Goal: Task Accomplishment & Management: Complete application form

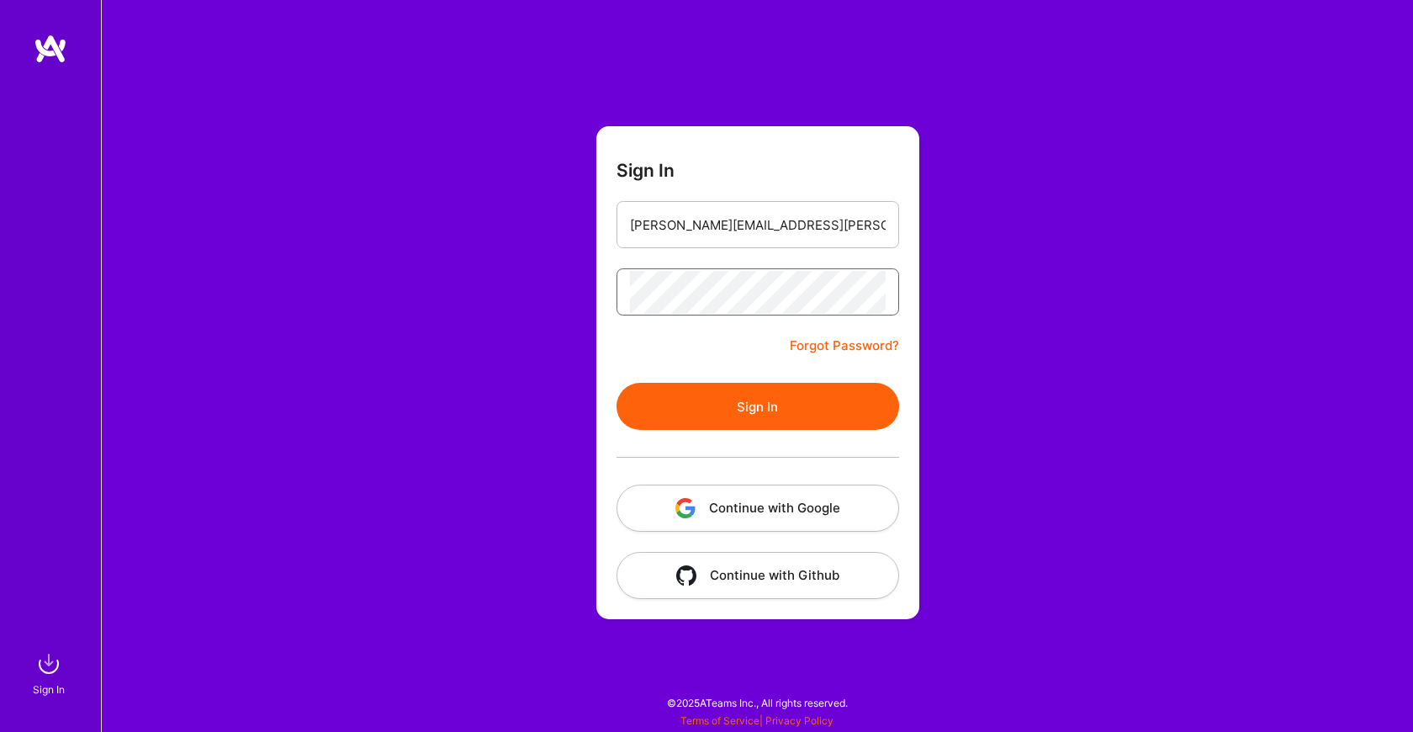
click at [757, 406] on button "Sign In" at bounding box center [758, 406] width 283 height 47
click at [748, 399] on button "Sign In" at bounding box center [758, 406] width 283 height 47
click at [750, 411] on button "Sign In" at bounding box center [758, 406] width 283 height 47
click at [850, 341] on link "Forgot Password?" at bounding box center [844, 346] width 109 height 20
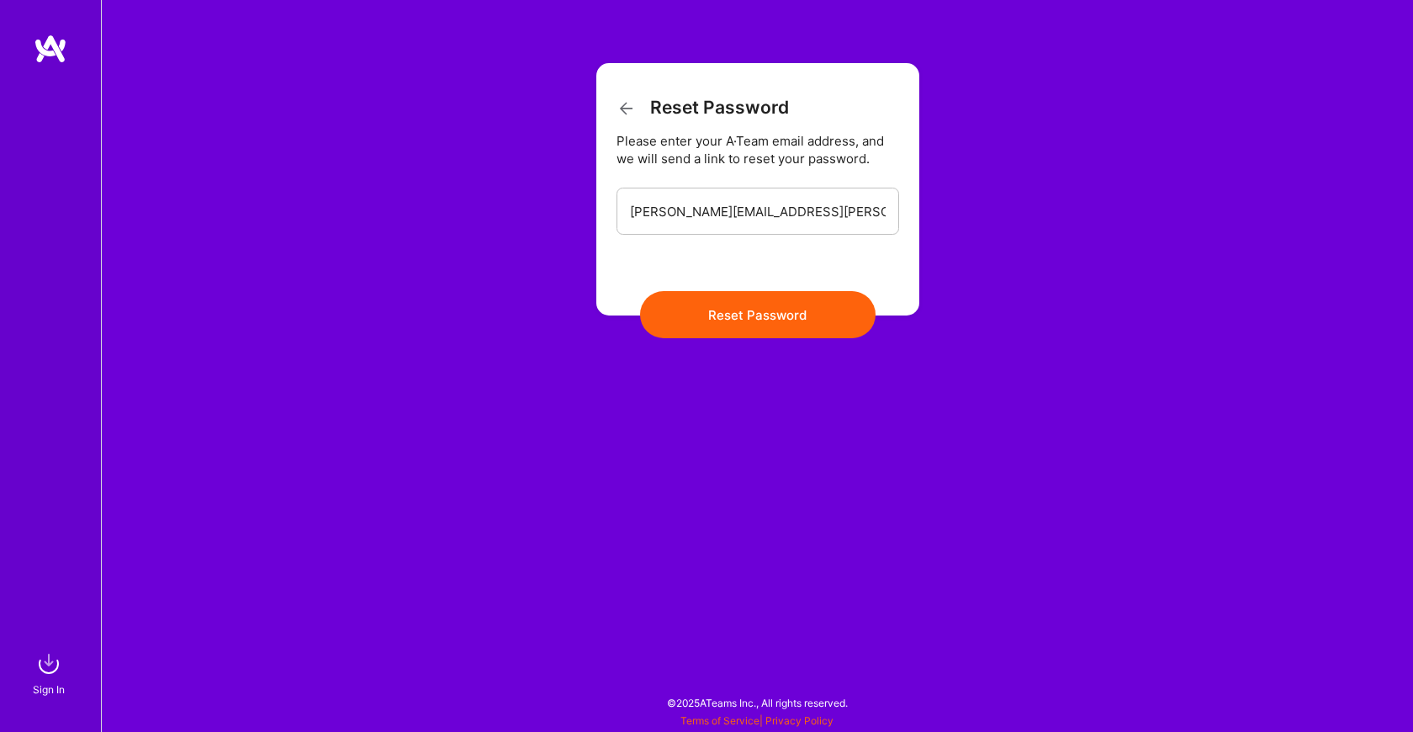
click at [799, 328] on button "Reset Password" at bounding box center [757, 314] width 235 height 47
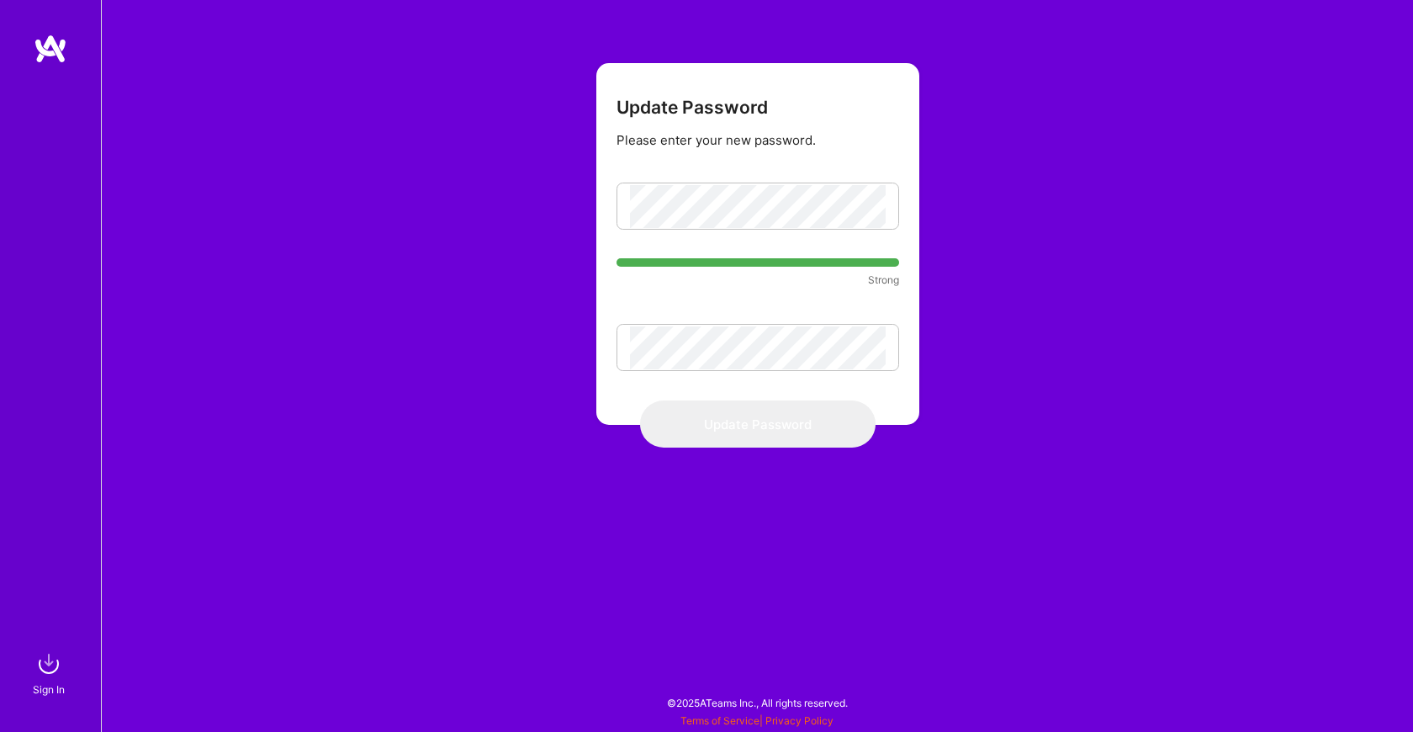
click at [1013, 385] on div "Update Password Please enter your new password. Strong Update Password" at bounding box center [757, 366] width 1312 height 732
click at [996, 296] on div "Update Password Please enter your new password. Strong Update Password" at bounding box center [757, 366] width 1312 height 732
click at [746, 429] on button "Update Password" at bounding box center [757, 423] width 235 height 47
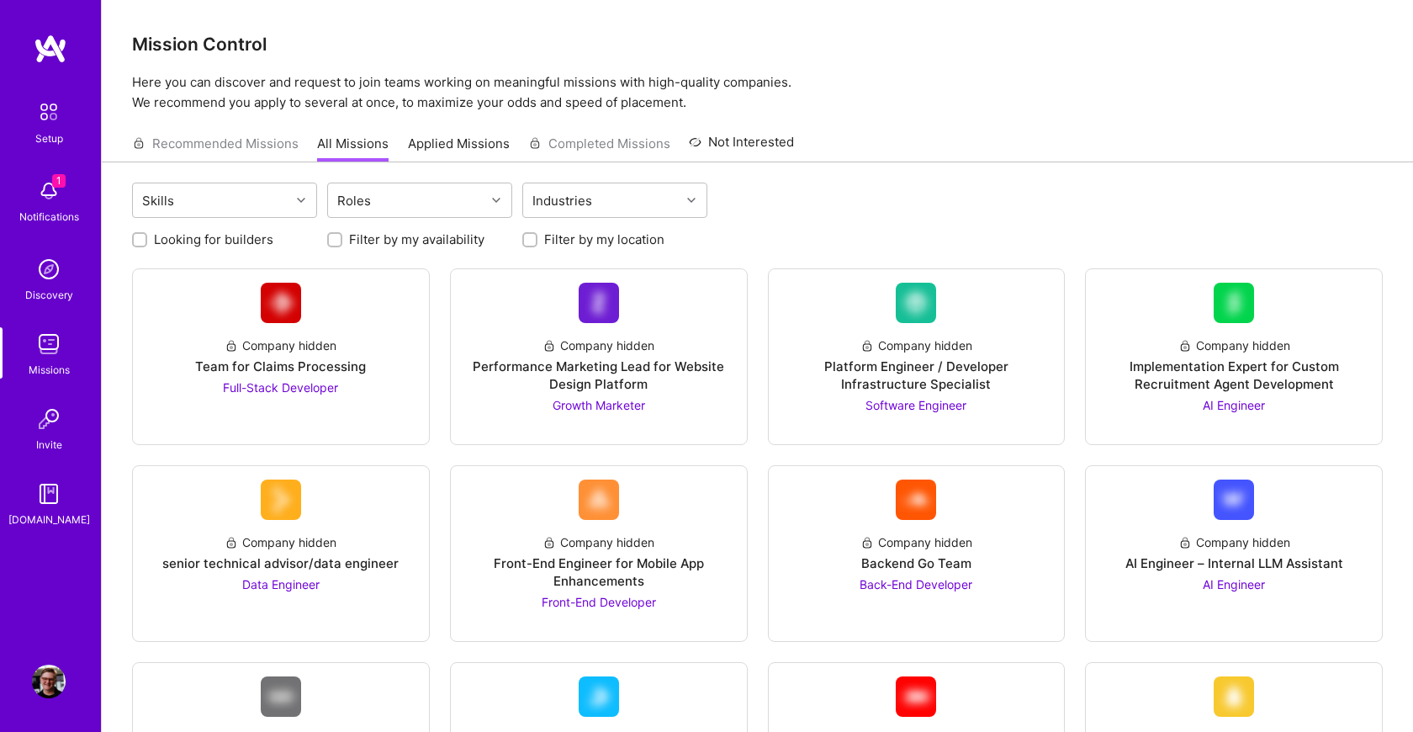
click at [47, 190] on img at bounding box center [49, 191] width 34 height 34
click at [59, 336] on img at bounding box center [49, 344] width 34 height 34
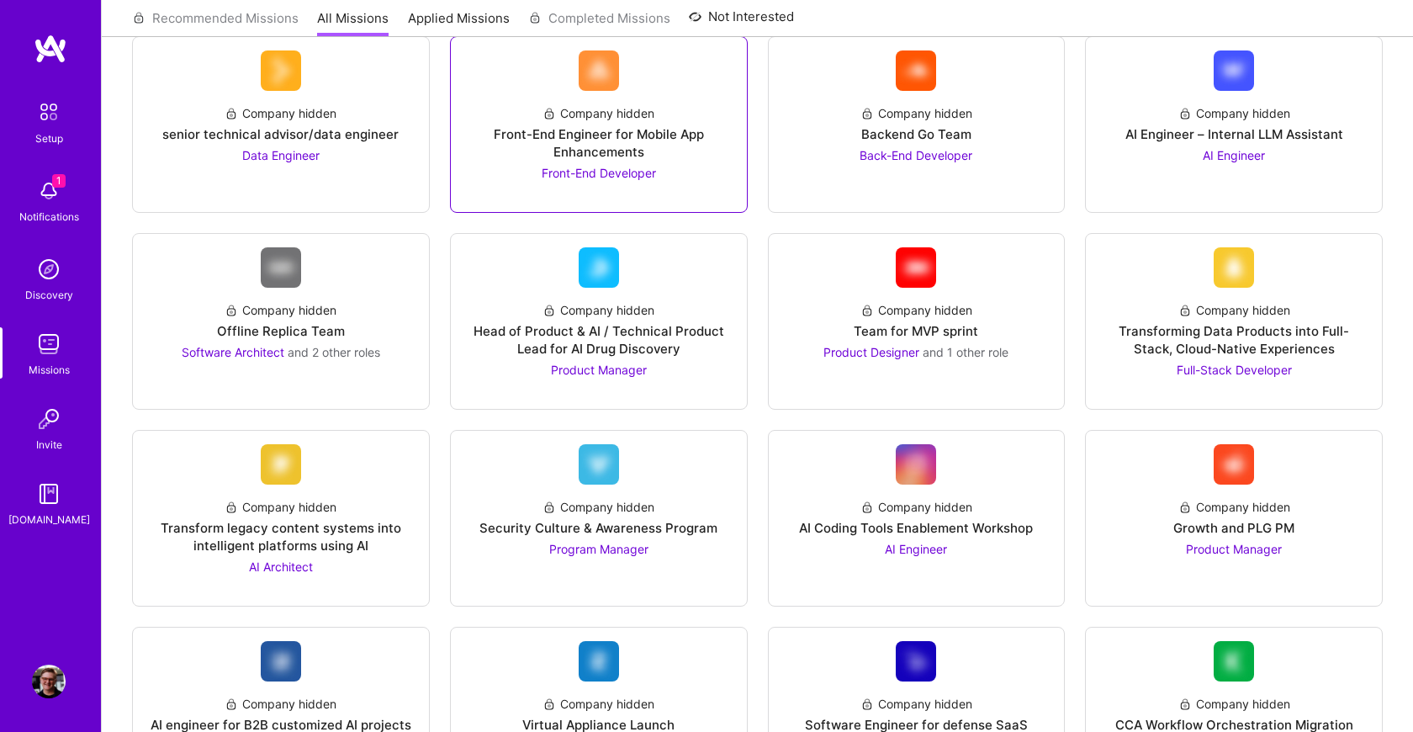
scroll to position [433, 0]
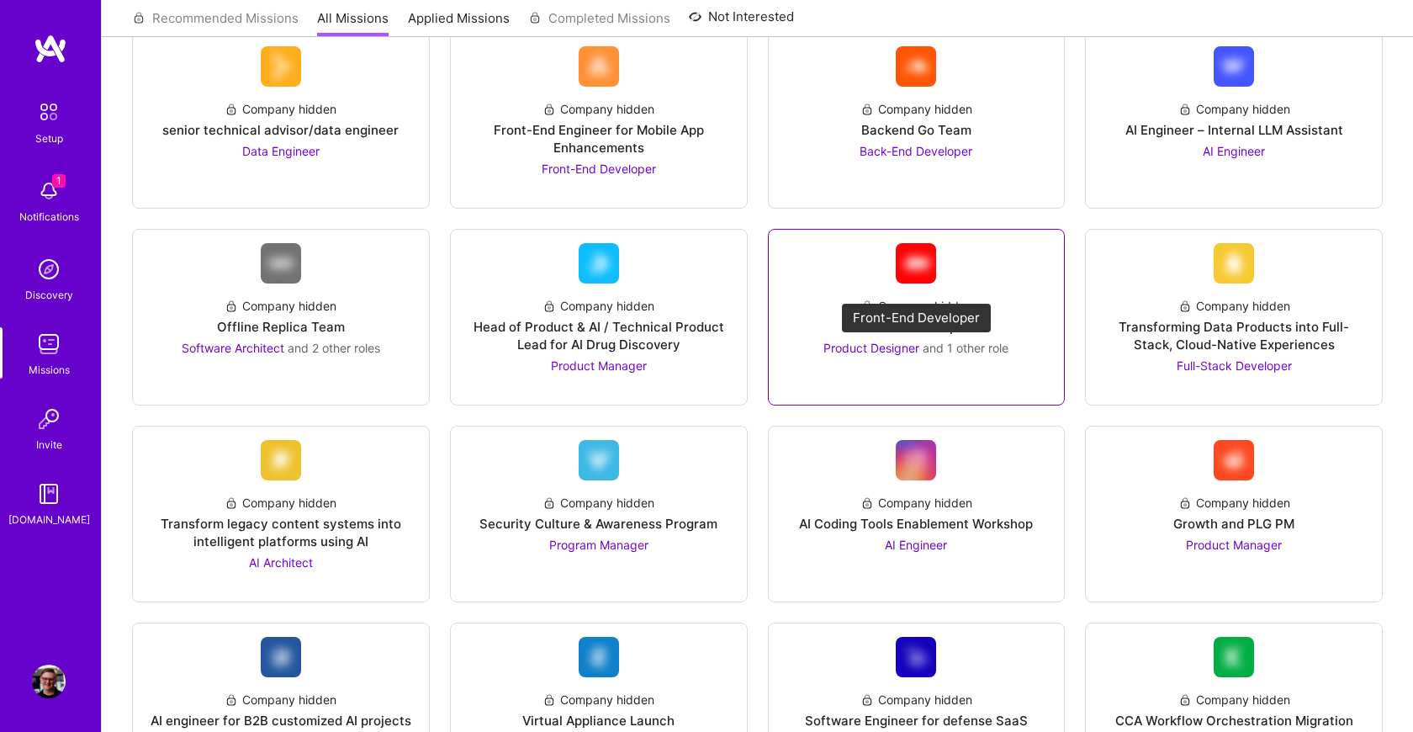
click at [927, 343] on span "and 1 other role" at bounding box center [966, 348] width 86 height 14
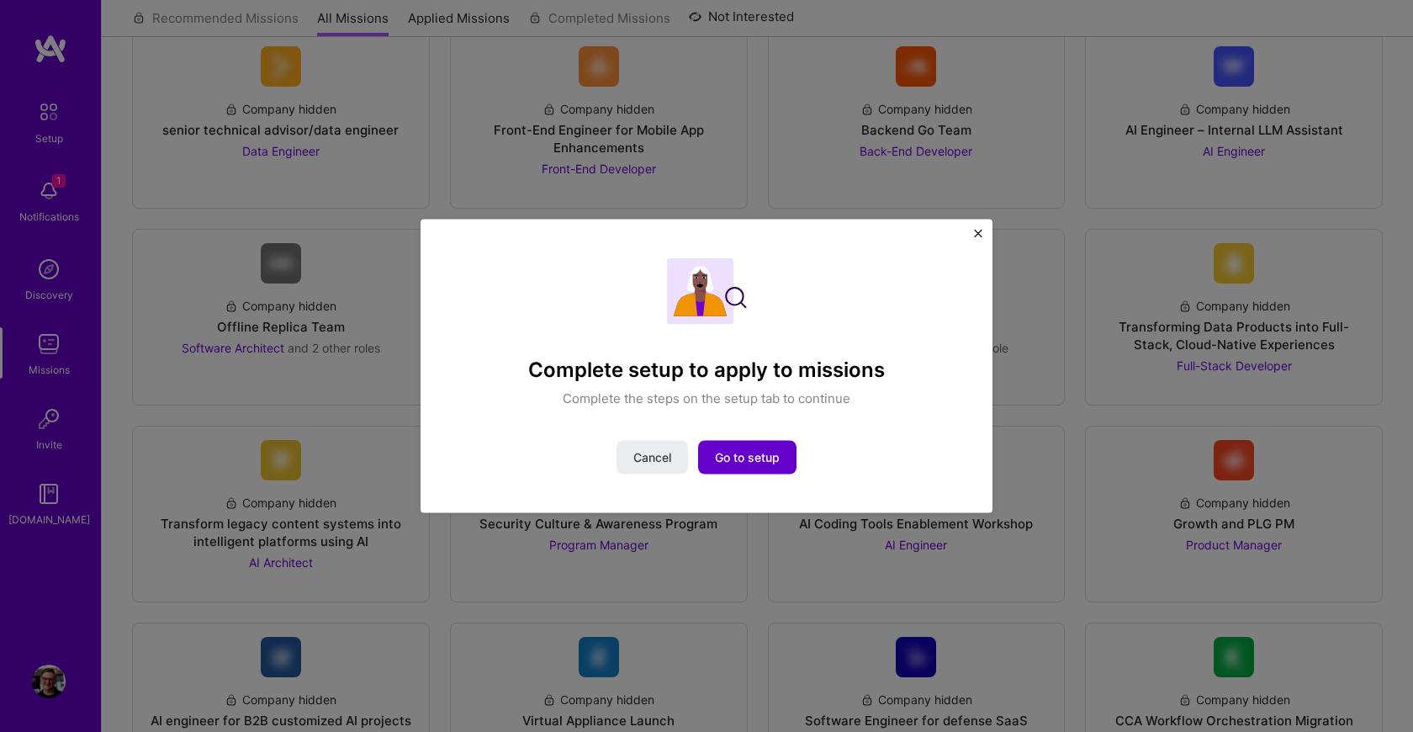
click at [756, 461] on span "Go to setup" at bounding box center [747, 456] width 65 height 17
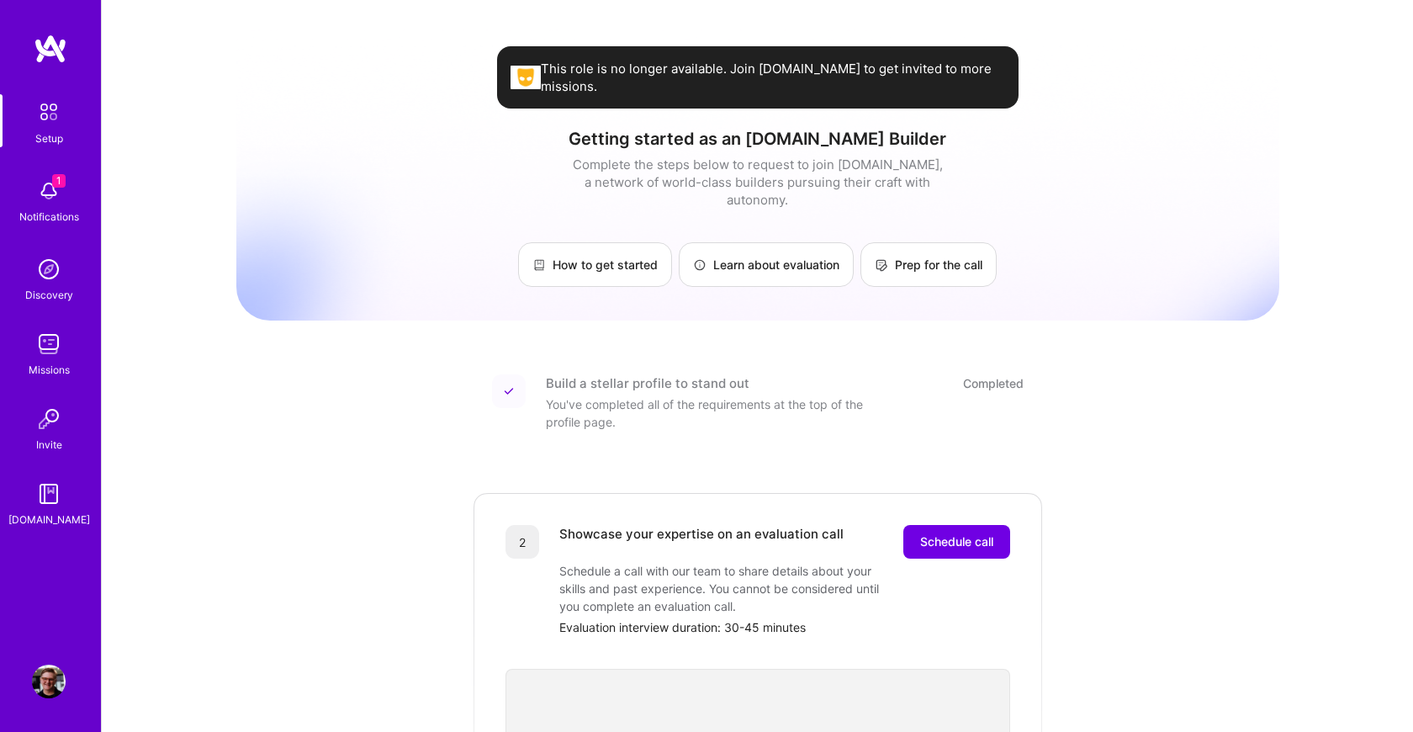
scroll to position [2, 0]
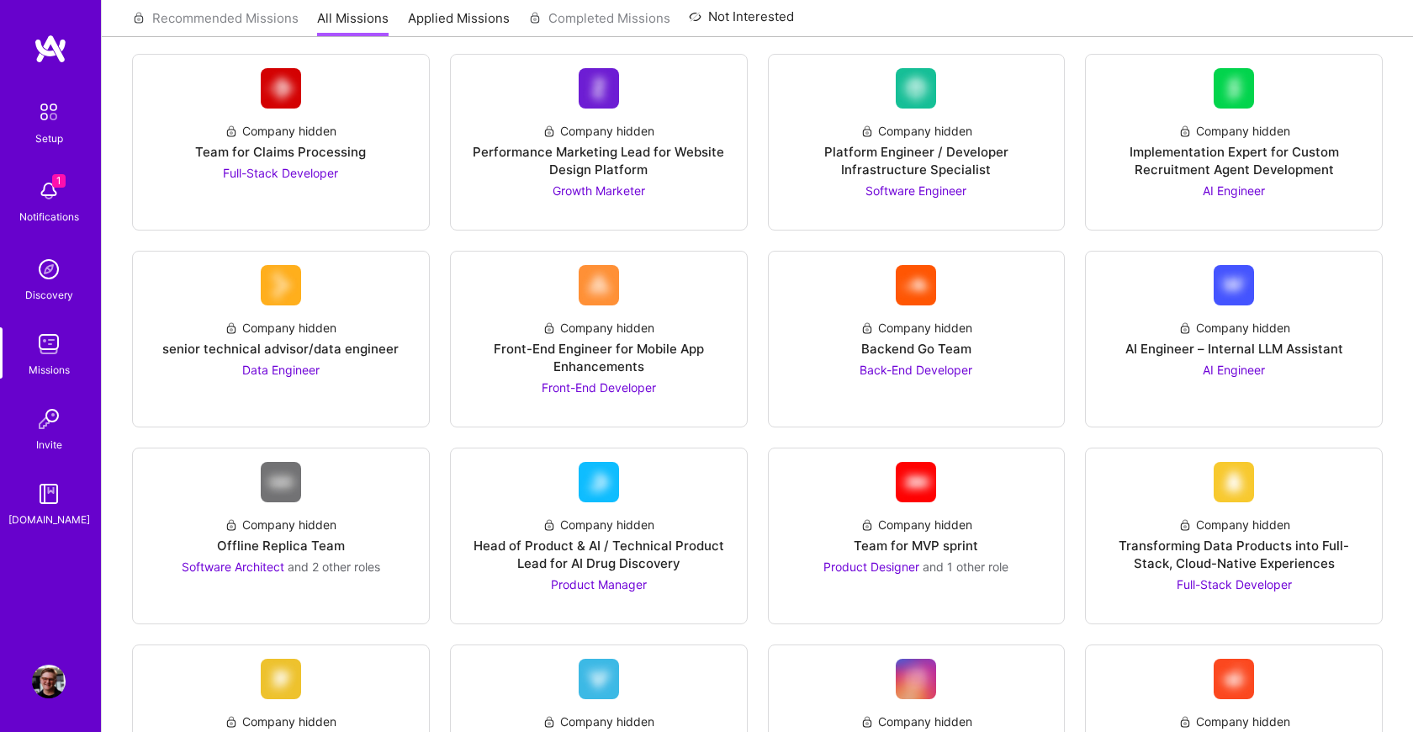
scroll to position [216, 0]
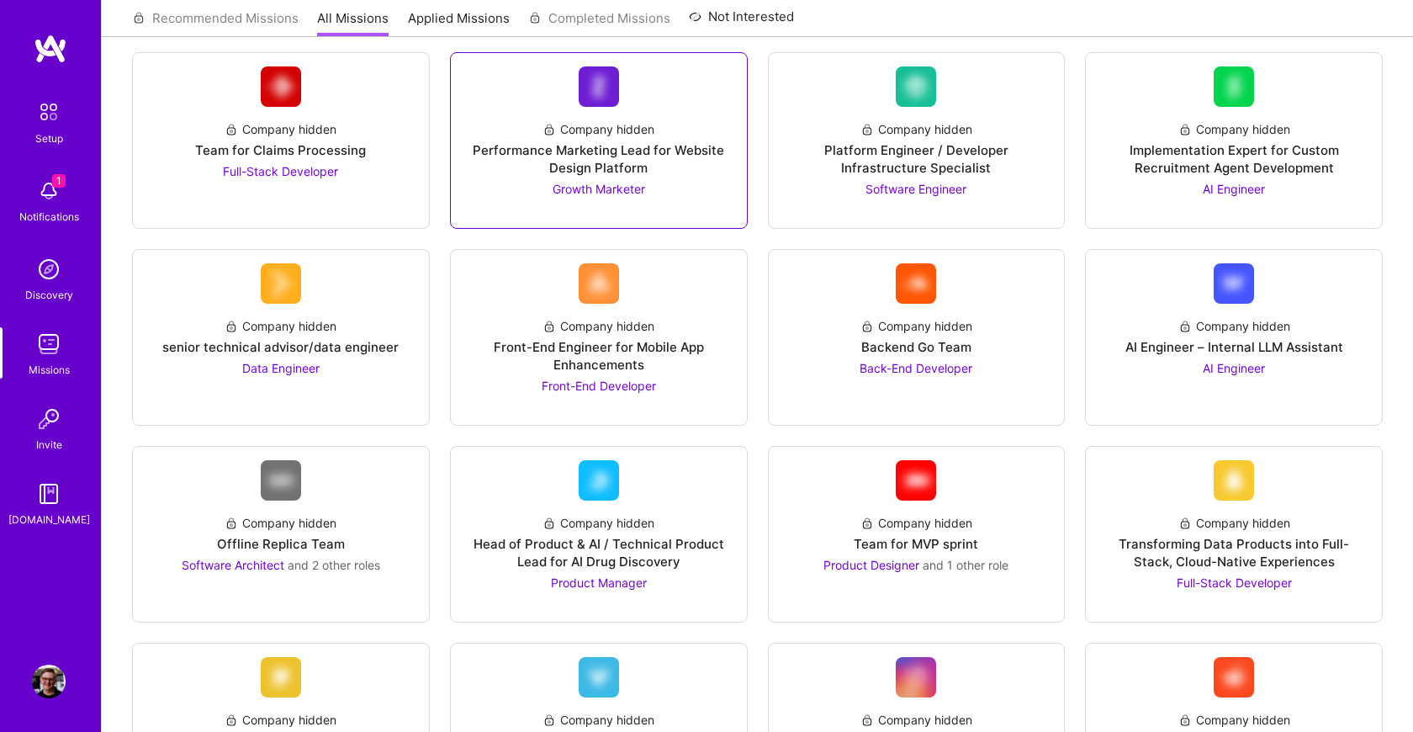
click at [534, 193] on div "Company hidden Performance Marketing Lead for Website Design Platform Growth Ma…" at bounding box center [598, 152] width 269 height 91
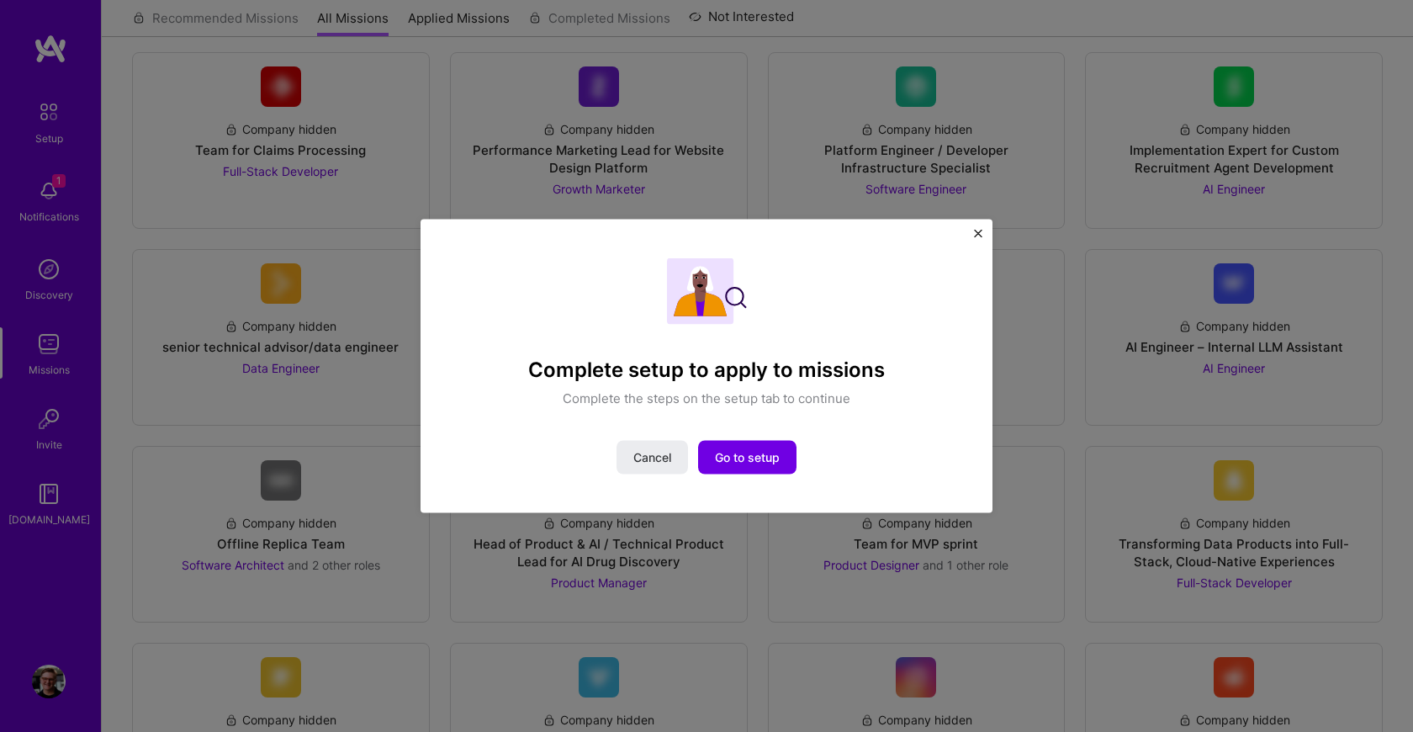
click at [976, 231] on img "Close" at bounding box center [978, 234] width 8 height 8
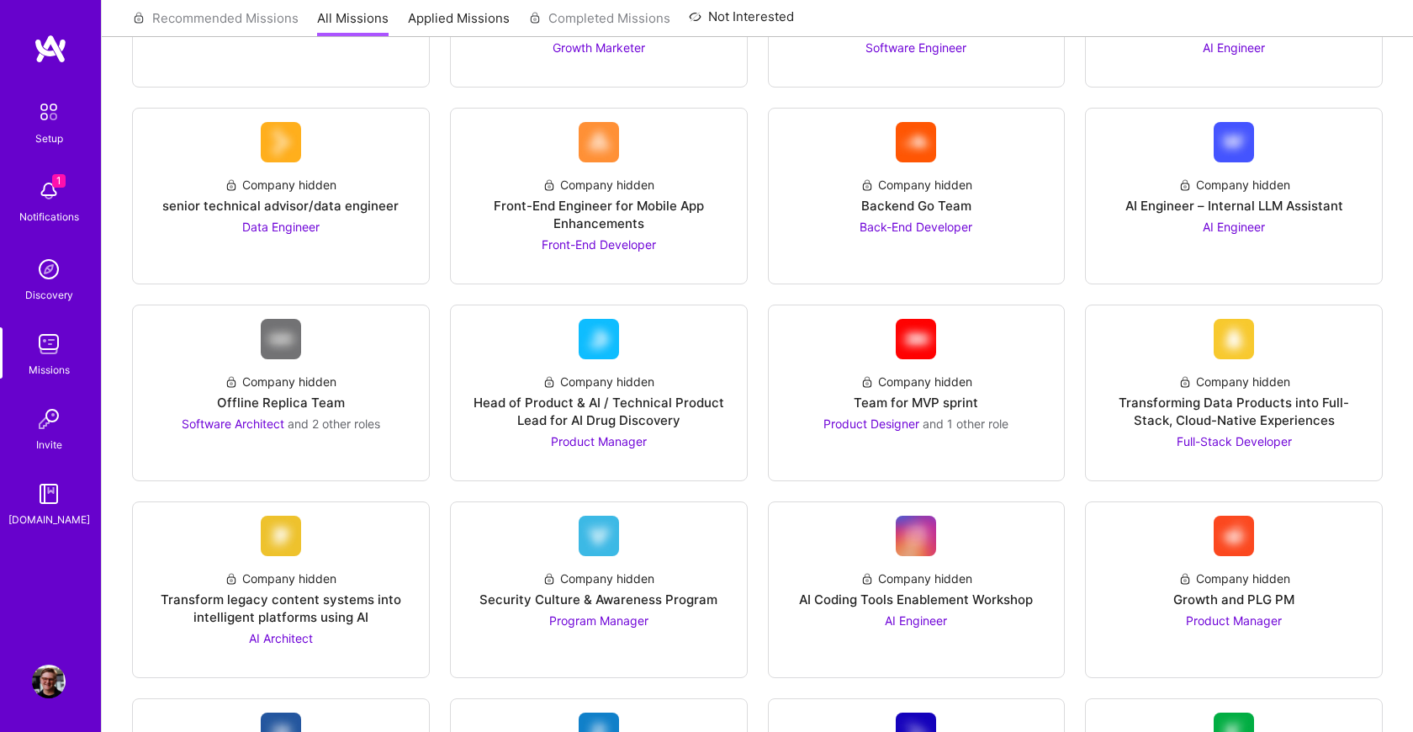
scroll to position [273, 0]
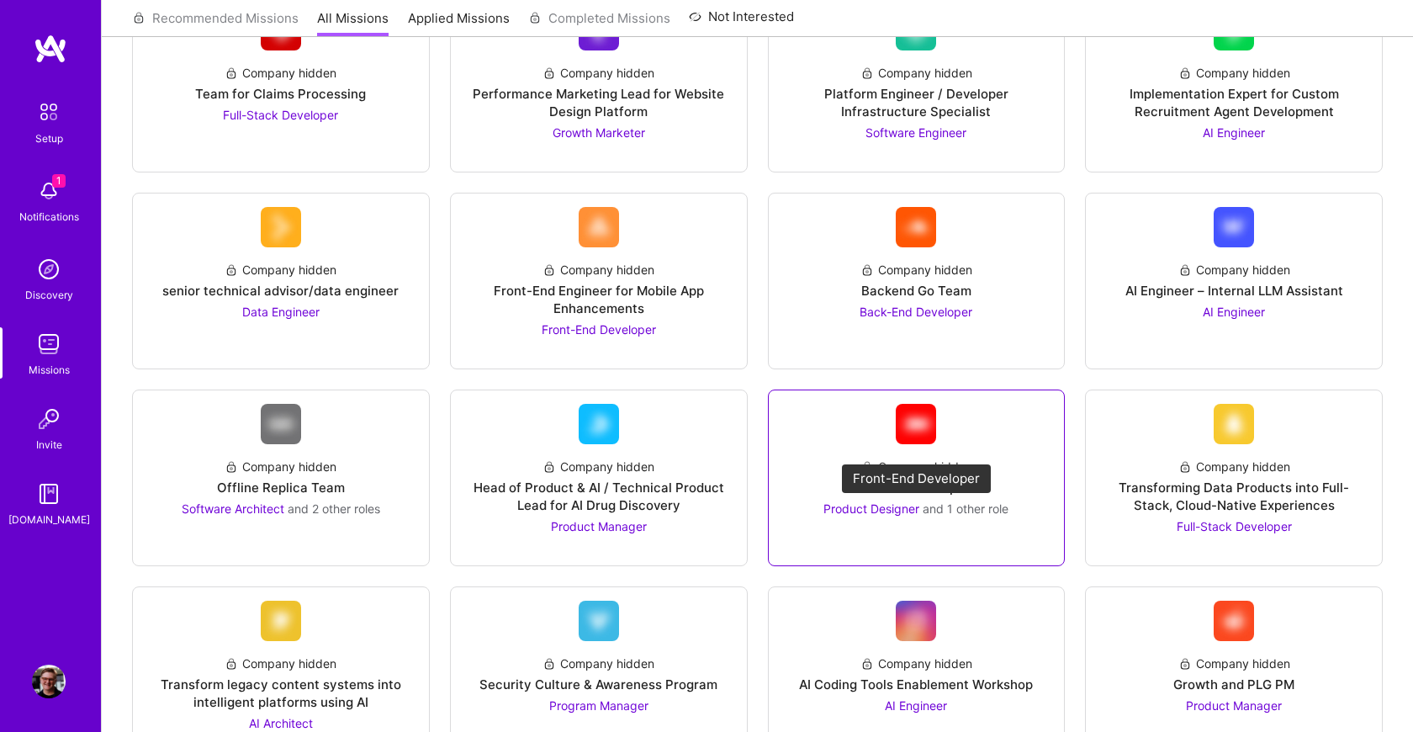
click at [881, 513] on span "Product Designer" at bounding box center [871, 508] width 96 height 14
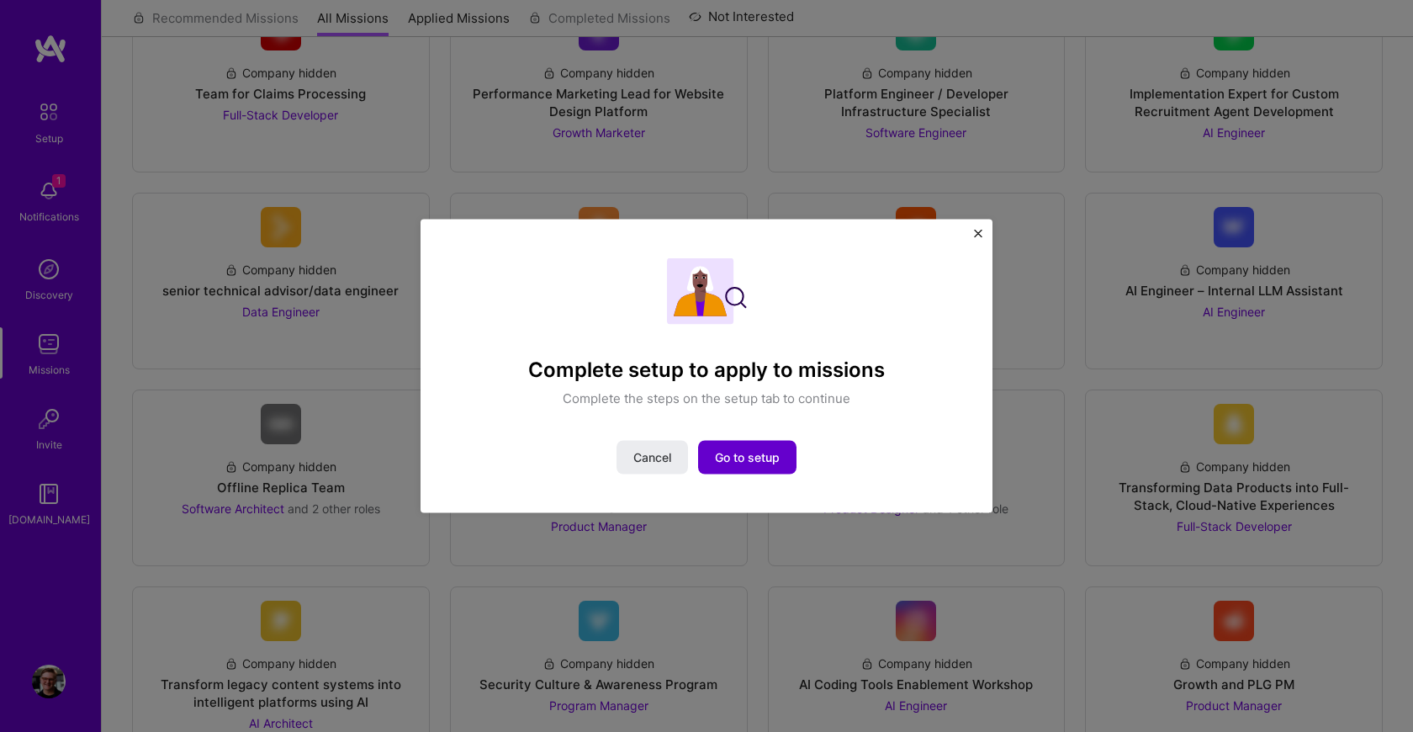
click at [779, 458] on span "Go to setup" at bounding box center [747, 456] width 65 height 17
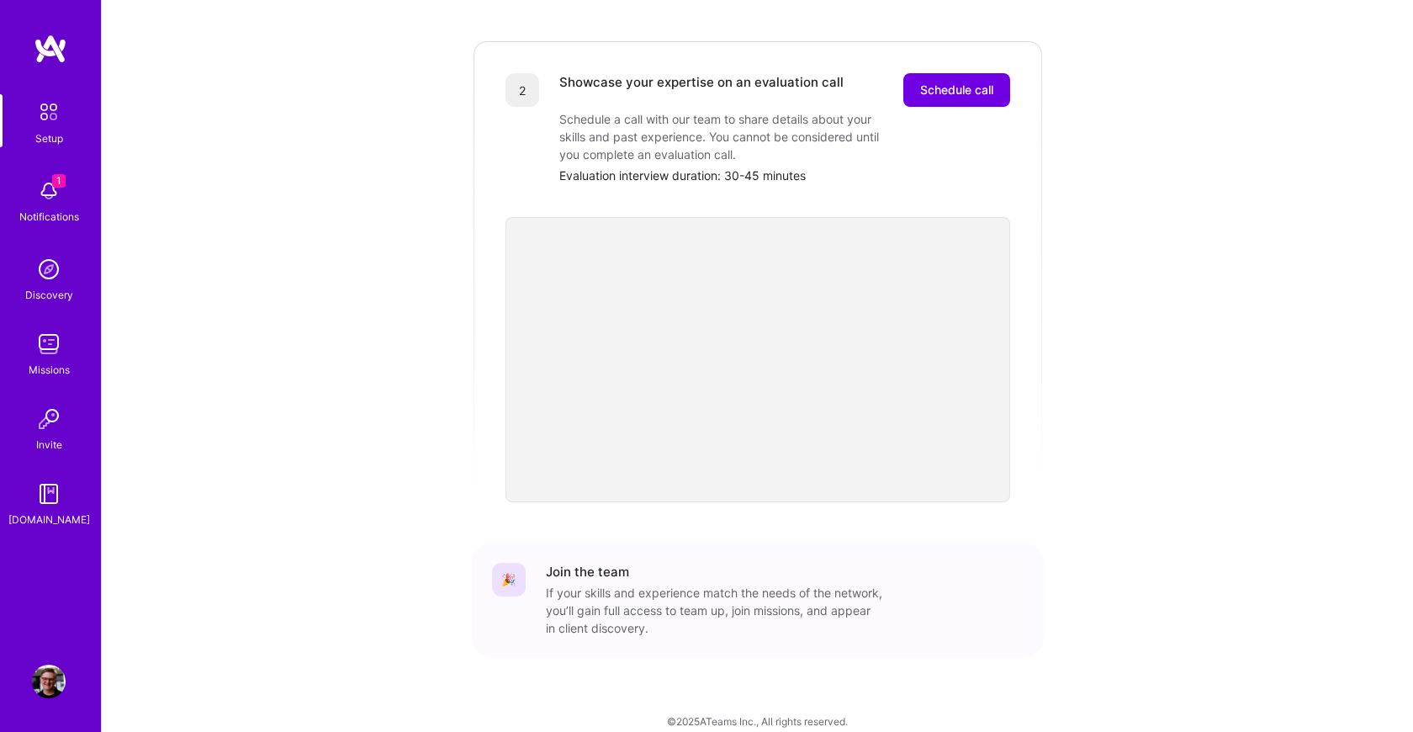
scroll to position [451, 0]
click at [978, 82] on span "Schedule call" at bounding box center [956, 90] width 73 height 17
click at [969, 82] on span "Schedule call" at bounding box center [956, 90] width 73 height 17
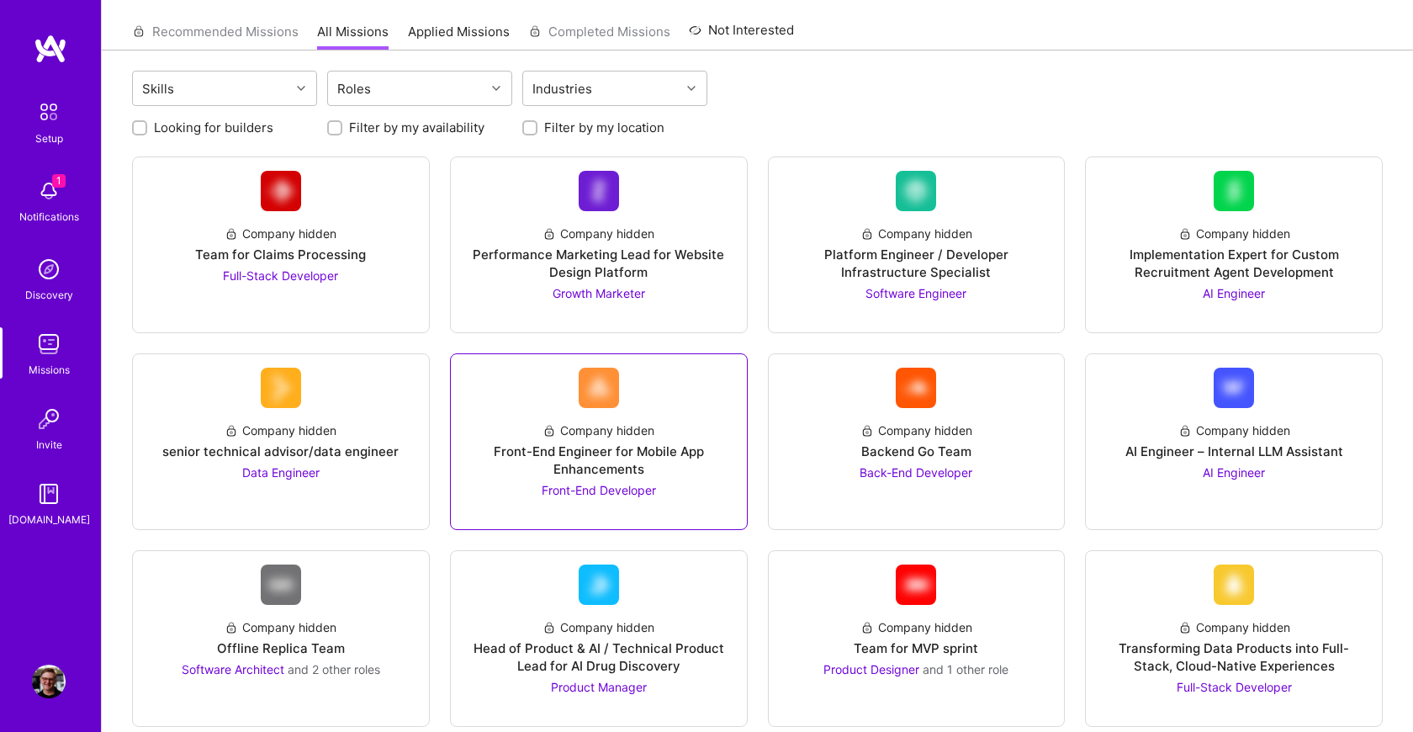
scroll to position [103, 0]
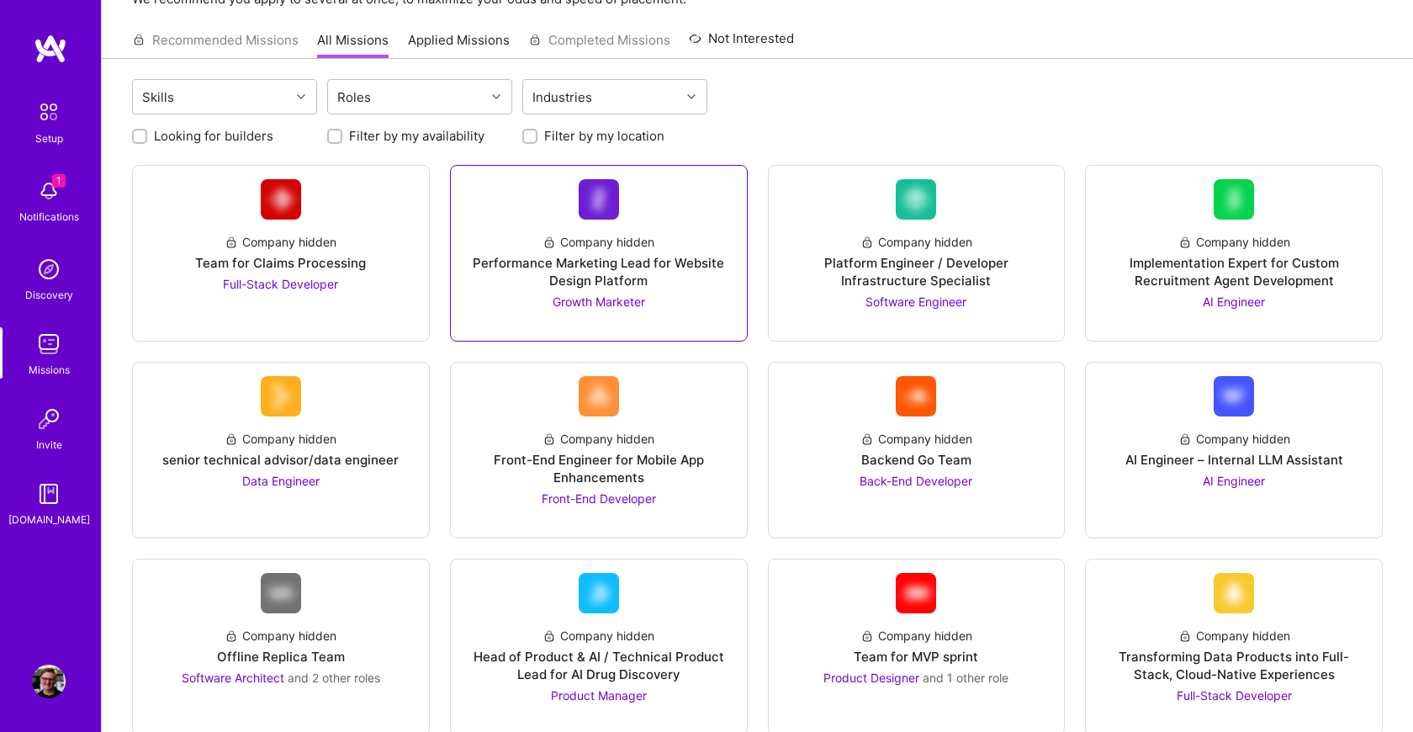
click at [609, 253] on div "Company hidden Performance Marketing Lead for Website Design Platform Growth Ma…" at bounding box center [598, 265] width 269 height 91
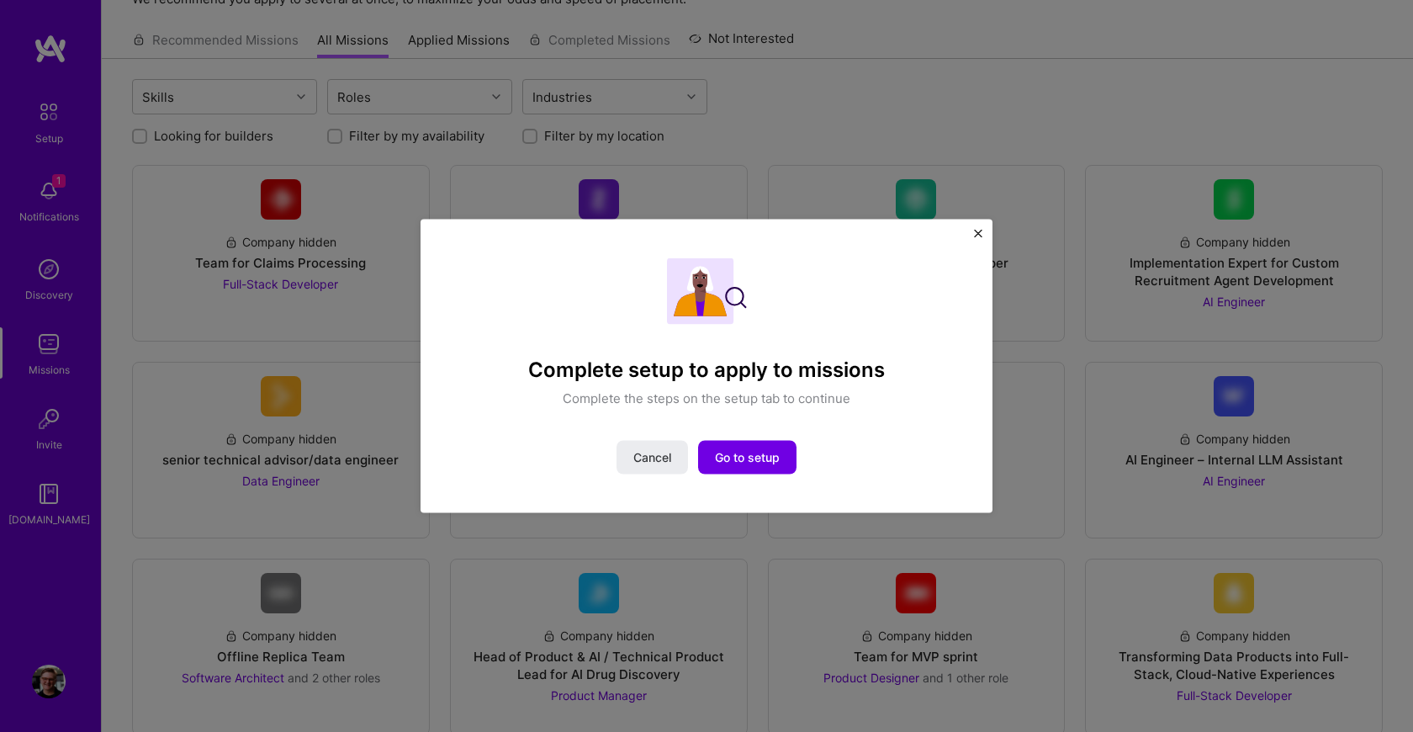
click at [979, 228] on div "Complete setup to apply to missions Complete the steps on the setup tab to cont…" at bounding box center [707, 367] width 572 height 294
click at [977, 232] on img "Close" at bounding box center [978, 234] width 8 height 8
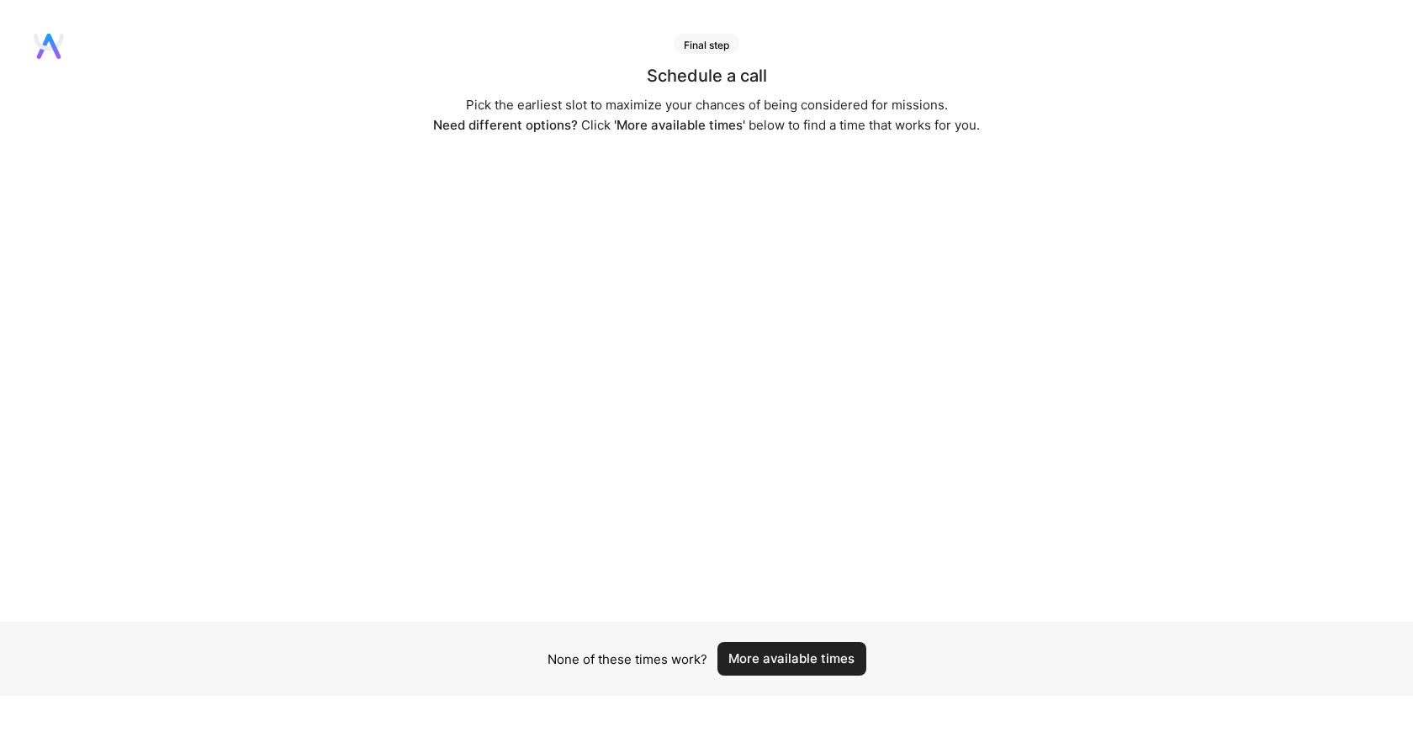
click at [819, 654] on button "More available times" at bounding box center [791, 659] width 149 height 34
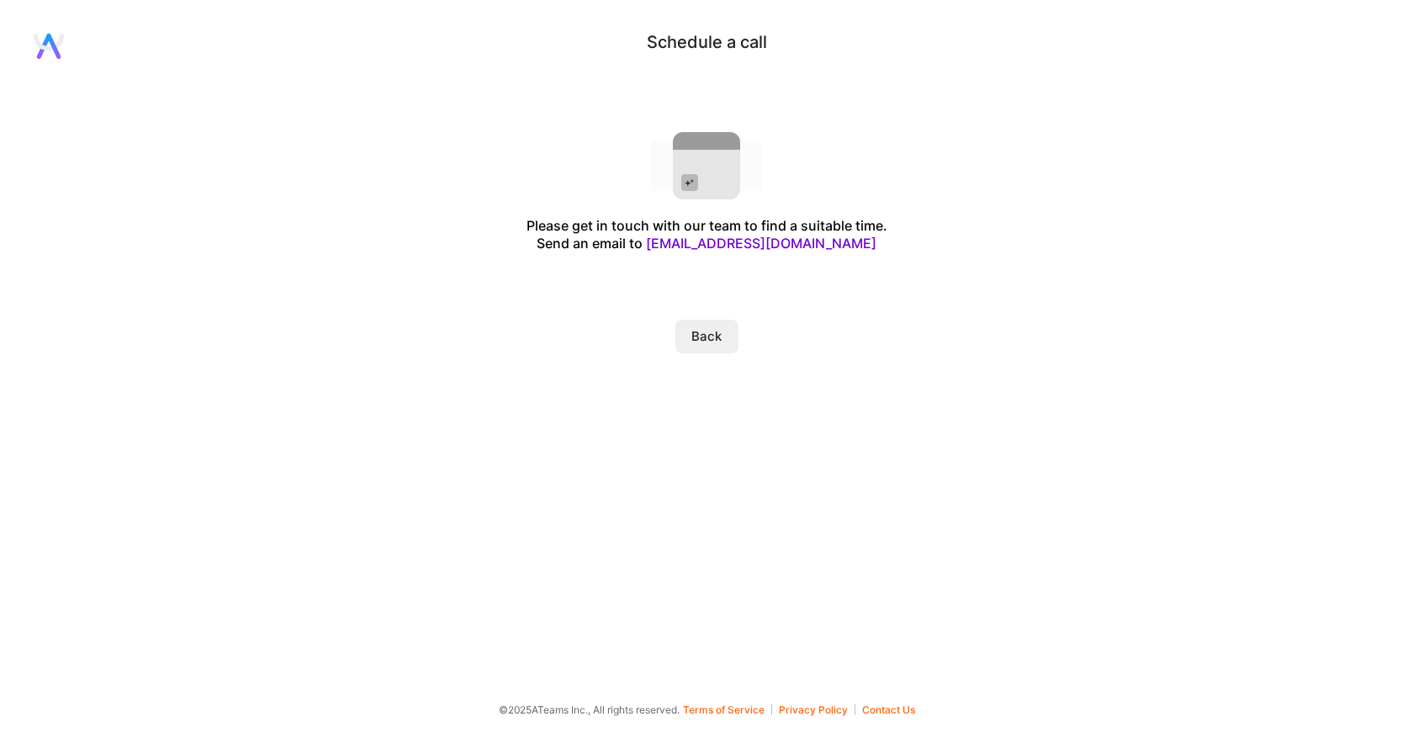
click at [705, 328] on button "Back" at bounding box center [706, 337] width 63 height 34
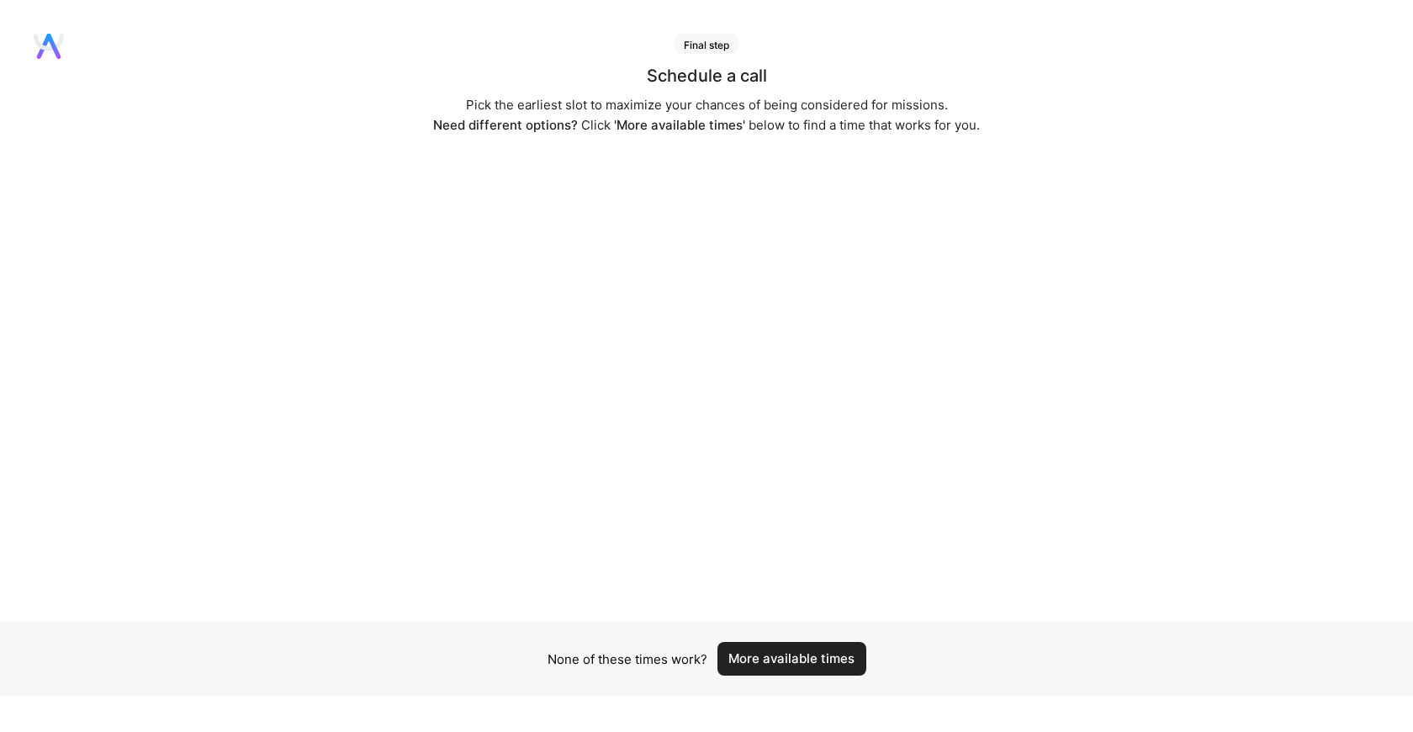
click at [812, 664] on button "More available times" at bounding box center [791, 659] width 149 height 34
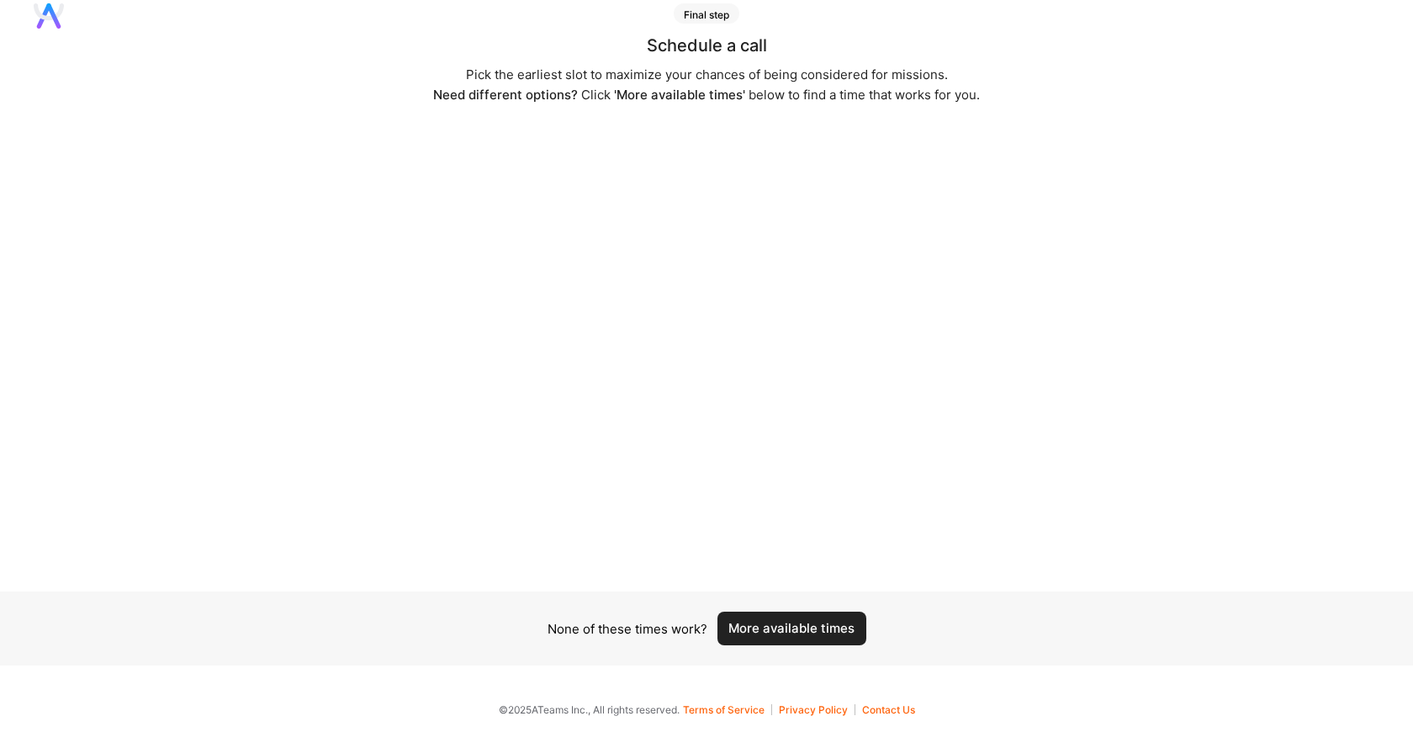
scroll to position [30, 0]
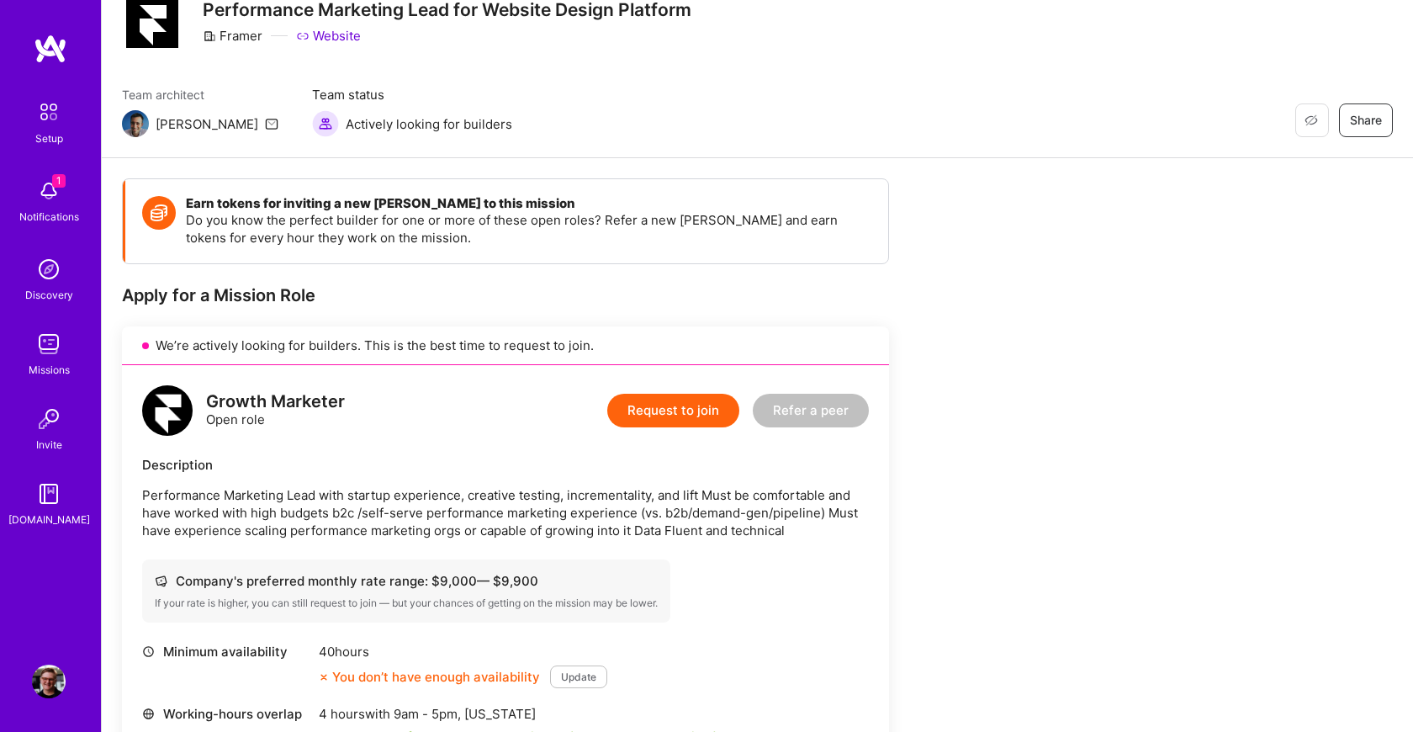
scroll to position [64, 0]
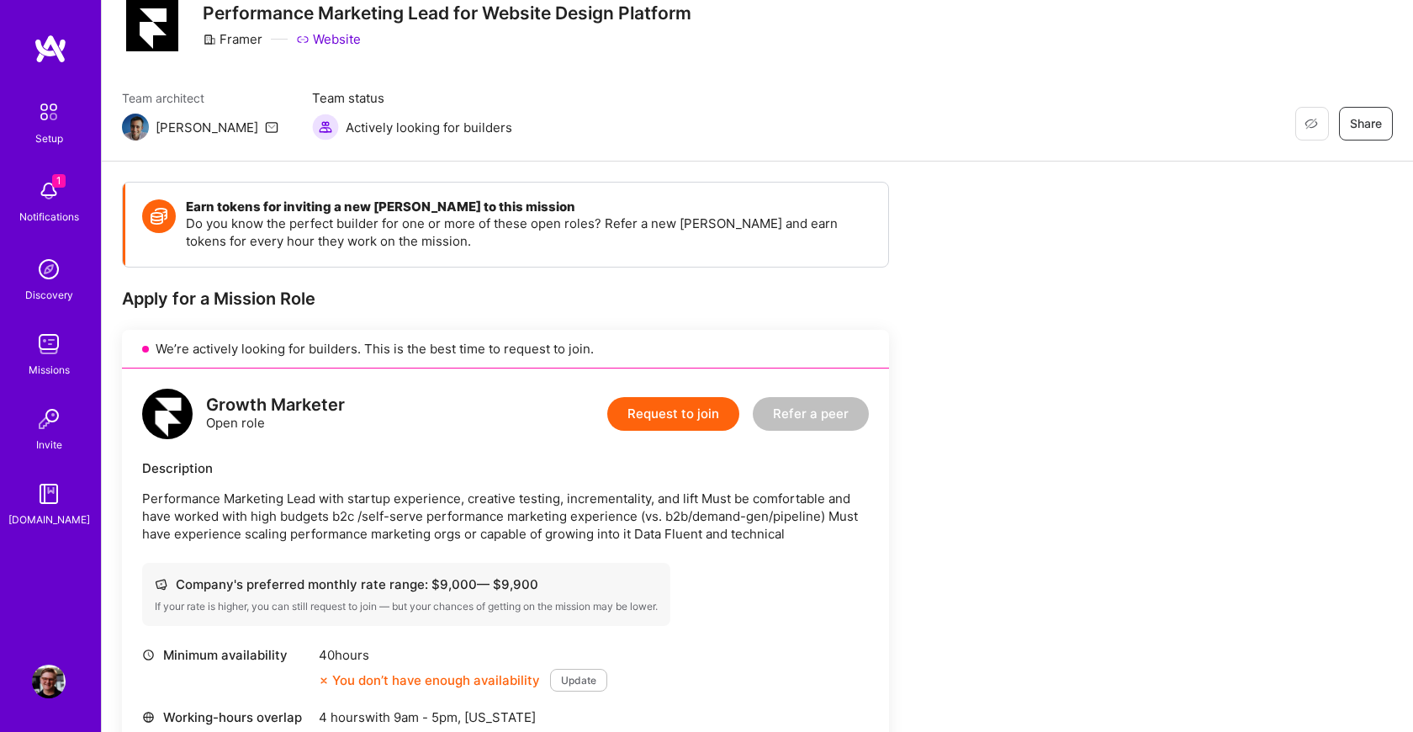
click at [681, 421] on button "Request to join" at bounding box center [673, 414] width 132 height 34
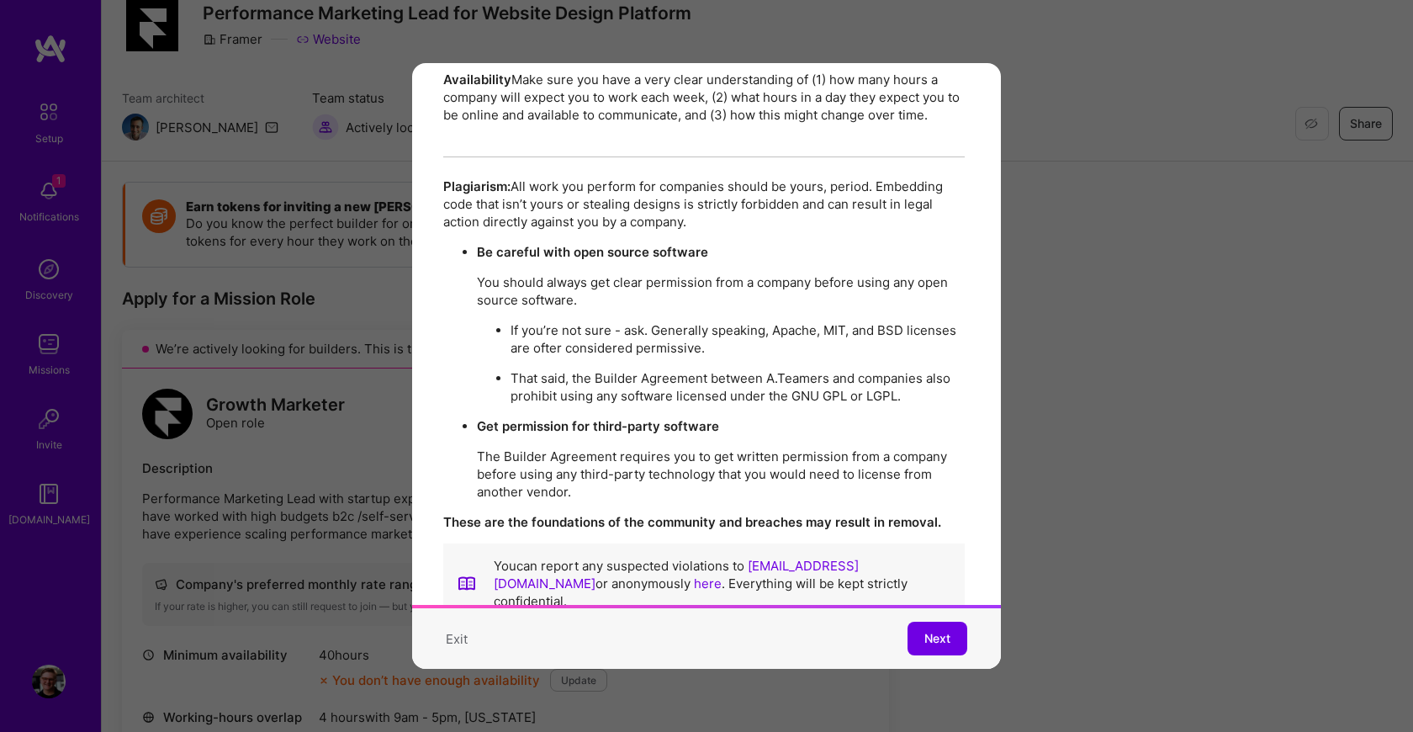
scroll to position [2885, 3]
click at [931, 638] on span "Next" at bounding box center [937, 638] width 26 height 17
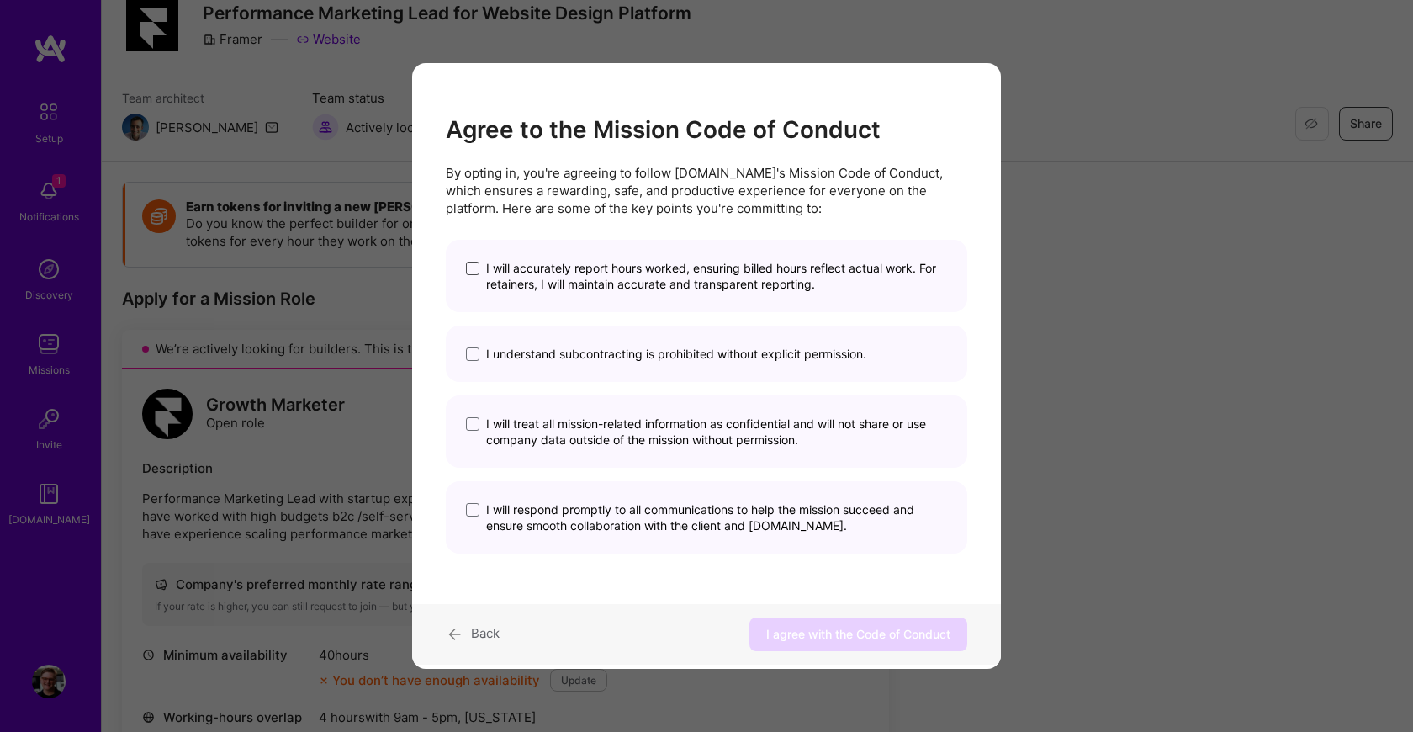
click at [468, 267] on span "modal" at bounding box center [472, 268] width 13 height 13
click at [0, 0] on input "I will accurately report hours worked, ensuring billed hours reflect actual wor…" at bounding box center [0, 0] width 0 height 0
click at [467, 360] on span "modal" at bounding box center [472, 353] width 13 height 13
click at [0, 0] on input "I understand subcontracting is prohibited without explicit permission." at bounding box center [0, 0] width 0 height 0
click at [468, 423] on span "modal" at bounding box center [472, 423] width 13 height 13
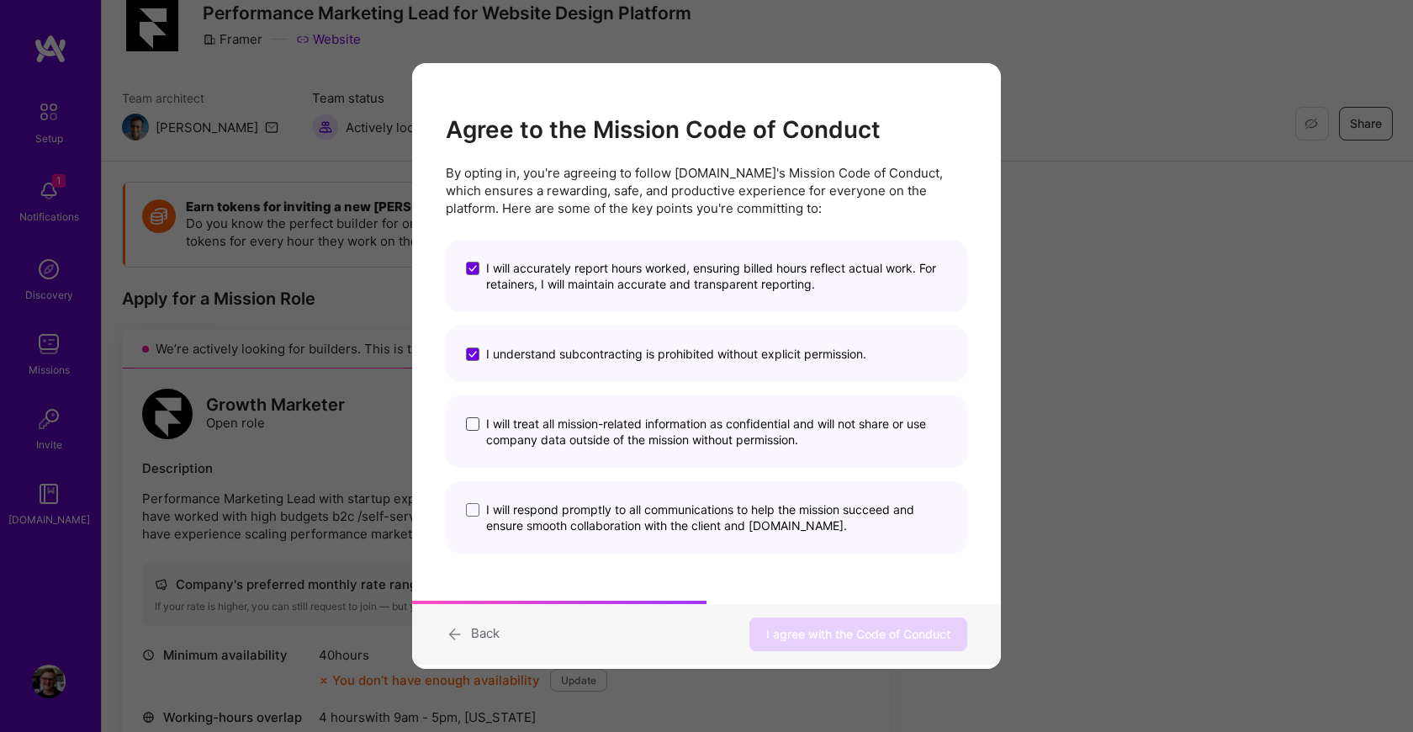
click at [0, 0] on input "I will treat all mission-related information as confidential and will not share…" at bounding box center [0, 0] width 0 height 0
click at [465, 508] on div "I will respond promptly to all communications to help the mission succeed and e…" at bounding box center [706, 517] width 521 height 72
click at [470, 503] on span "modal" at bounding box center [472, 509] width 13 height 13
click at [0, 0] on input "I will respond promptly to all communications to help the mission succeed and e…" at bounding box center [0, 0] width 0 height 0
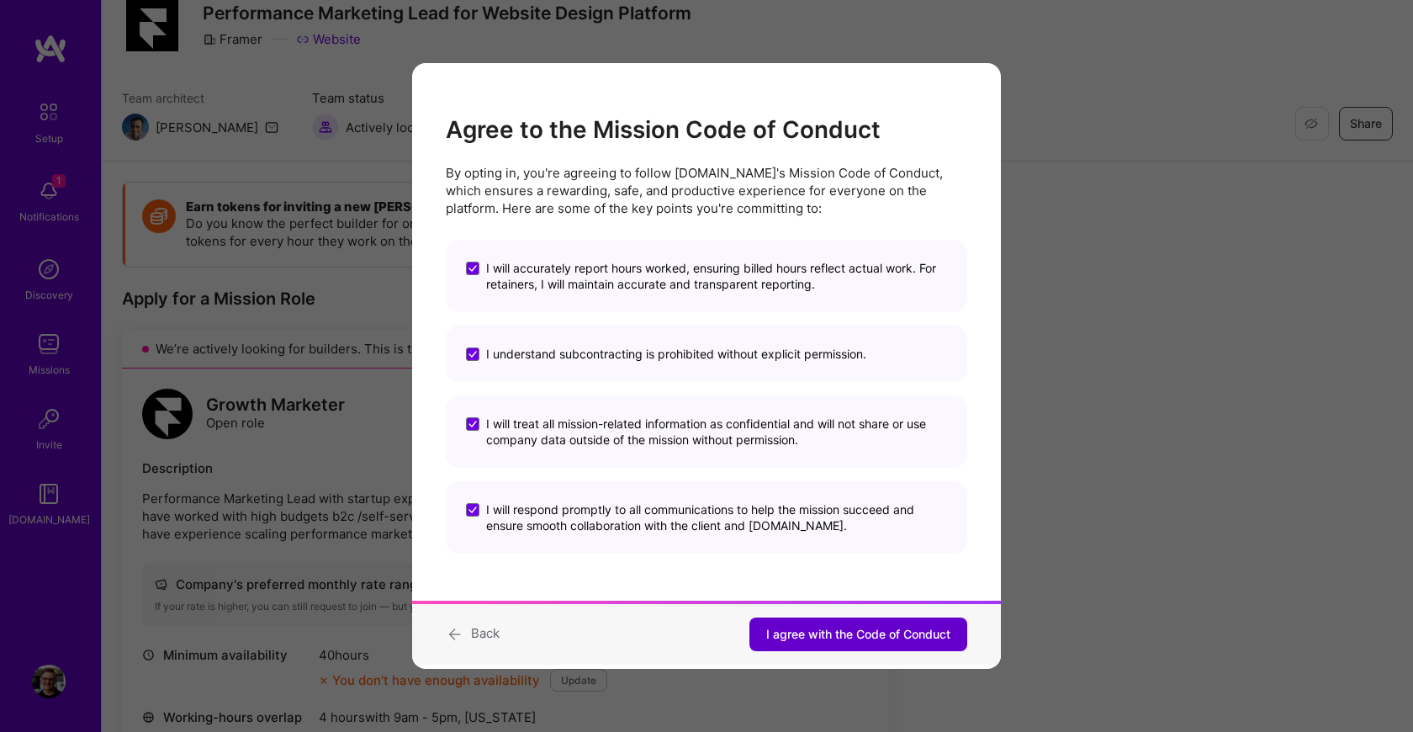
click at [774, 633] on span "I agree with the Code of Conduct" at bounding box center [858, 634] width 184 height 17
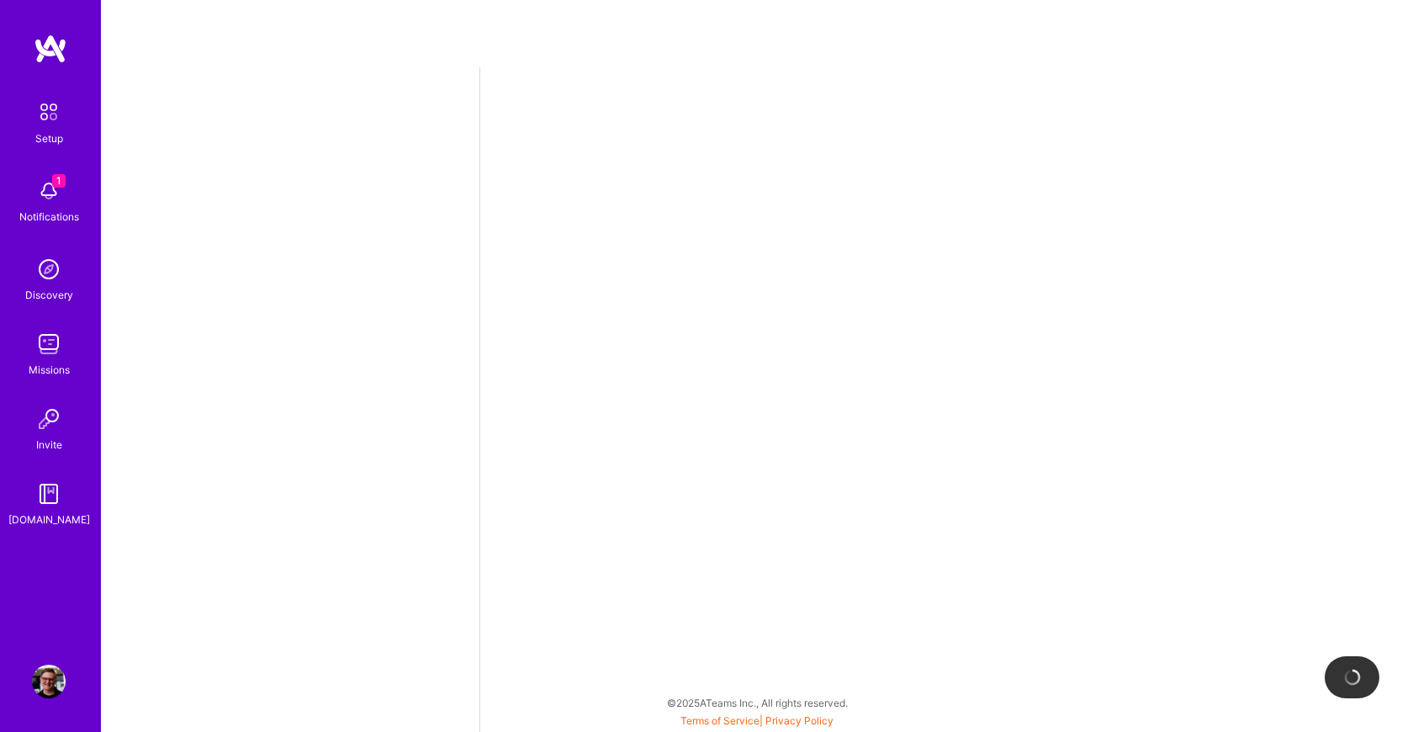
select select "US"
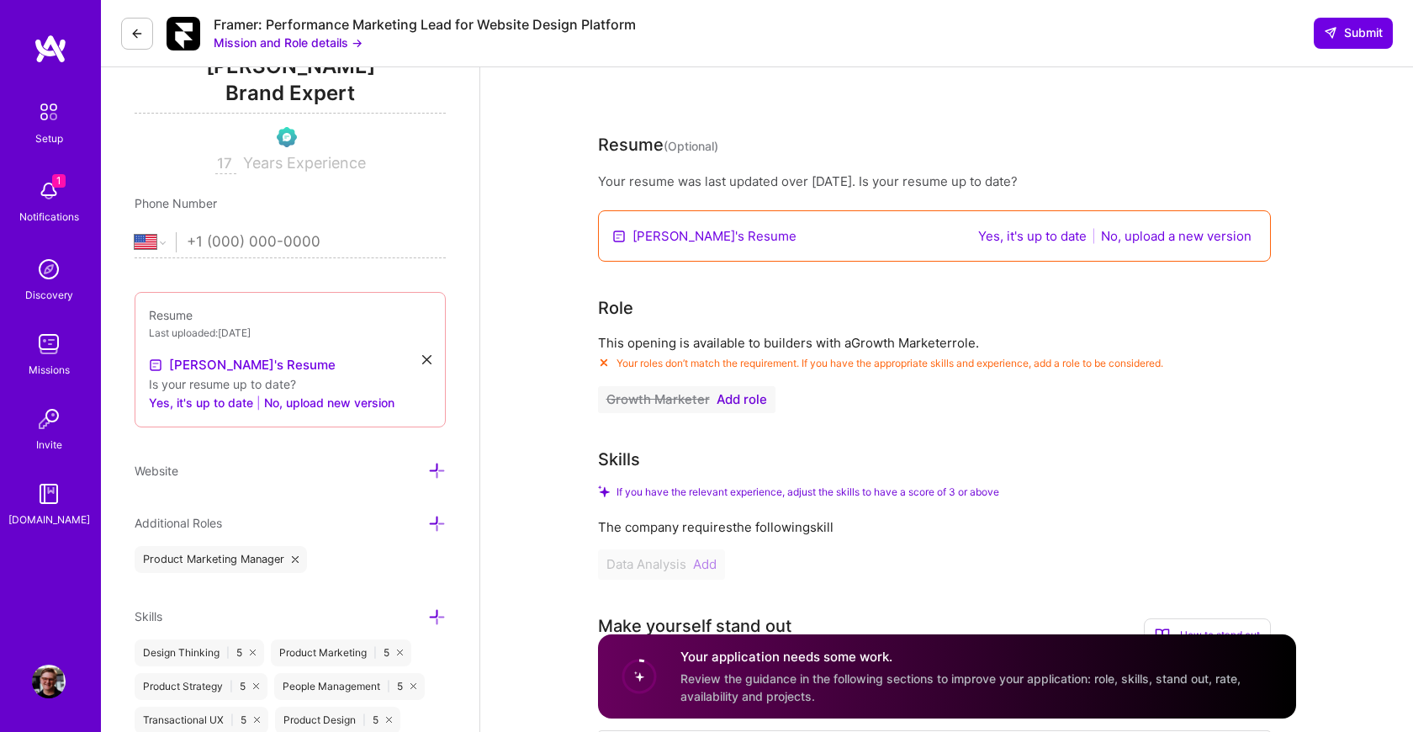
scroll to position [246, 0]
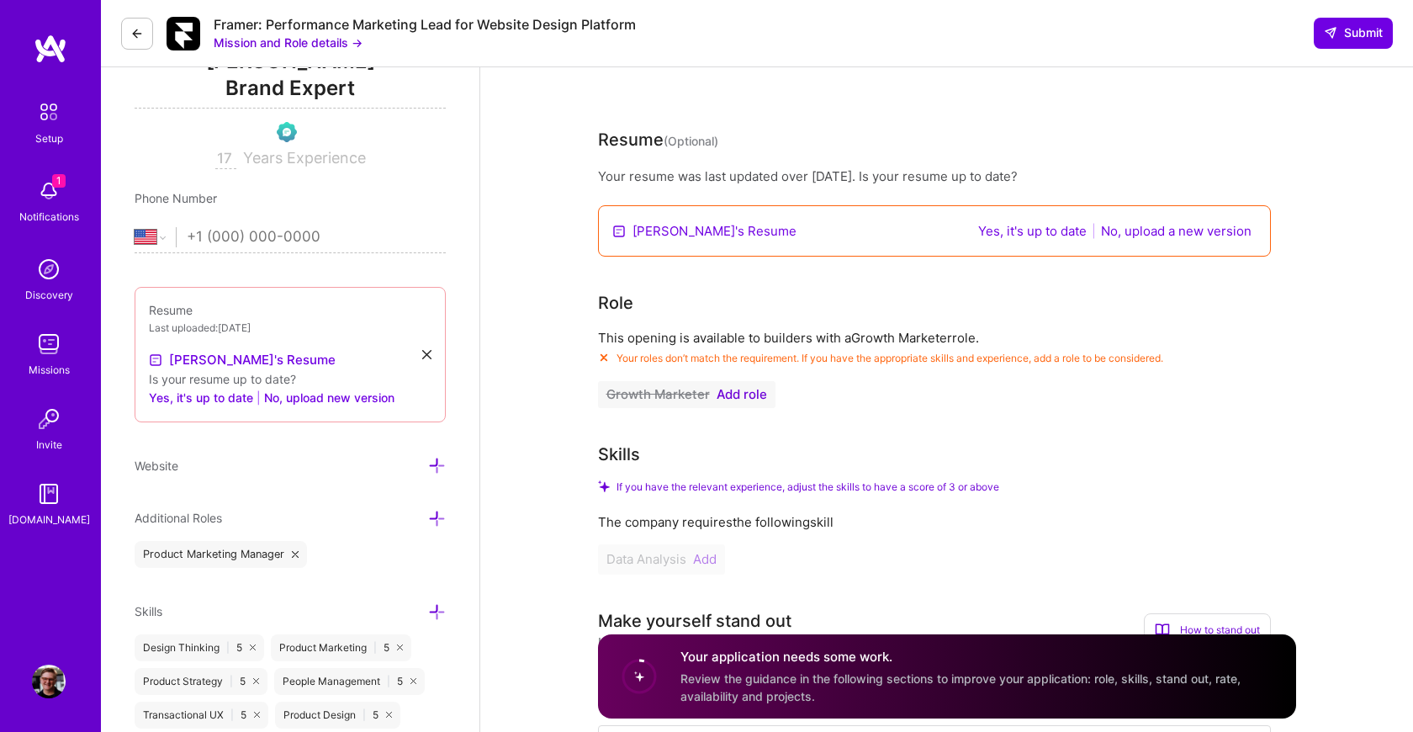
click at [732, 398] on span "Add role" at bounding box center [742, 394] width 50 height 13
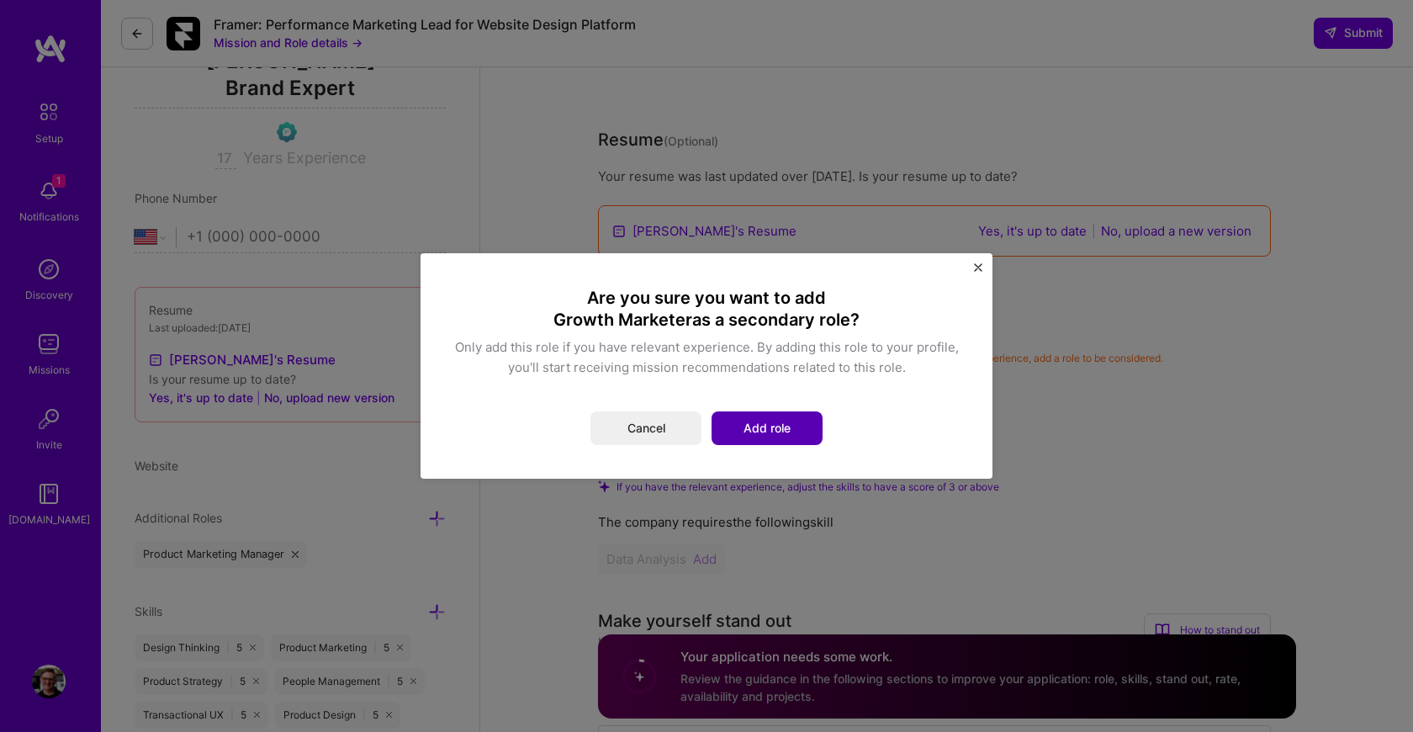
click at [745, 438] on button "Add role" at bounding box center [767, 428] width 111 height 34
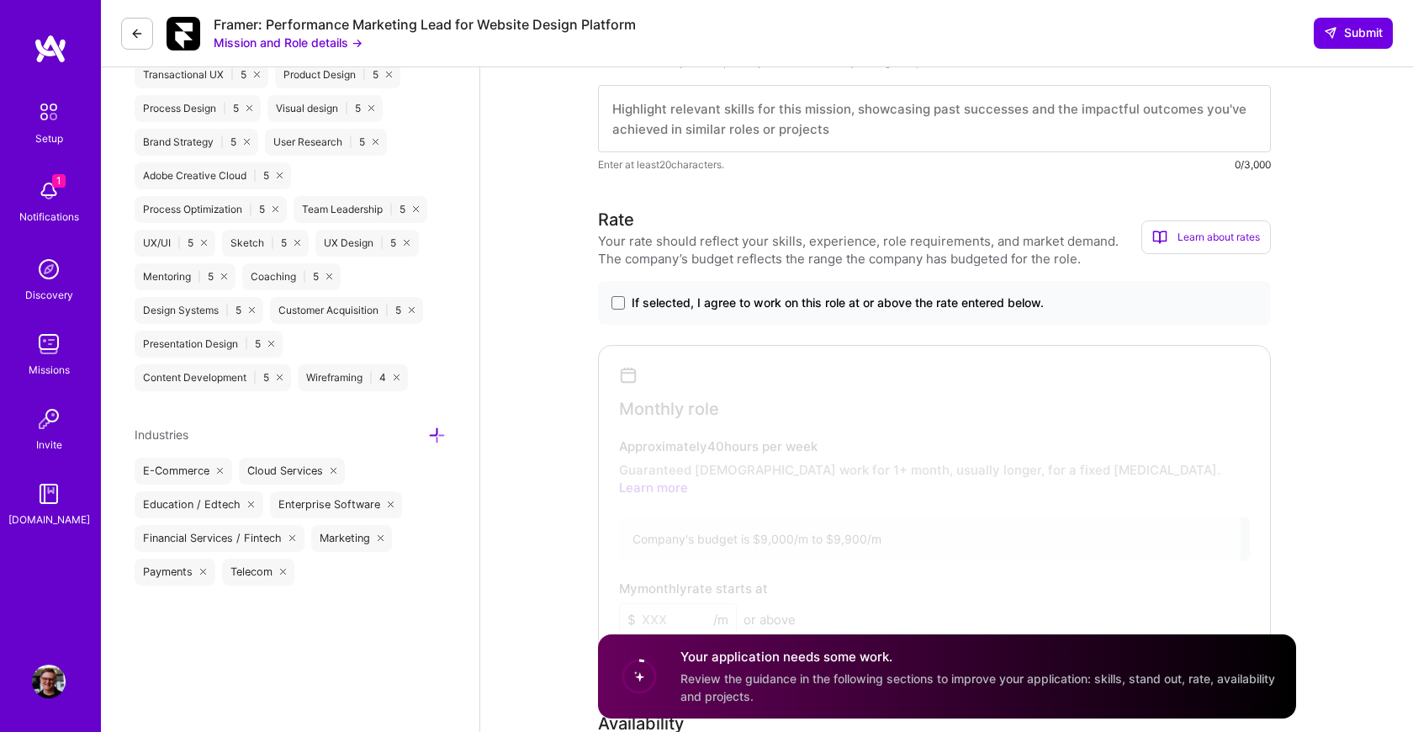
scroll to position [894, 0]
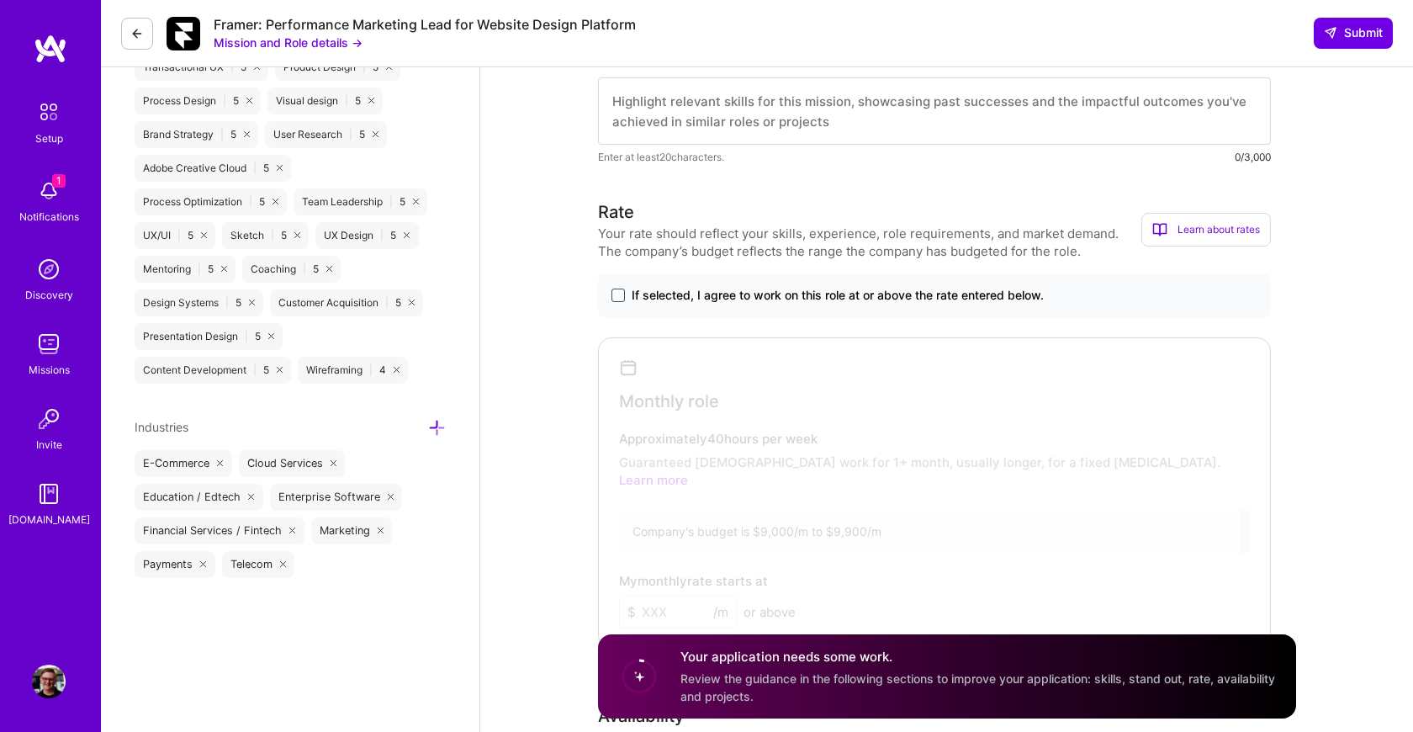
click at [620, 297] on span at bounding box center [617, 294] width 13 height 13
click at [0, 0] on input "If selected, I agree to work on this role at or above the rate entered below." at bounding box center [0, 0] width 0 height 0
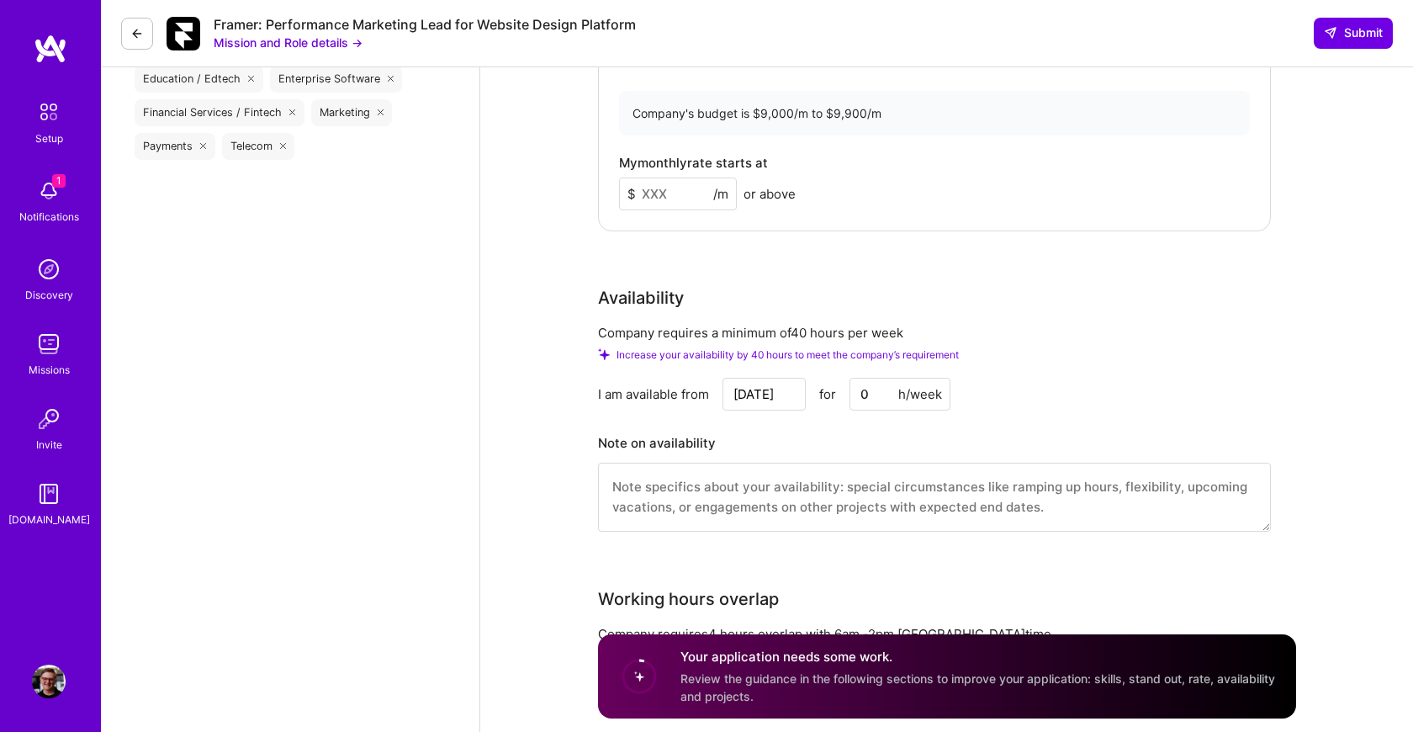
scroll to position [1312, 0]
drag, startPoint x: 880, startPoint y: 381, endPoint x: 855, endPoint y: 381, distance: 25.2
click at [855, 381] on input "0" at bounding box center [899, 394] width 101 height 33
click at [779, 378] on input "[DATE]" at bounding box center [763, 394] width 83 height 33
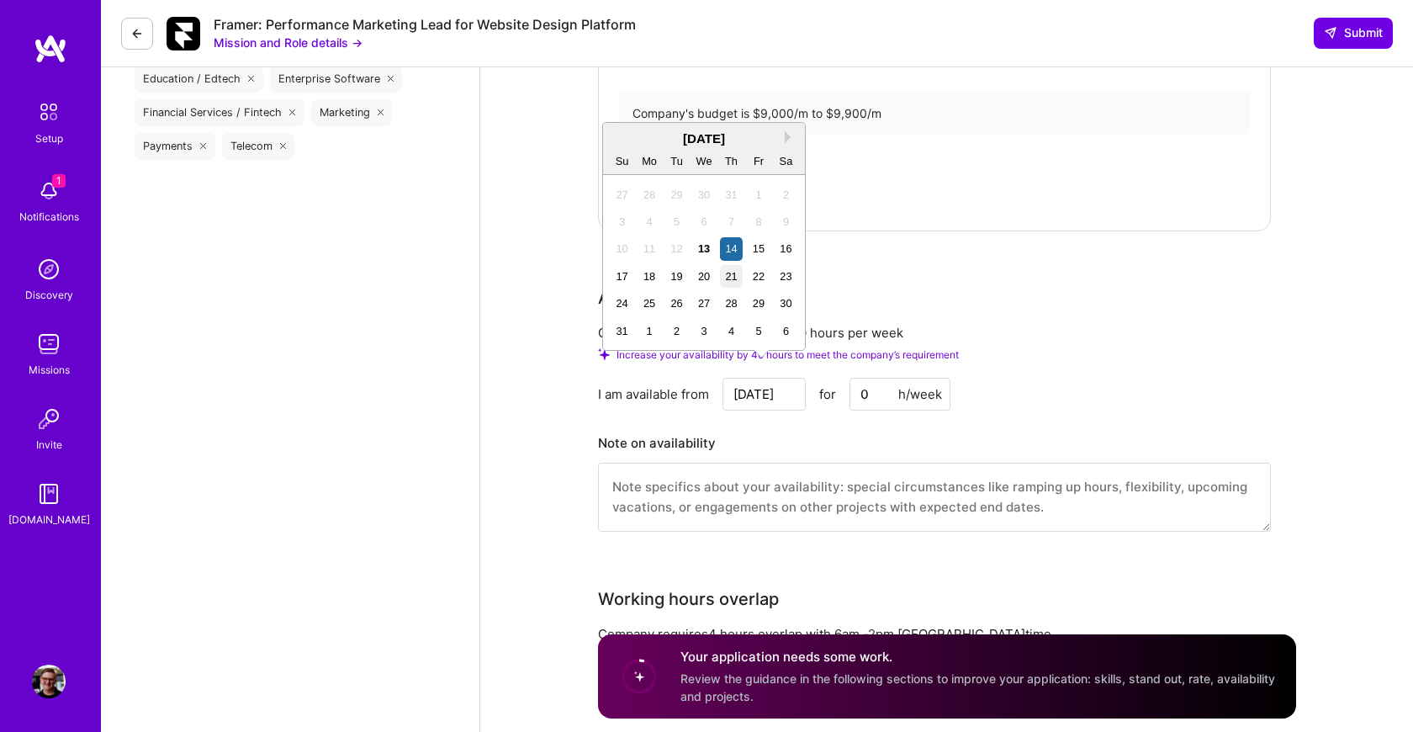
click at [734, 283] on div "21" at bounding box center [731, 276] width 23 height 23
type input "[DATE]"
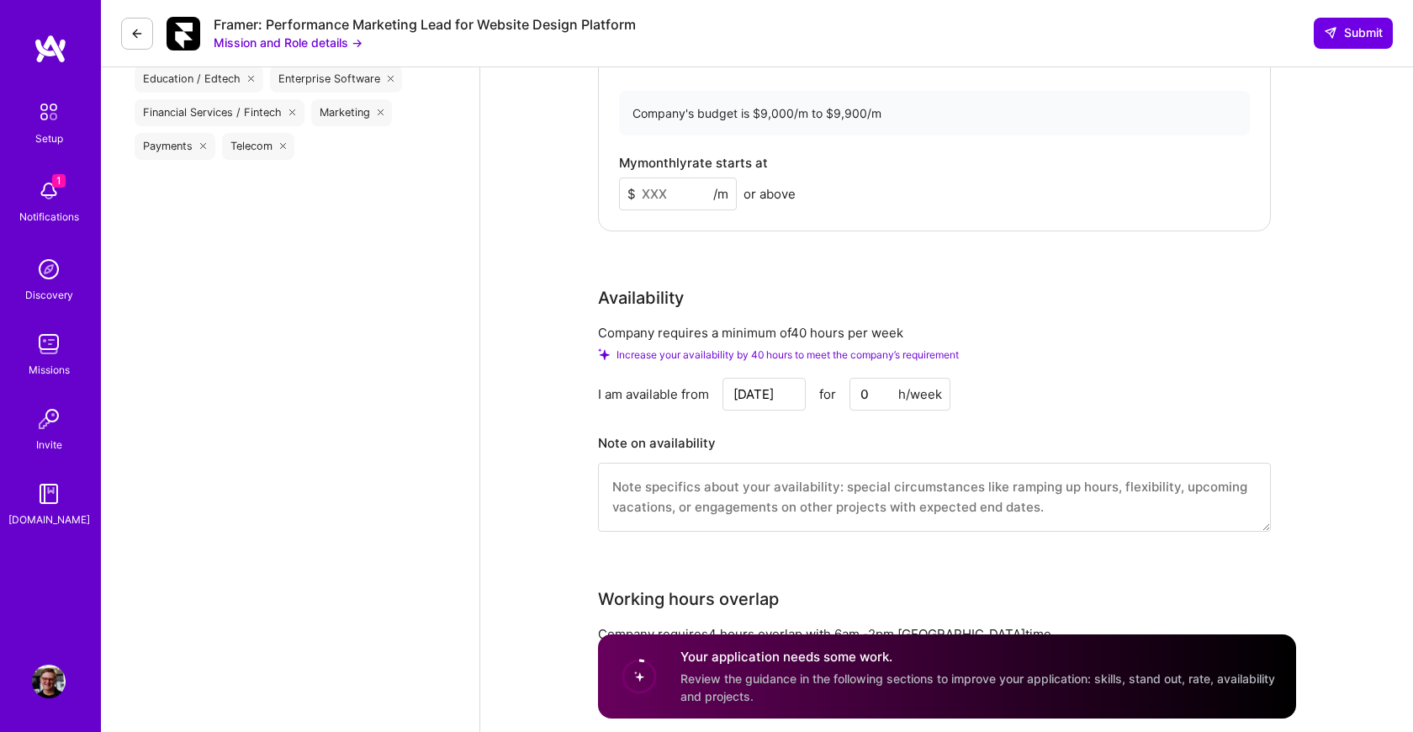
drag, startPoint x: 867, startPoint y: 384, endPoint x: 855, endPoint y: 378, distance: 13.9
click at [855, 378] on input "0" at bounding box center [899, 394] width 101 height 33
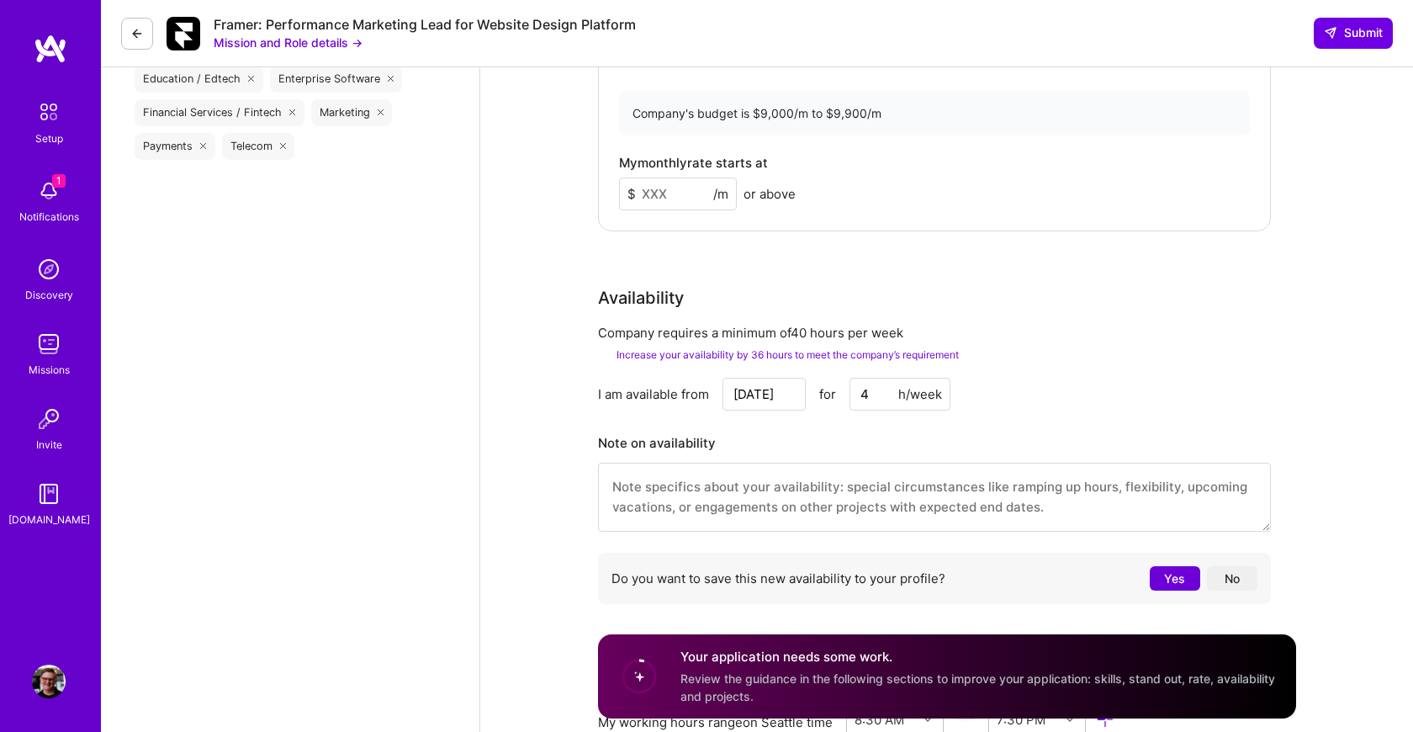
type input "40"
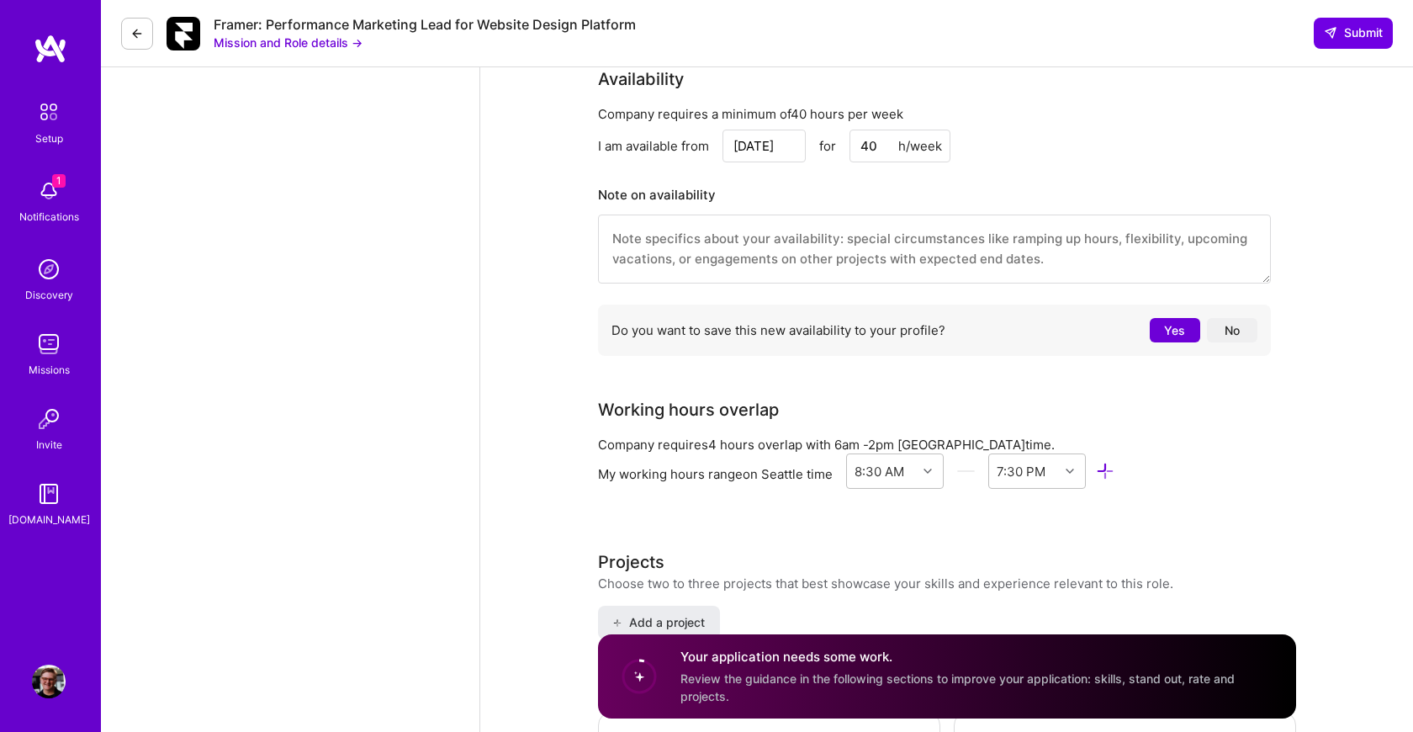
scroll to position [1531, 0]
click at [1164, 318] on button "Yes" at bounding box center [1175, 330] width 50 height 24
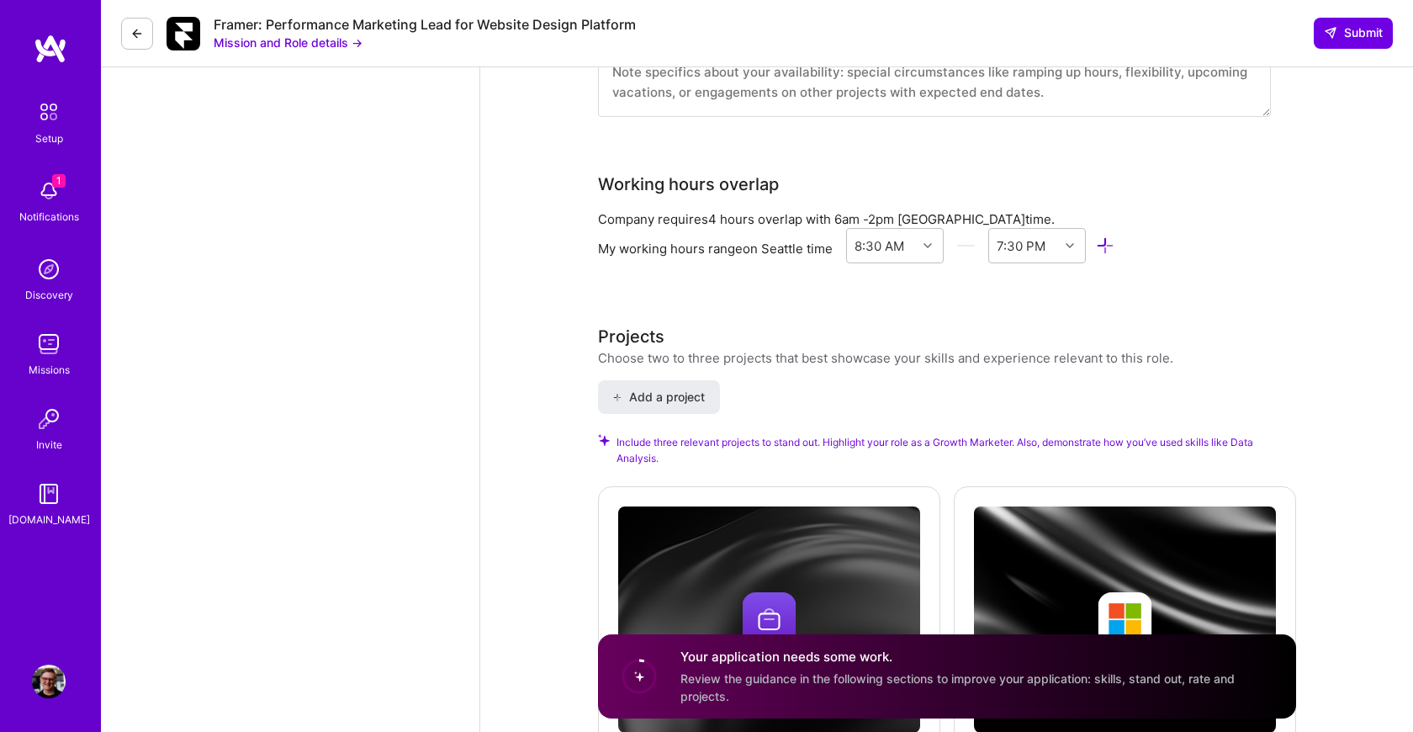
scroll to position [1697, 0]
click at [931, 235] on div at bounding box center [930, 246] width 26 height 22
click at [893, 431] on div "6:00 AM" at bounding box center [895, 446] width 98 height 31
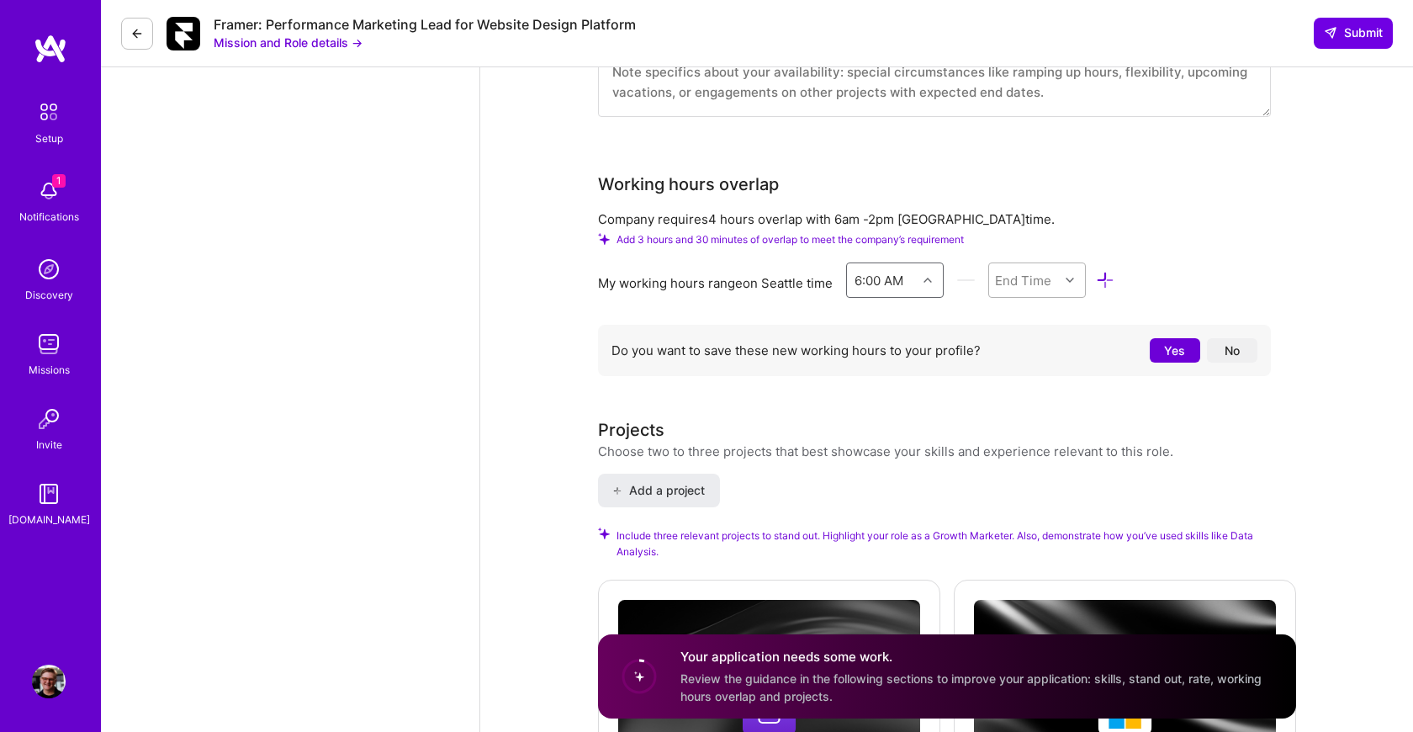
click at [1066, 269] on div at bounding box center [1072, 280] width 26 height 22
click at [1038, 442] on div "2:00 PM" at bounding box center [1037, 452] width 98 height 31
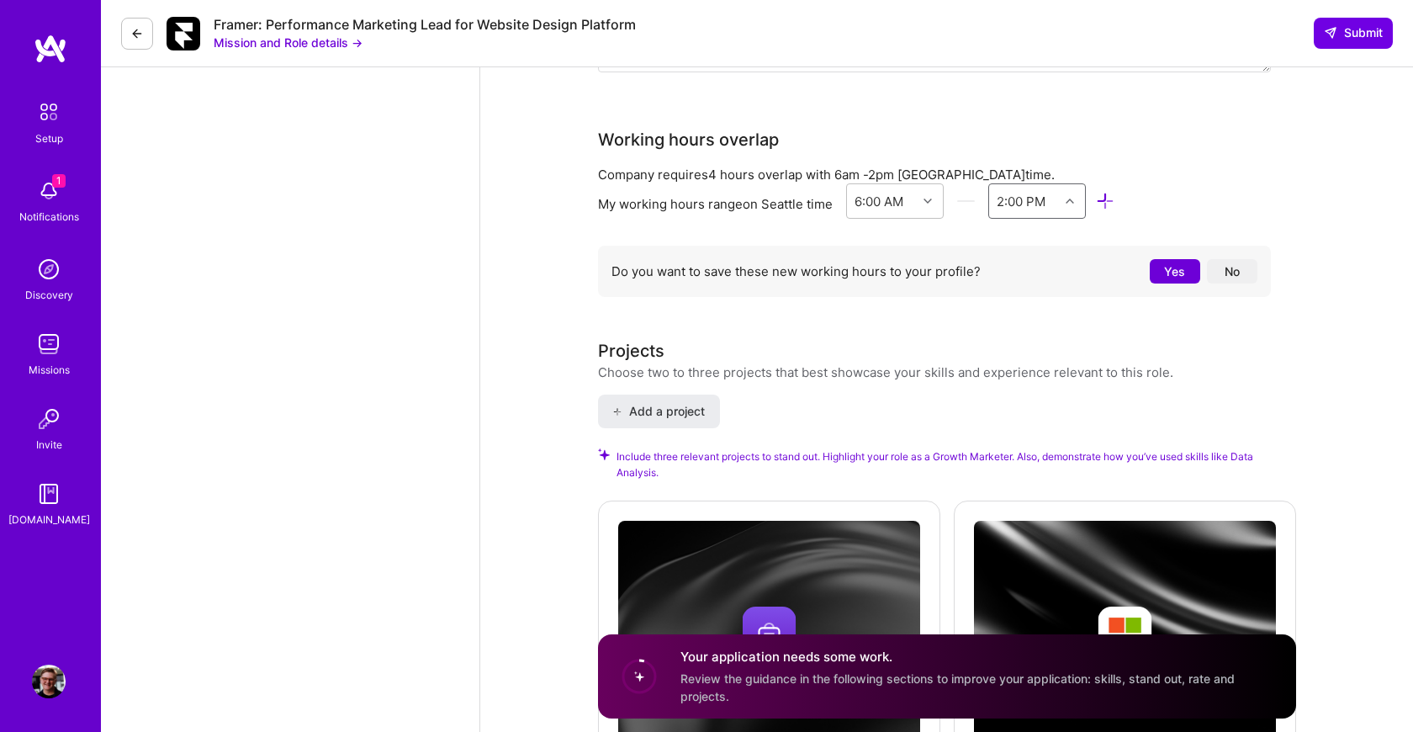
scroll to position [1742, 0]
click at [1169, 260] on button "Yes" at bounding box center [1175, 271] width 50 height 24
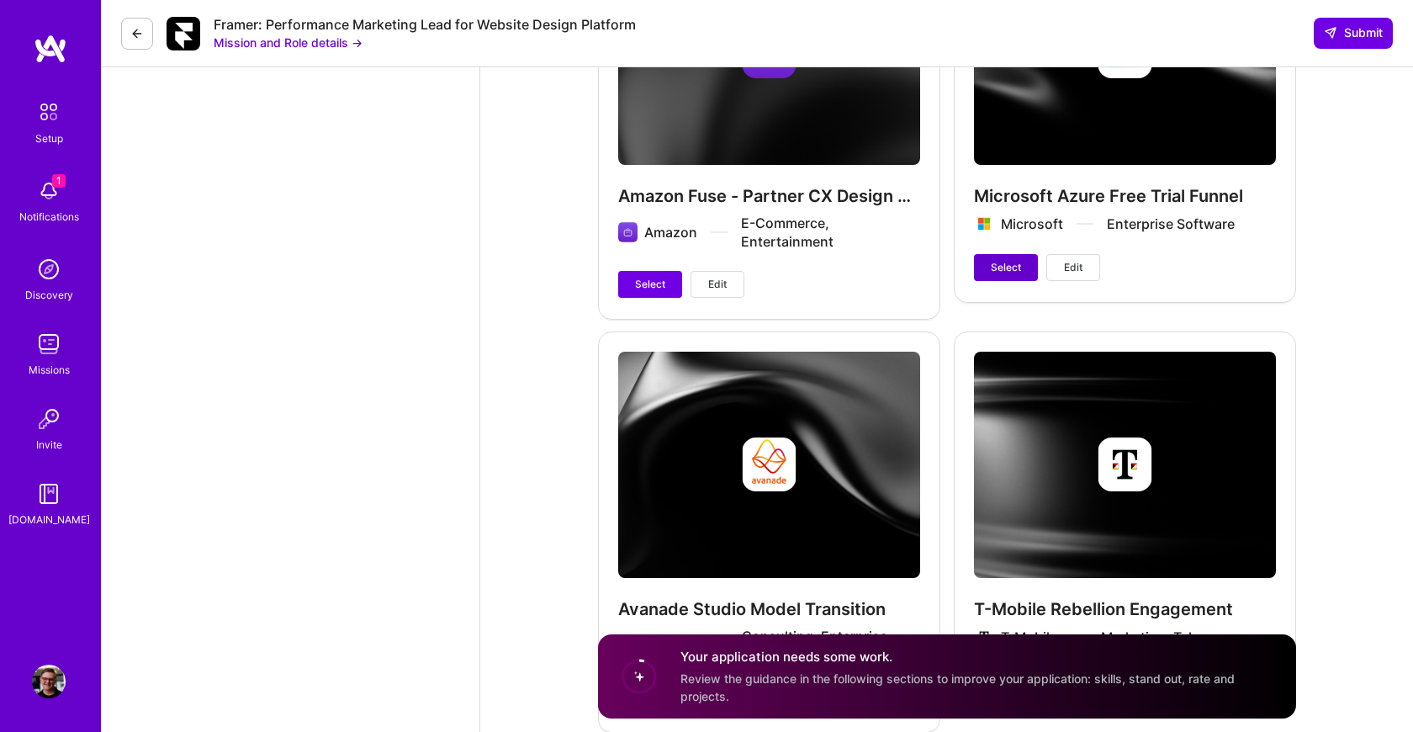
scroll to position [2278, 0]
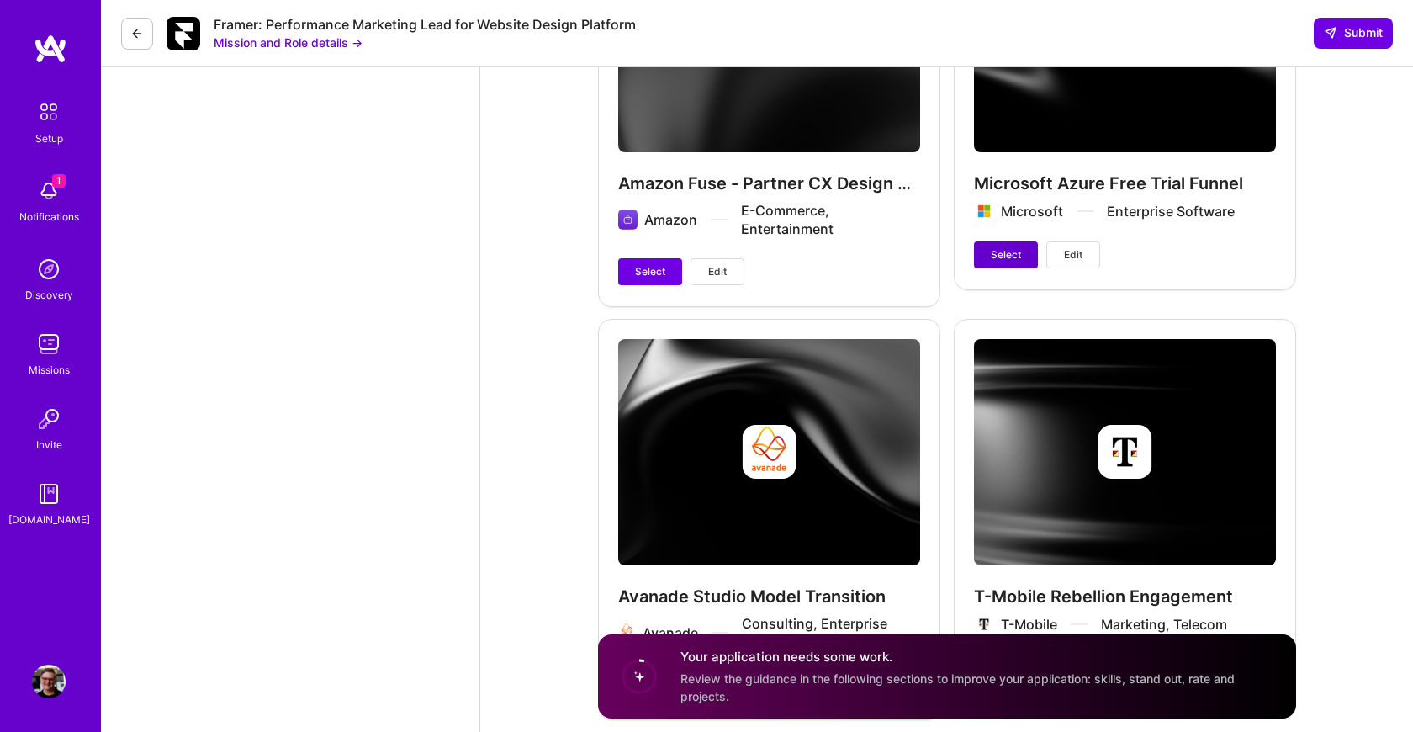
click at [1001, 247] on span "Select" at bounding box center [1006, 254] width 30 height 15
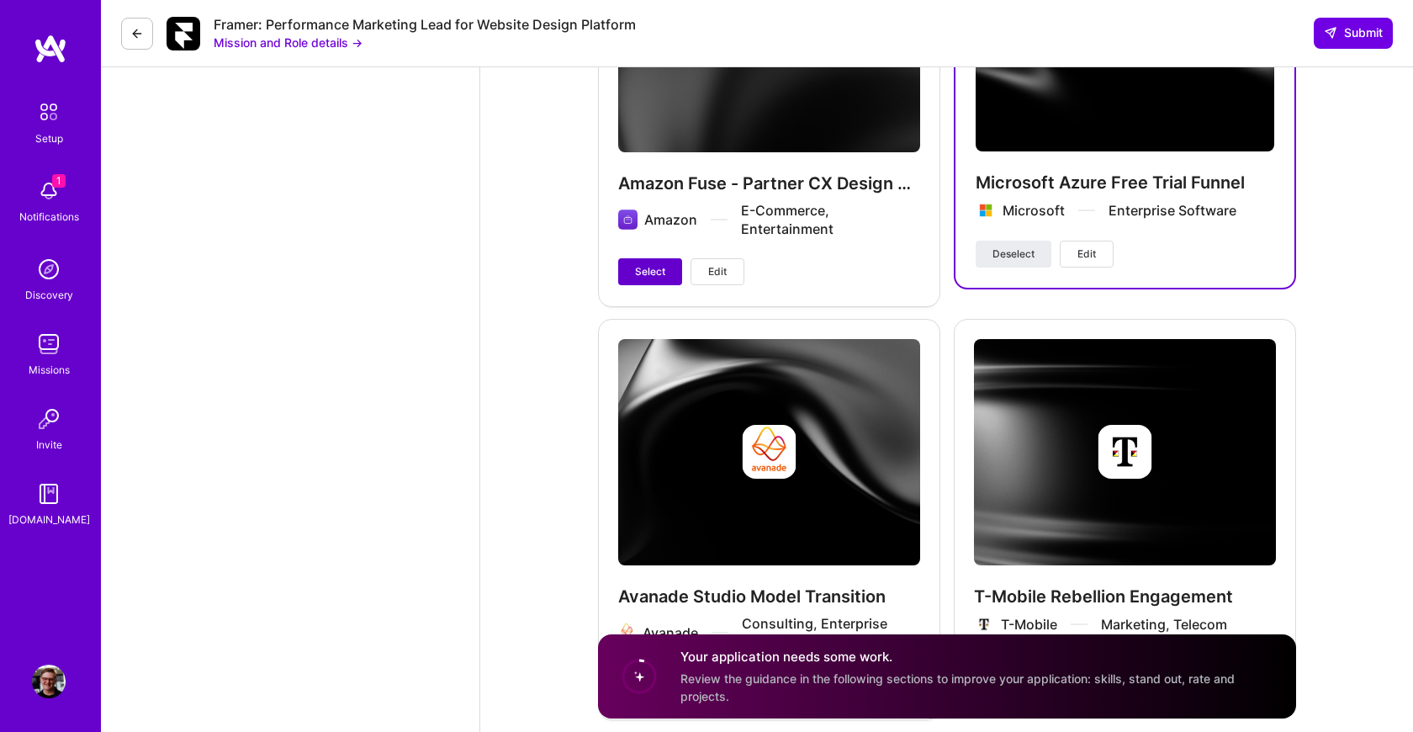
click at [647, 264] on span "Select" at bounding box center [650, 271] width 30 height 15
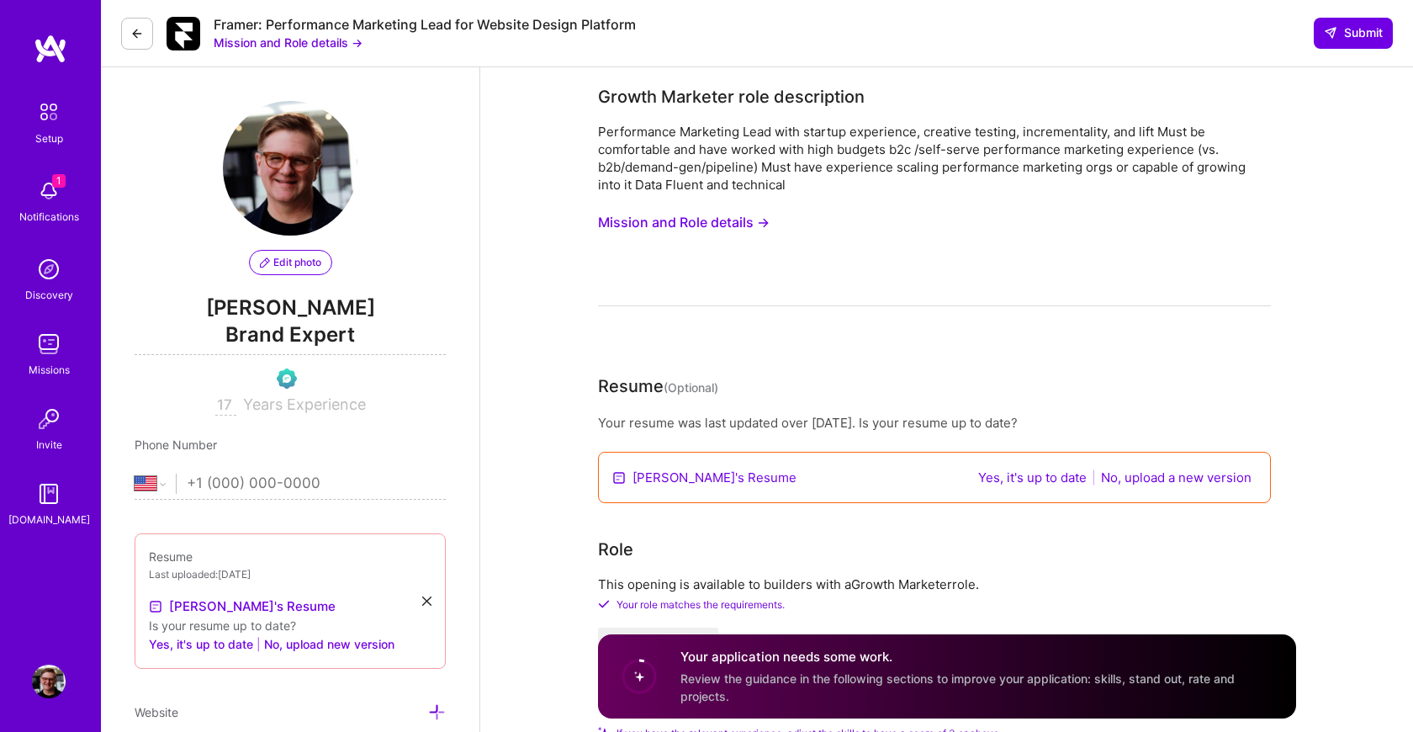
scroll to position [0, 0]
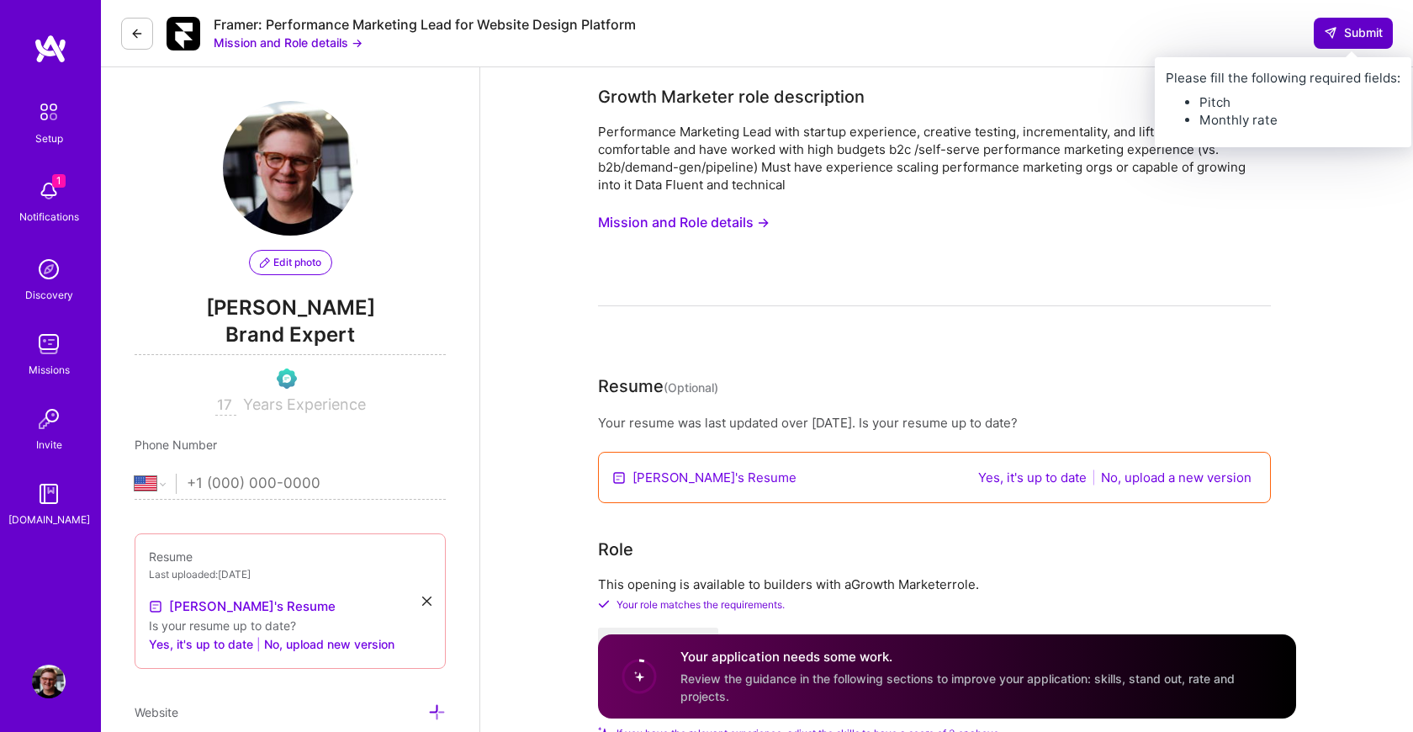
click at [1345, 30] on span "Submit" at bounding box center [1353, 32] width 59 height 17
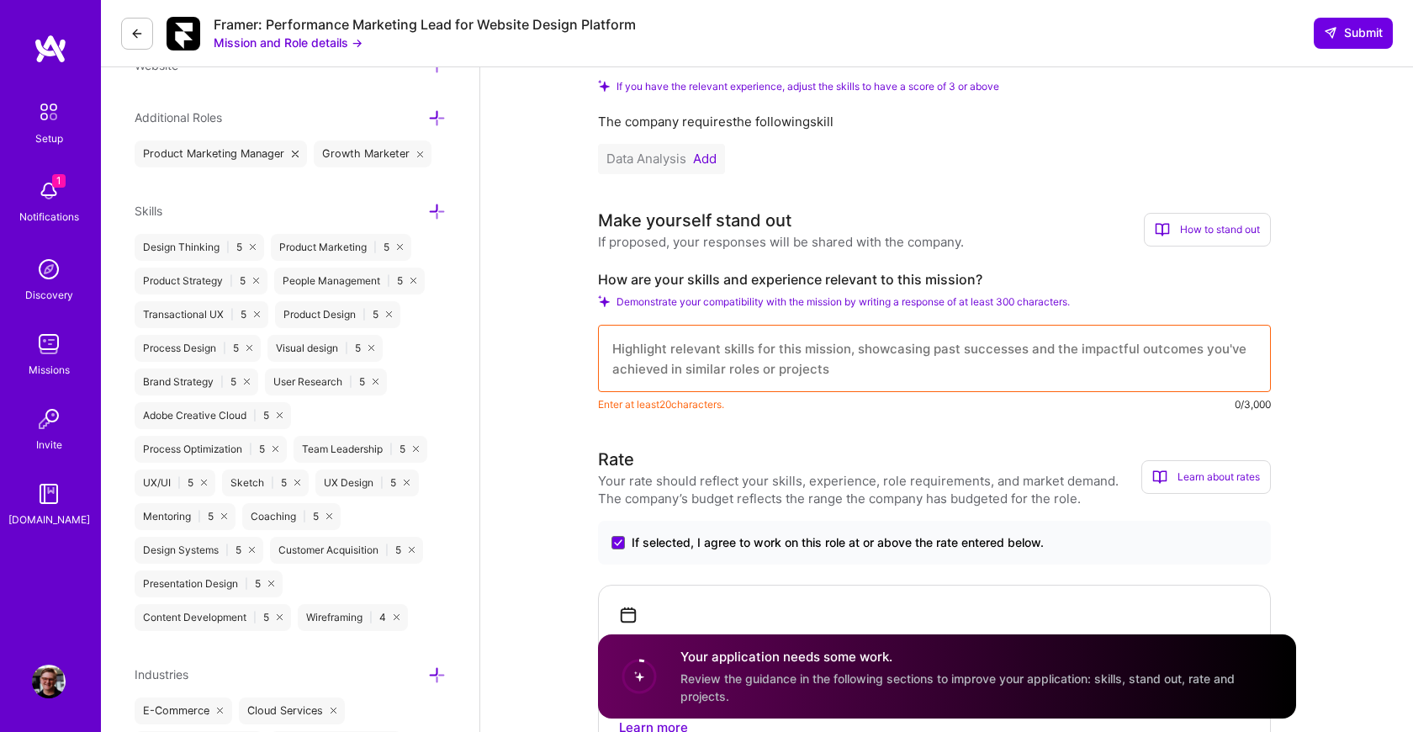
scroll to position [643, 0]
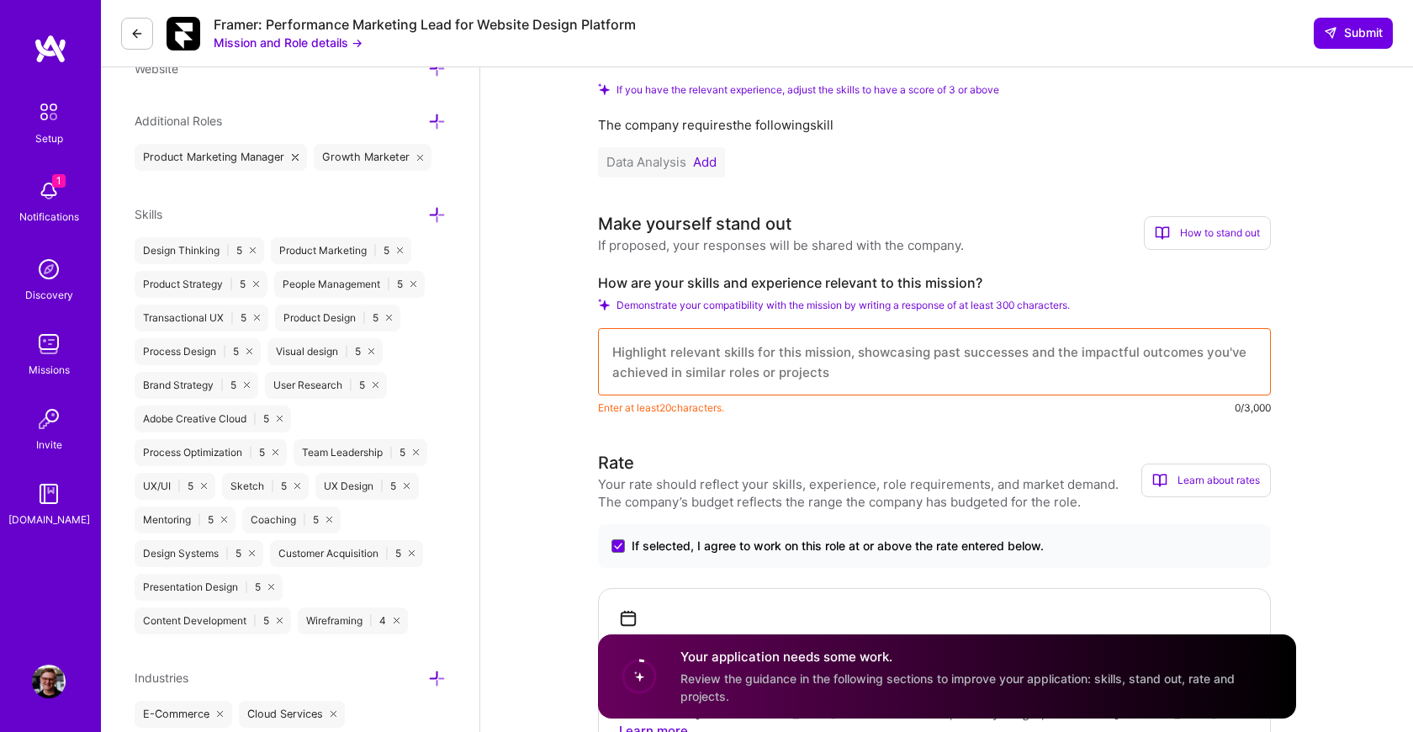
drag, startPoint x: 823, startPoint y: 372, endPoint x: 744, endPoint y: 377, distance: 79.2
click at [744, 377] on textarea at bounding box center [934, 361] width 673 height 67
drag, startPoint x: 611, startPoint y: 353, endPoint x: 697, endPoint y: 357, distance: 86.7
click at [697, 357] on textarea at bounding box center [934, 361] width 673 height 67
click at [779, 386] on textarea at bounding box center [934, 361] width 673 height 67
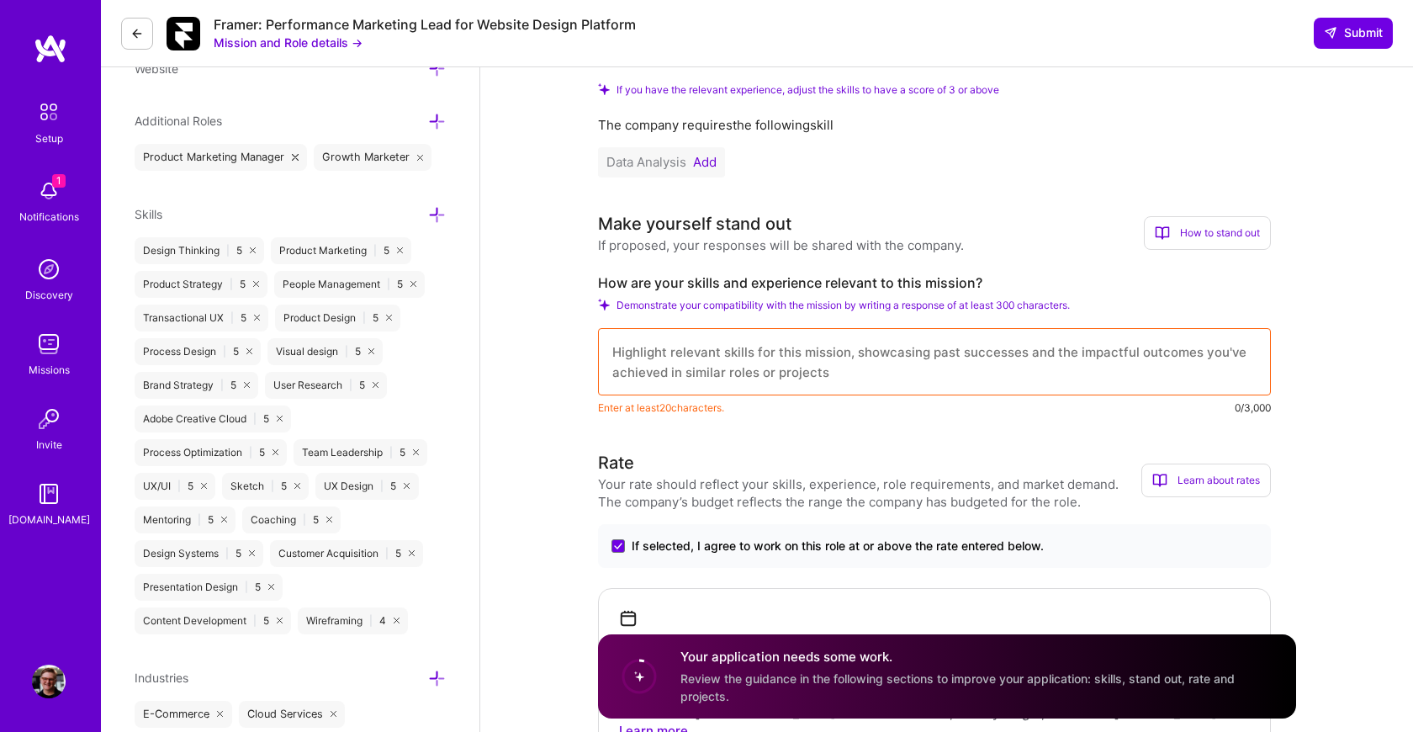
click at [779, 386] on textarea at bounding box center [934, 361] width 673 height 67
type textarea "I"
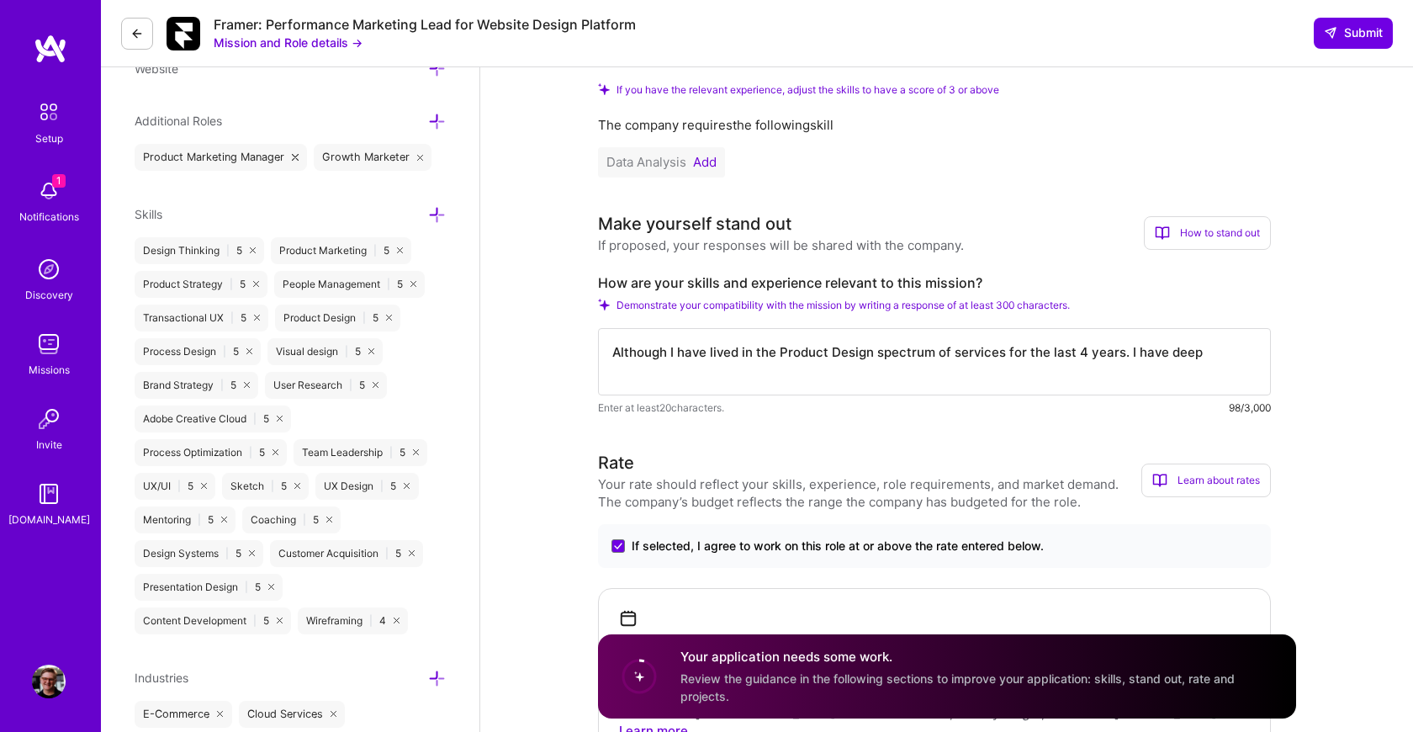
click at [1199, 357] on textarea "Although I have lived in the Product Design spectrum of services for the last 4…" at bounding box center [934, 361] width 673 height 67
click at [966, 376] on textarea "Although I have lived in the Product Design spectrum of services for the last 4…" at bounding box center [934, 361] width 673 height 67
click at [1198, 375] on textarea "Although I have lived in the Product Design spectrum of services for the last 4…" at bounding box center [934, 361] width 673 height 67
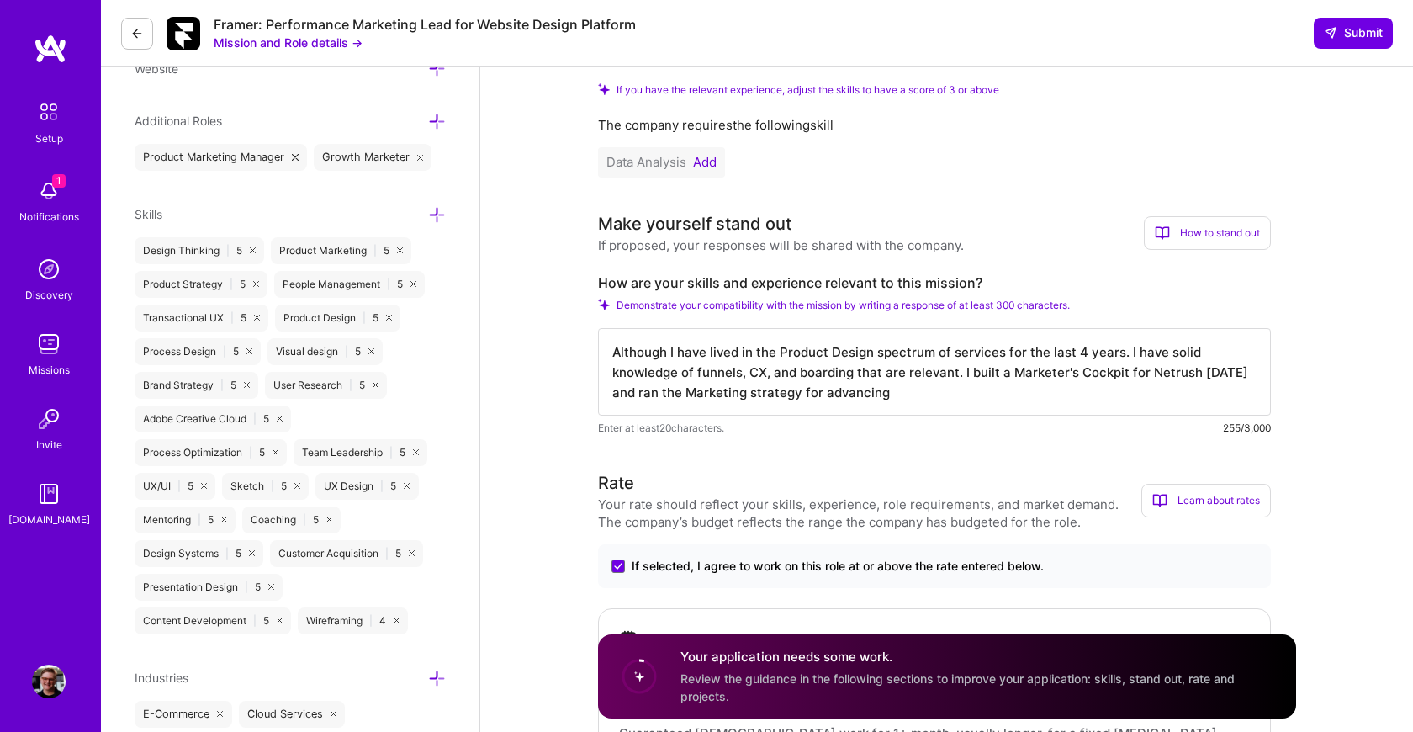
drag, startPoint x: 1198, startPoint y: 375, endPoint x: 849, endPoint y: 396, distance: 349.7
click at [849, 396] on textarea "Although I have lived in the Product Design spectrum of services for the last 4…" at bounding box center [934, 371] width 673 height 87
click at [949, 394] on textarea "Although I have lived in the Product Design spectrum of services for the last 4…" at bounding box center [934, 371] width 673 height 87
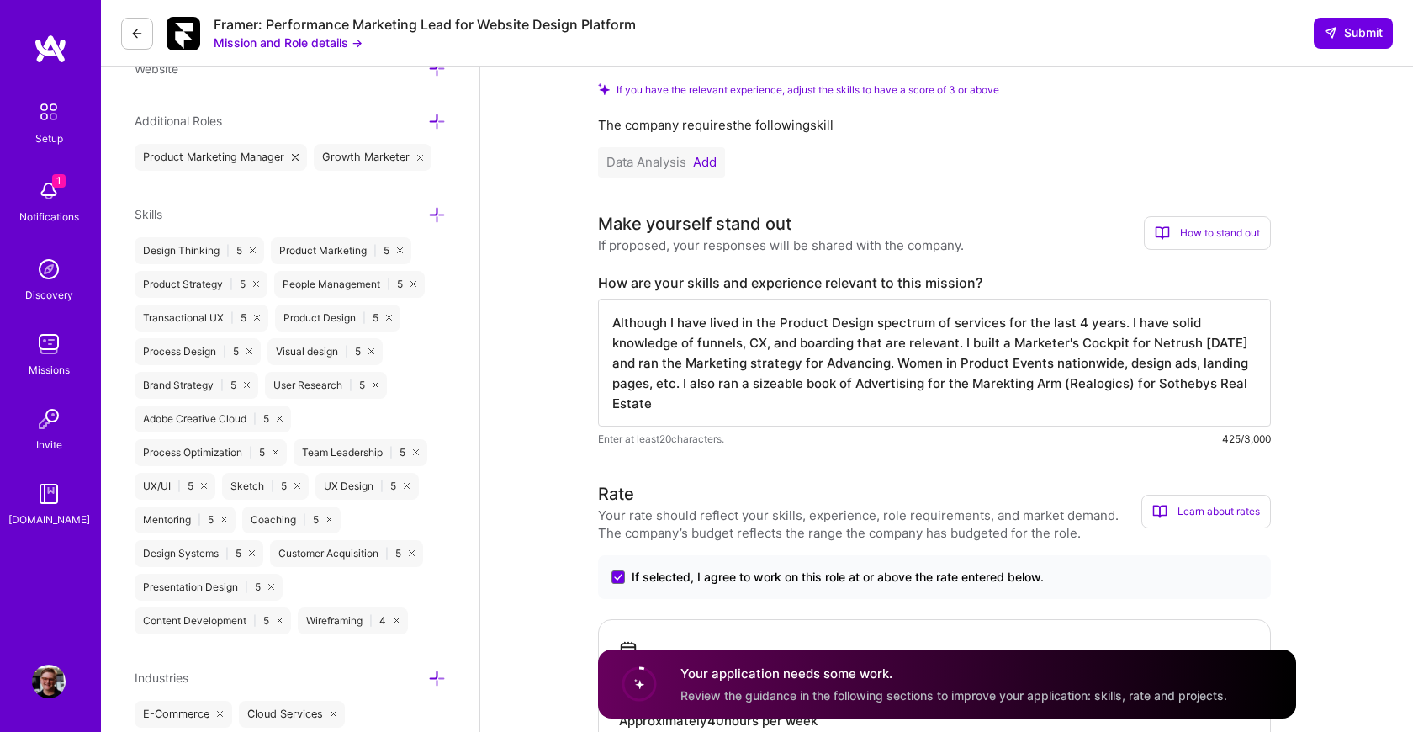
click at [1193, 389] on textarea "Although I have lived in the Product Design spectrum of services for the last 4…" at bounding box center [934, 363] width 673 height 128
click at [1217, 386] on textarea "Although I have lived in the Product Design spectrum of services for the last 4…" at bounding box center [934, 363] width 673 height 128
click at [684, 411] on textarea "Although I have lived in the Product Design spectrum of services for the last 4…" at bounding box center [934, 363] width 673 height 128
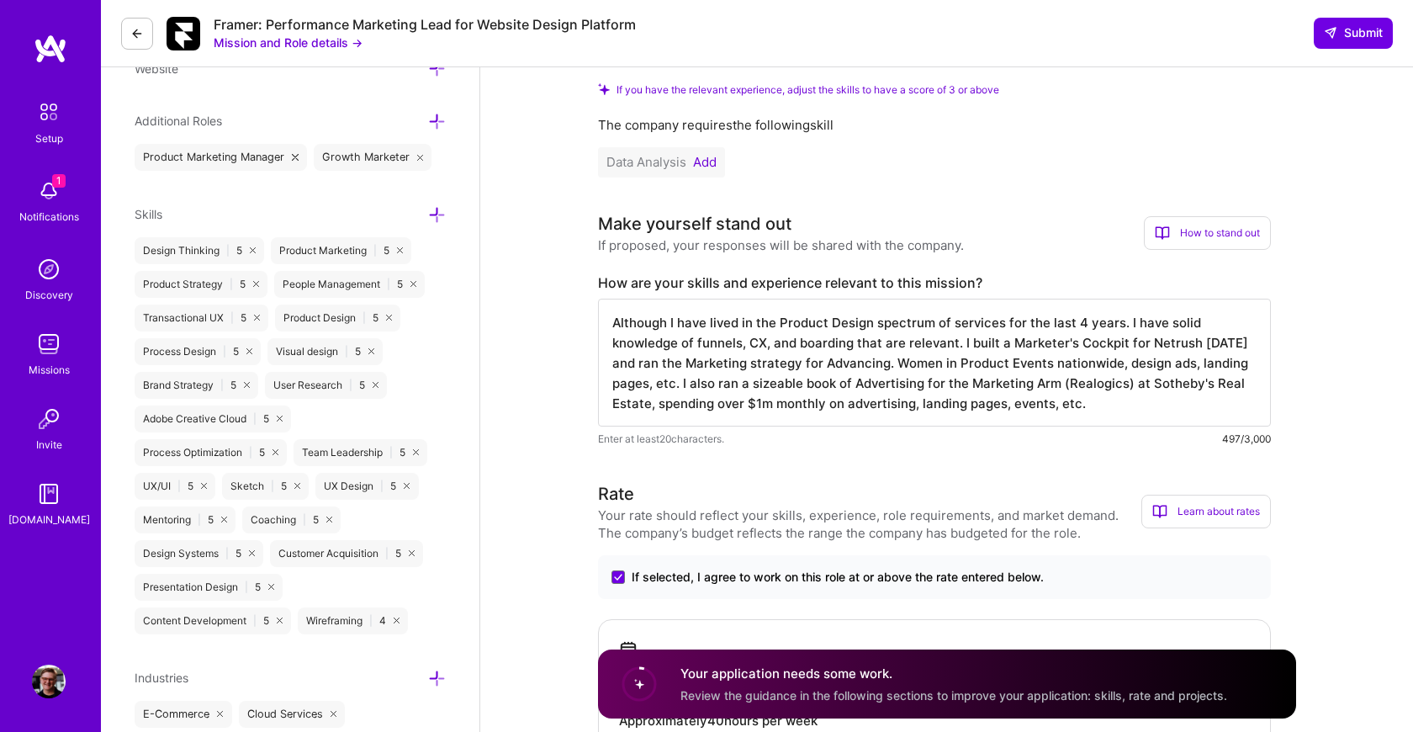
click at [1145, 409] on textarea "Although I have lived in the Product Design spectrum of services for the last 4…" at bounding box center [934, 363] width 673 height 128
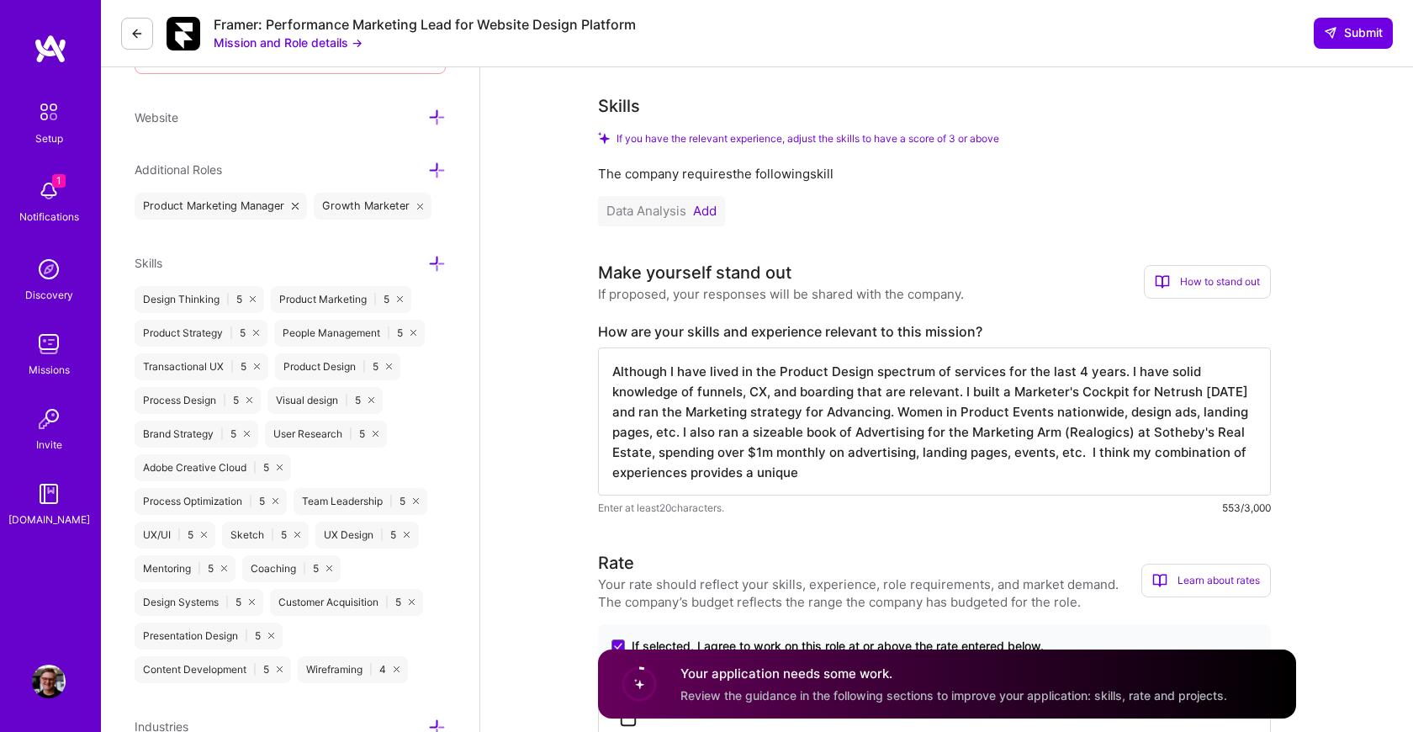
scroll to position [591, 0]
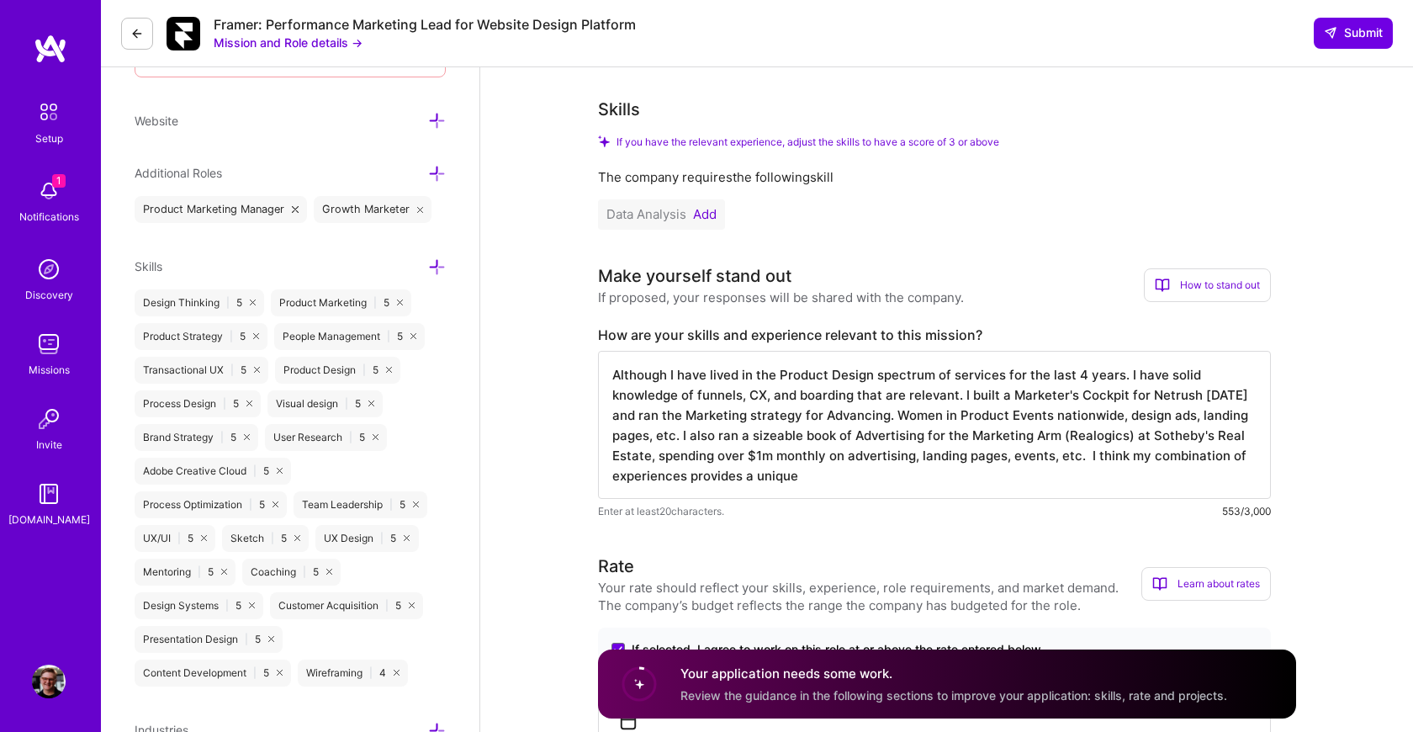
click at [773, 481] on textarea "Although I have lived in the Product Design spectrum of services for the last 4…" at bounding box center [934, 425] width 673 height 148
click at [818, 479] on textarea "Although I have lived in the Product Design spectrum of services for the last 4…" at bounding box center [934, 425] width 673 height 148
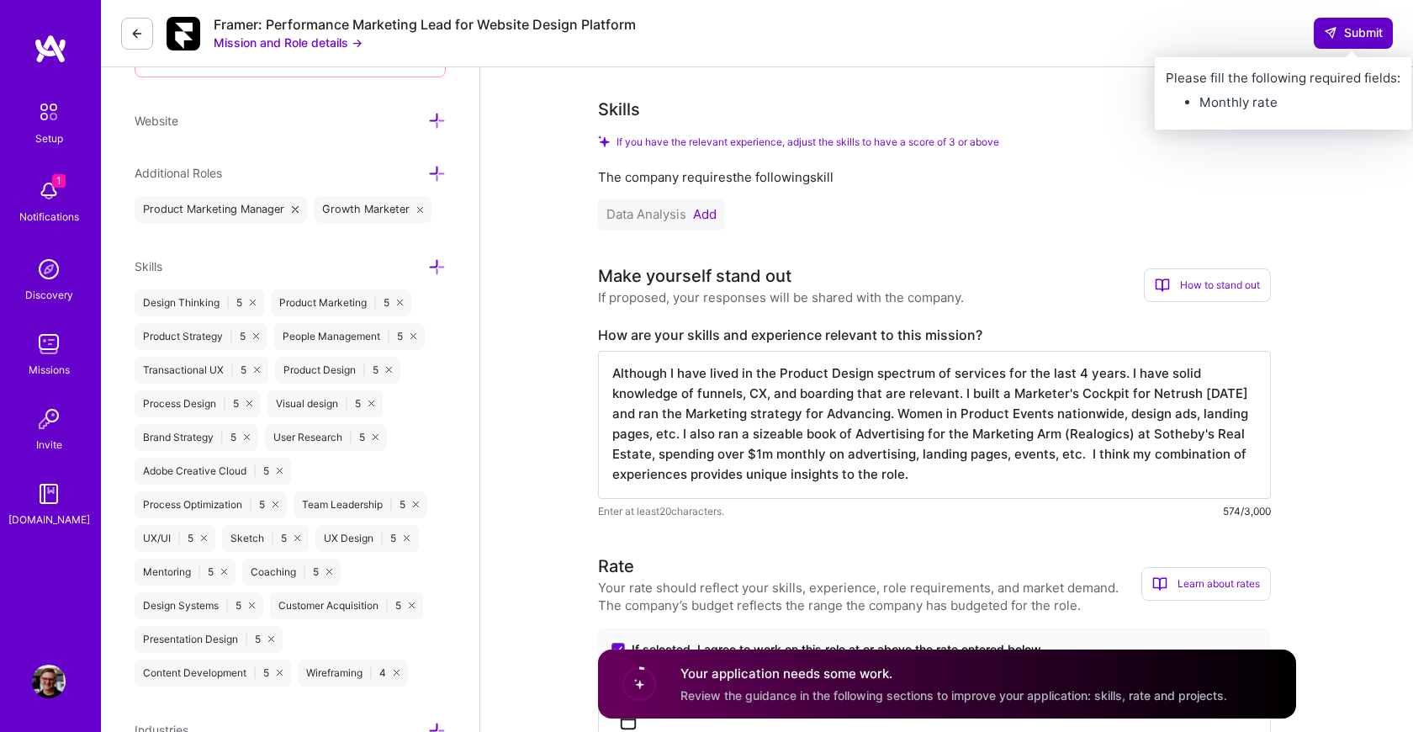
type textarea "Although I have lived in the Product Design spectrum of services for the last 4…"
click at [1370, 42] on button "Submit" at bounding box center [1353, 33] width 79 height 30
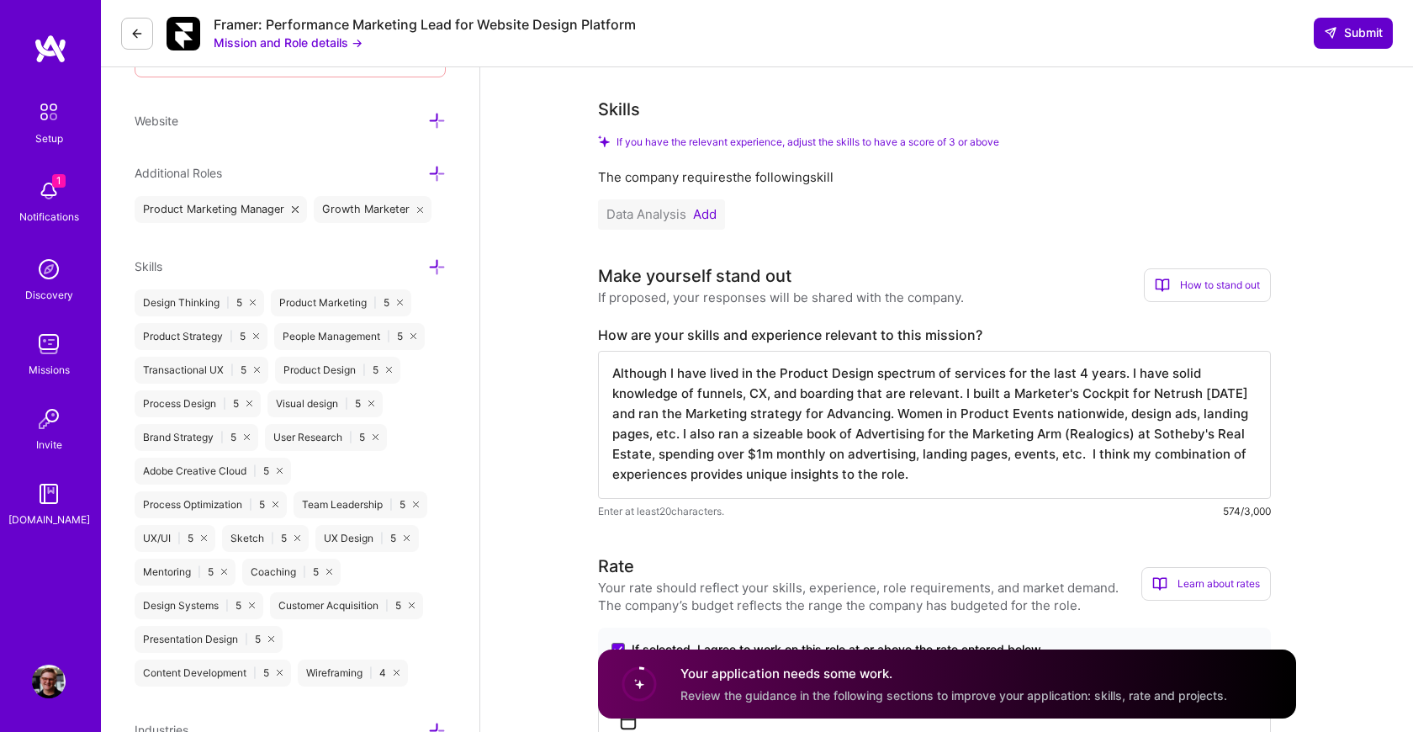
click at [1362, 32] on span "Submit" at bounding box center [1353, 32] width 59 height 17
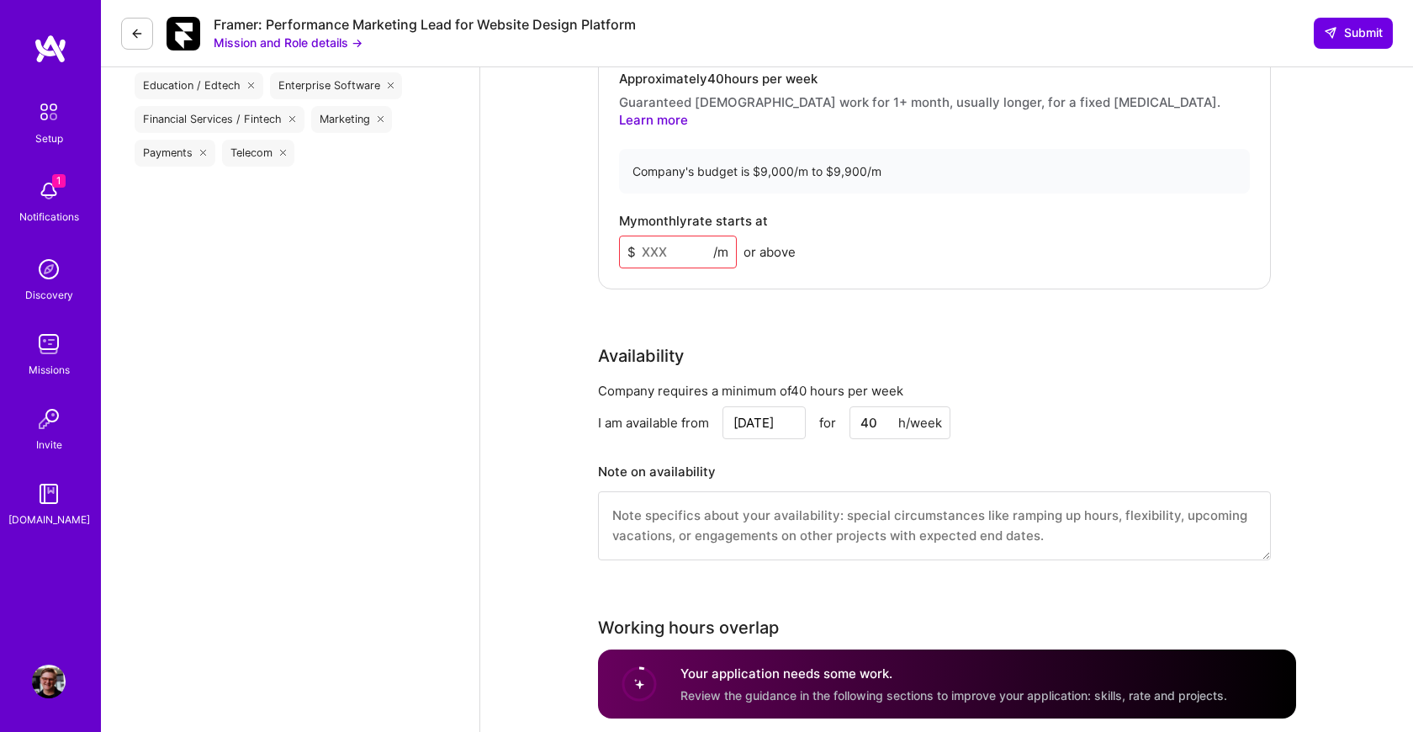
scroll to position [1301, 0]
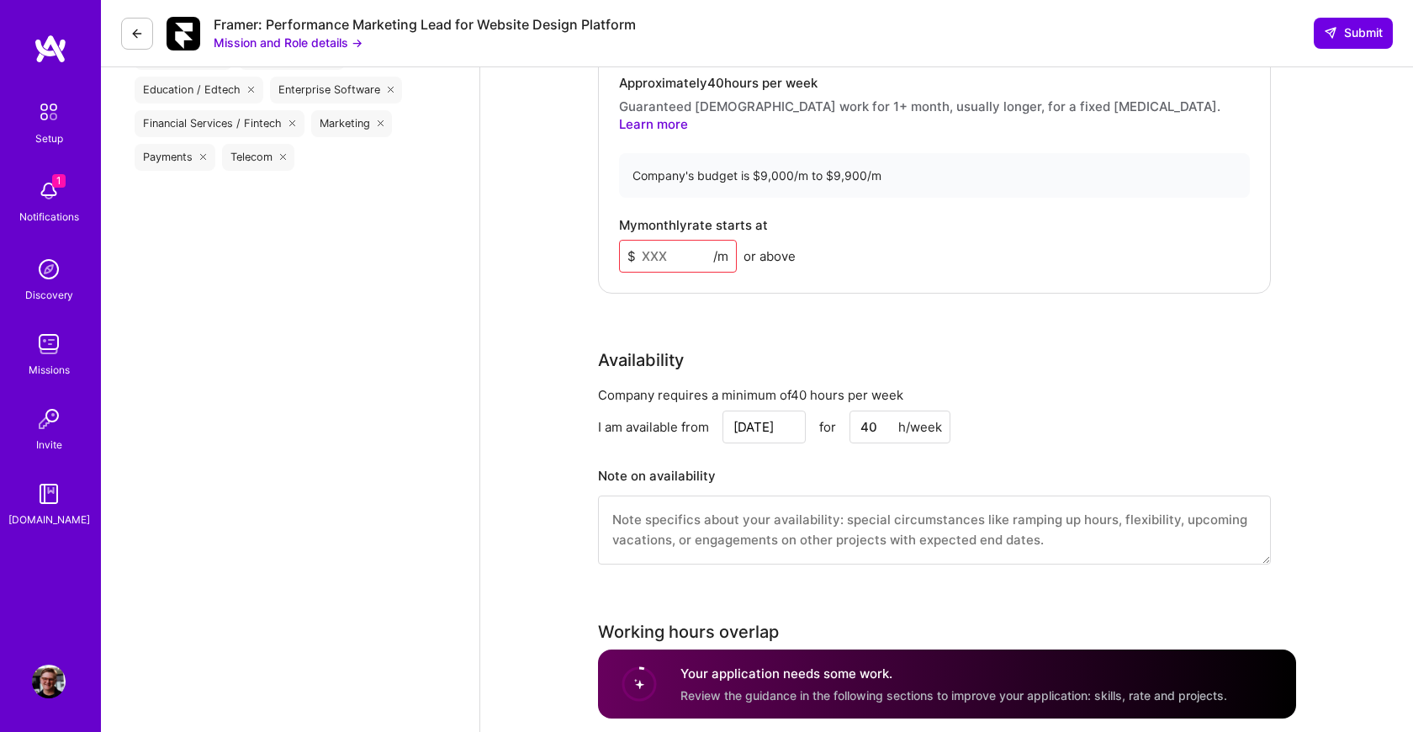
click at [654, 240] on input at bounding box center [678, 256] width 118 height 33
click at [660, 241] on input at bounding box center [678, 256] width 118 height 33
drag, startPoint x: 665, startPoint y: 240, endPoint x: 642, endPoint y: 244, distance: 23.9
click at [642, 244] on input at bounding box center [678, 256] width 118 height 33
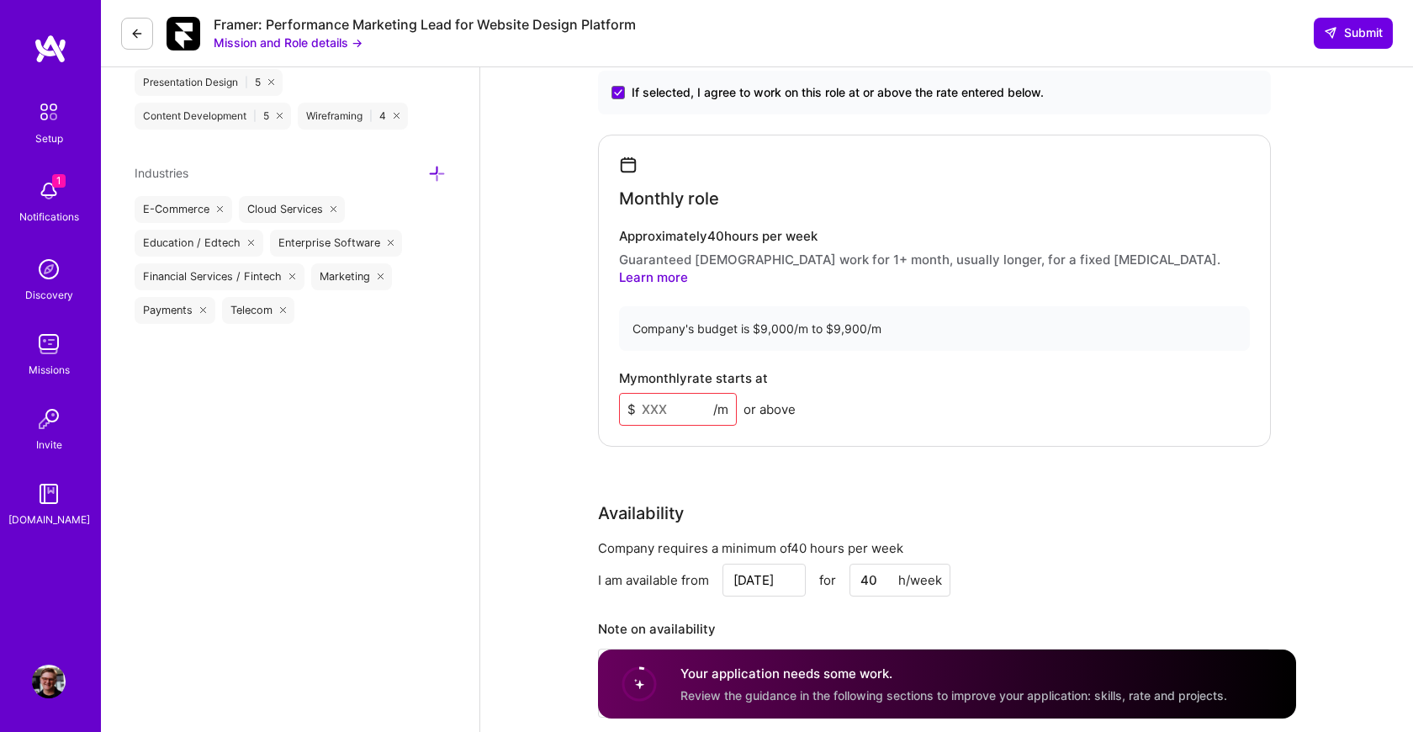
scroll to position [1141, 0]
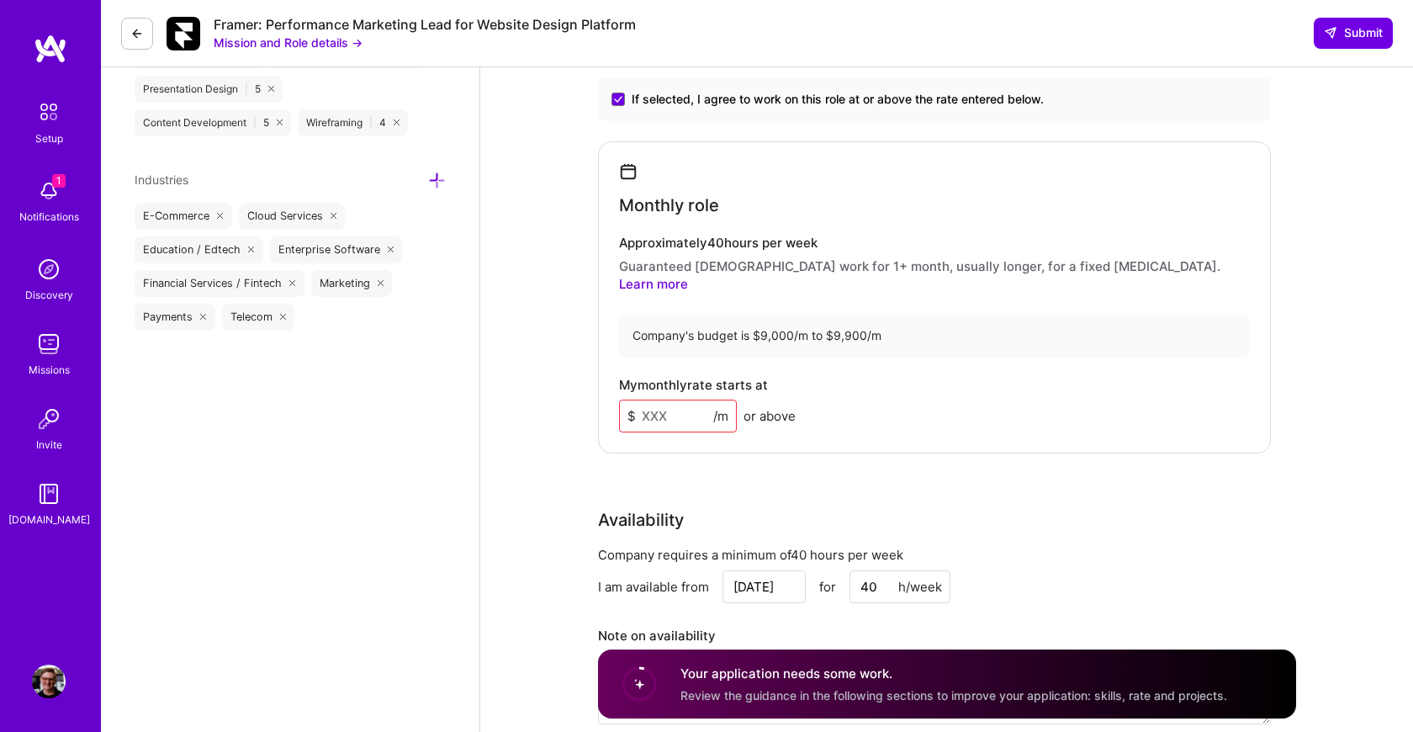
click at [669, 406] on input at bounding box center [678, 416] width 118 height 33
type input "13"
type input "6"
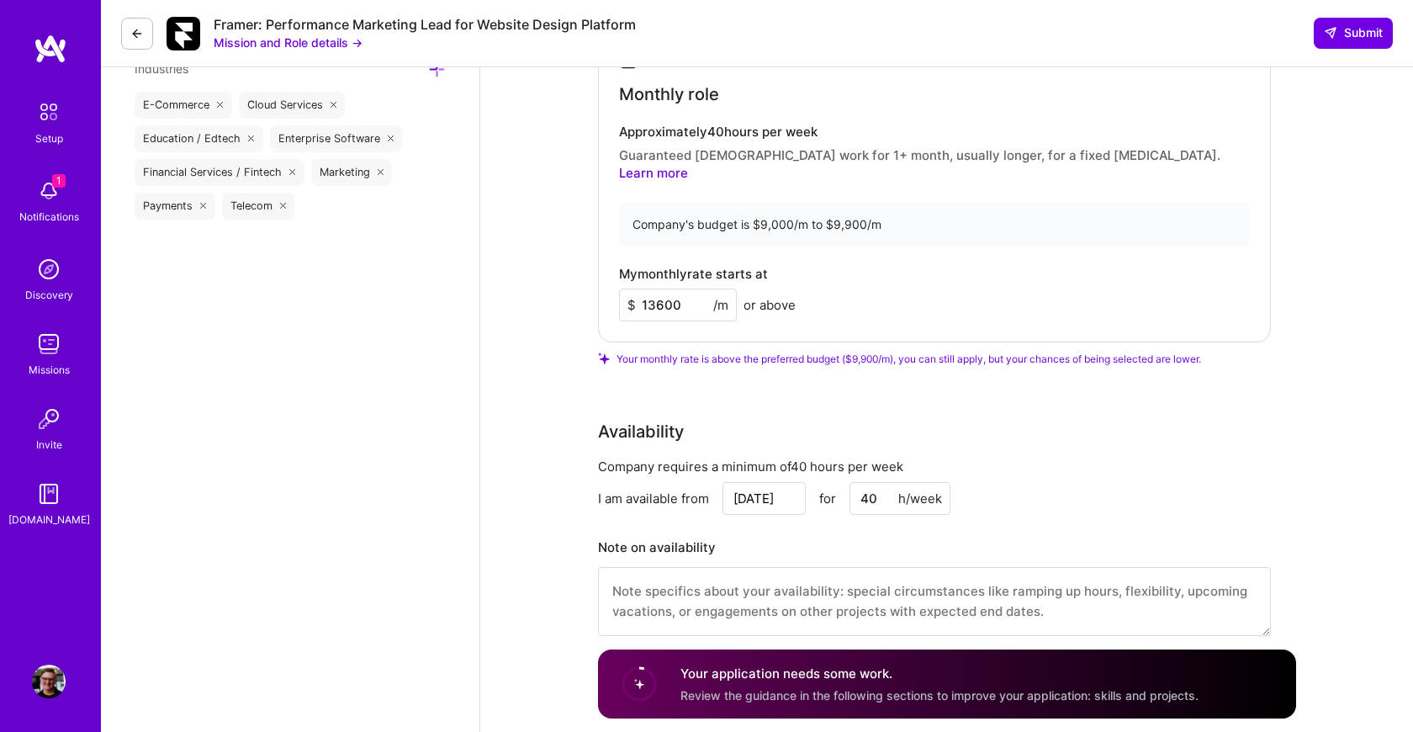
scroll to position [1252, 0]
type input "13600"
click at [1340, 34] on span "Submit" at bounding box center [1353, 32] width 59 height 17
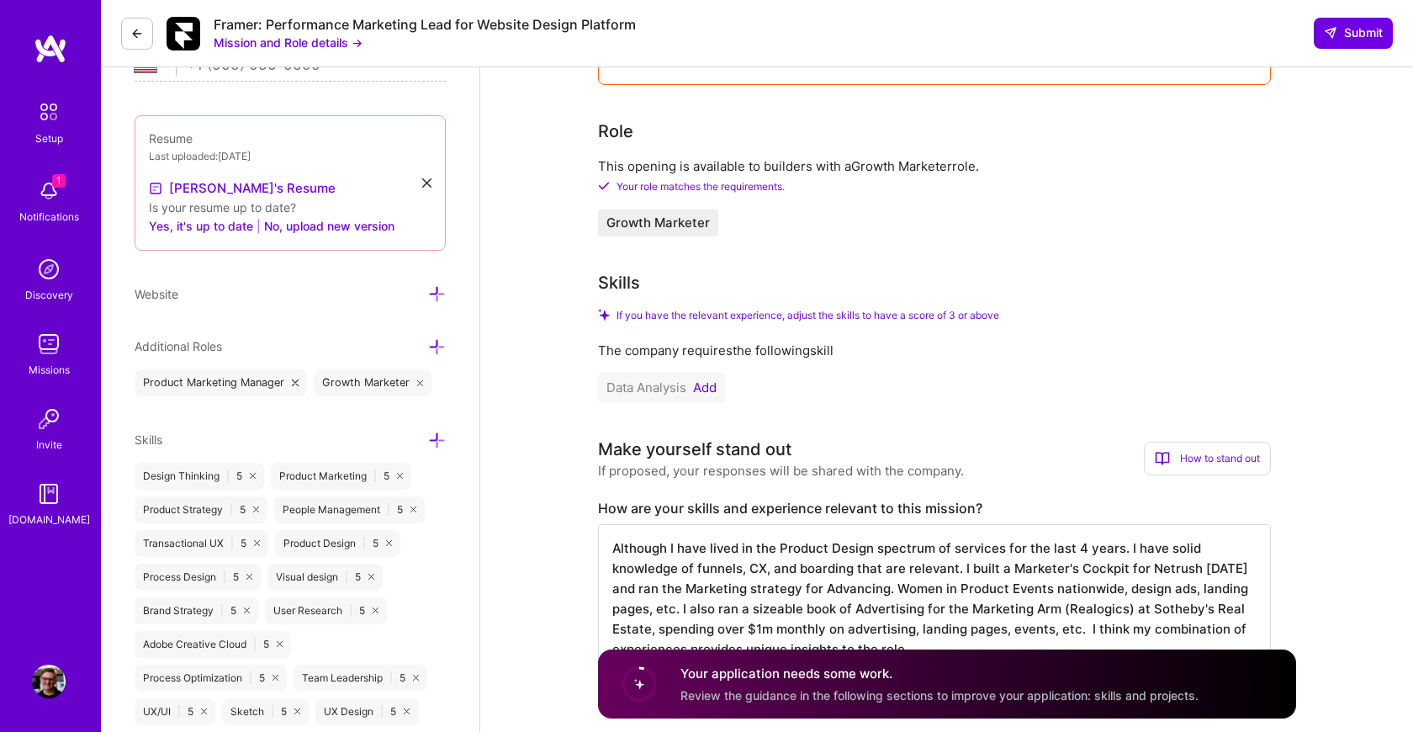
scroll to position [416, 0]
click at [706, 392] on button "Add" at bounding box center [705, 389] width 24 height 13
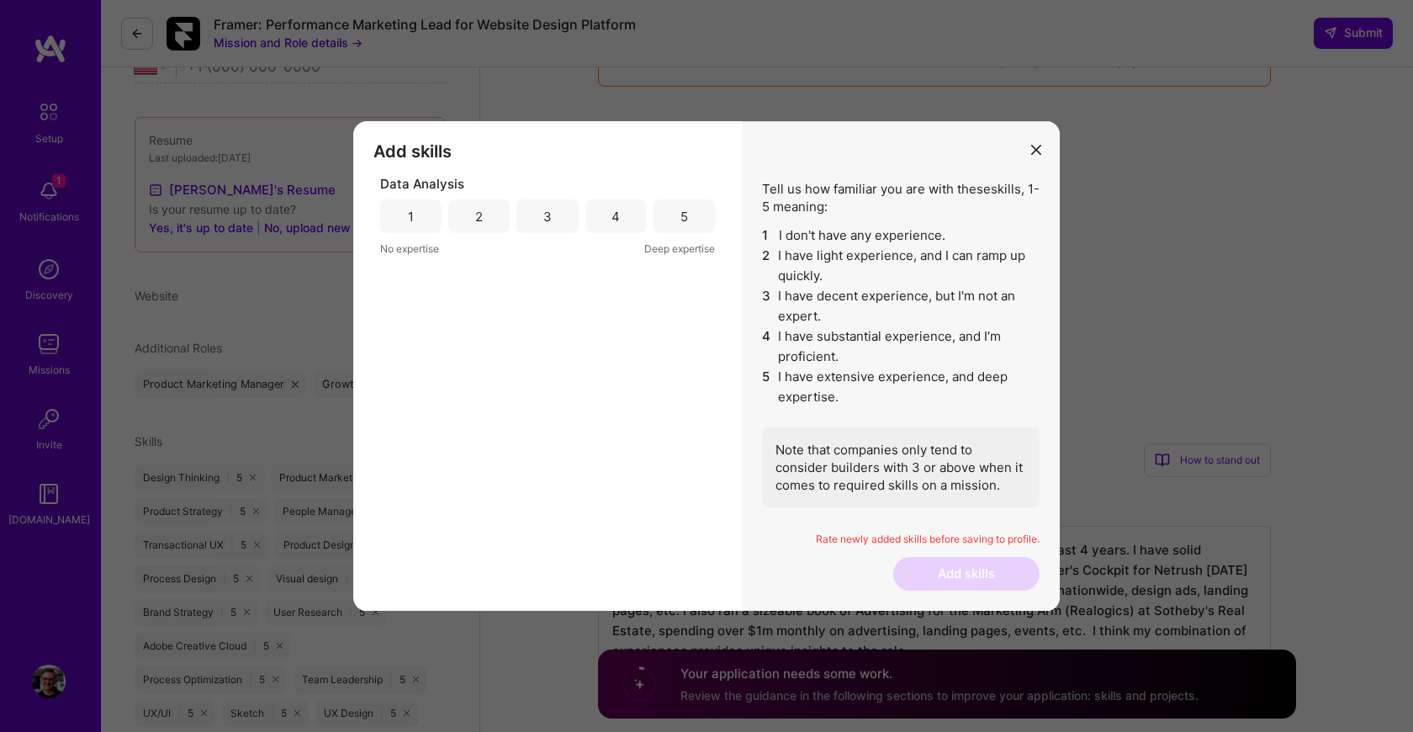
click at [482, 212] on div "2" at bounding box center [479, 217] width 8 height 18
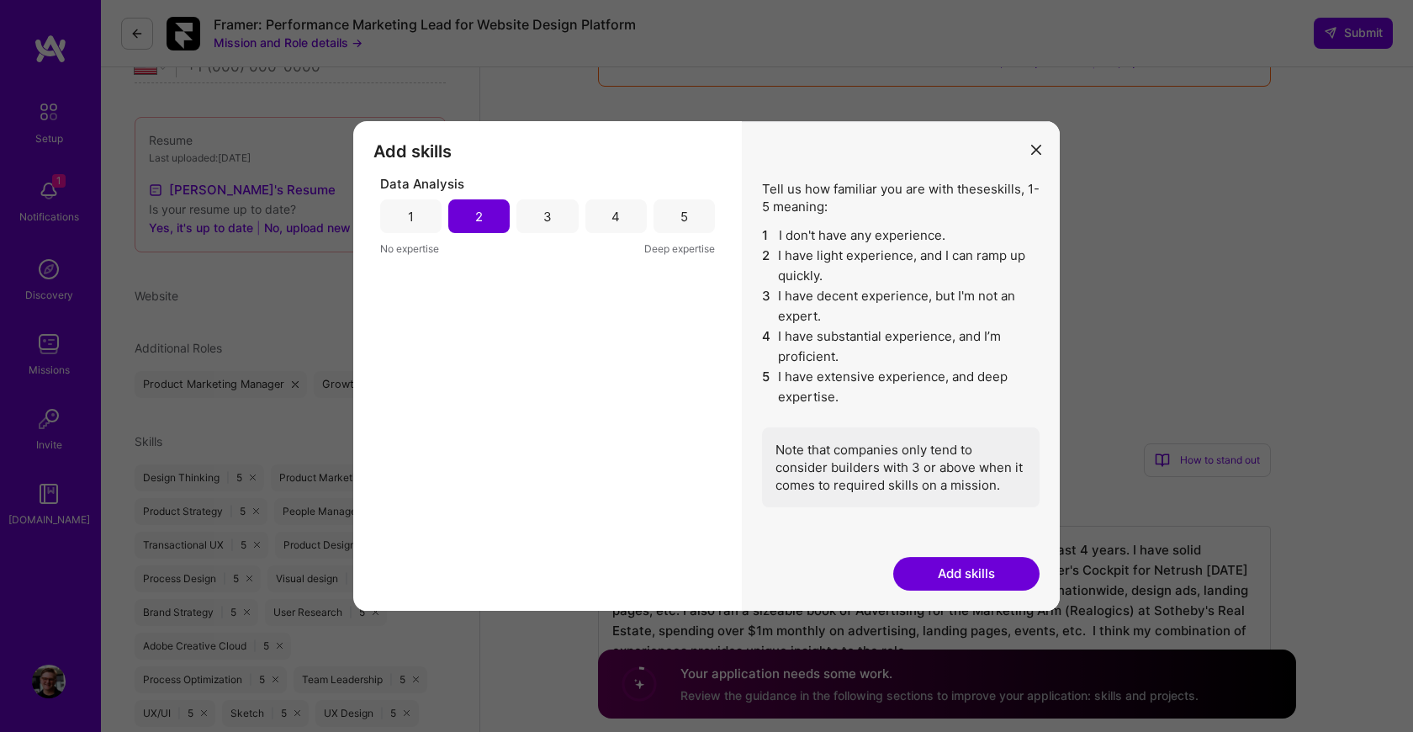
click at [567, 221] on div "3" at bounding box center [546, 216] width 61 height 34
click at [987, 567] on button "Add skills" at bounding box center [966, 574] width 146 height 34
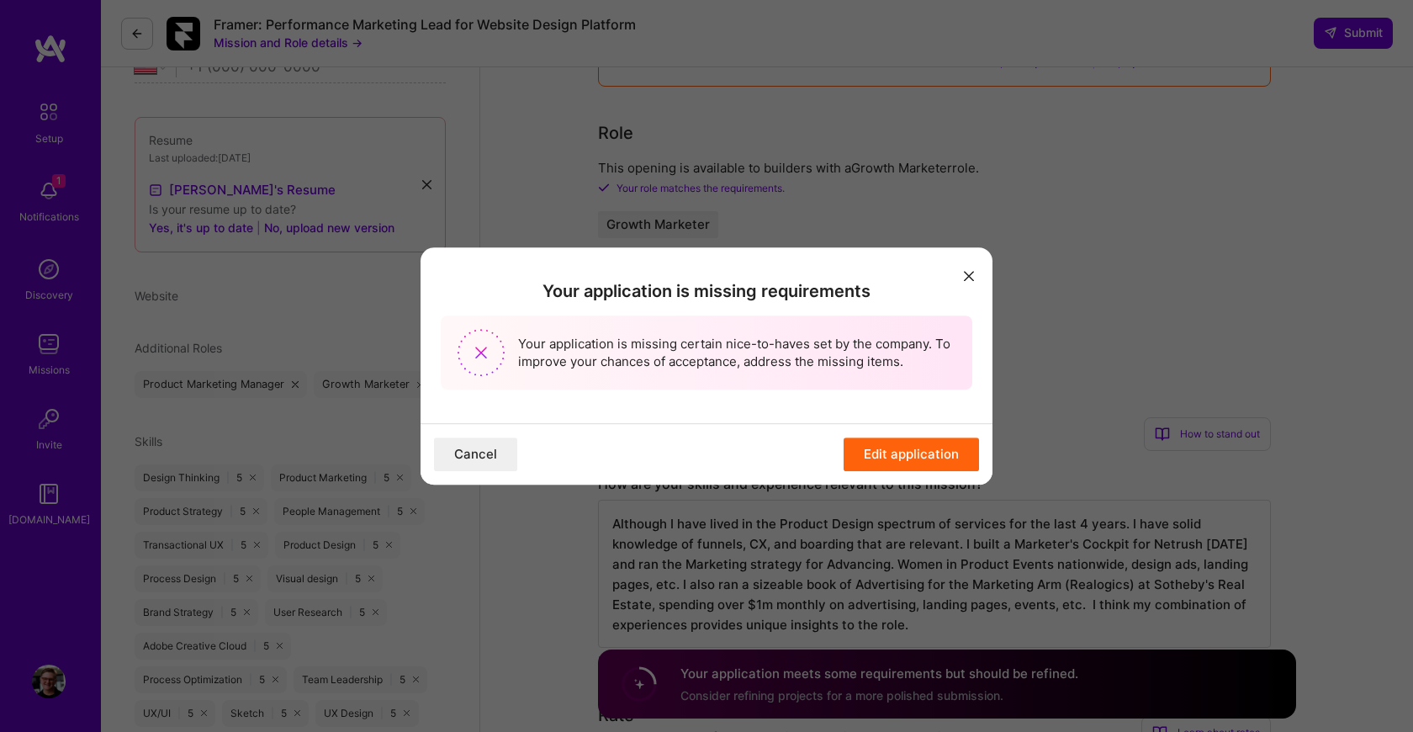
click at [905, 449] on button "Edit application" at bounding box center [911, 454] width 135 height 34
click at [971, 272] on icon "modal" at bounding box center [969, 276] width 10 height 10
click at [905, 461] on button "Edit application" at bounding box center [911, 454] width 135 height 34
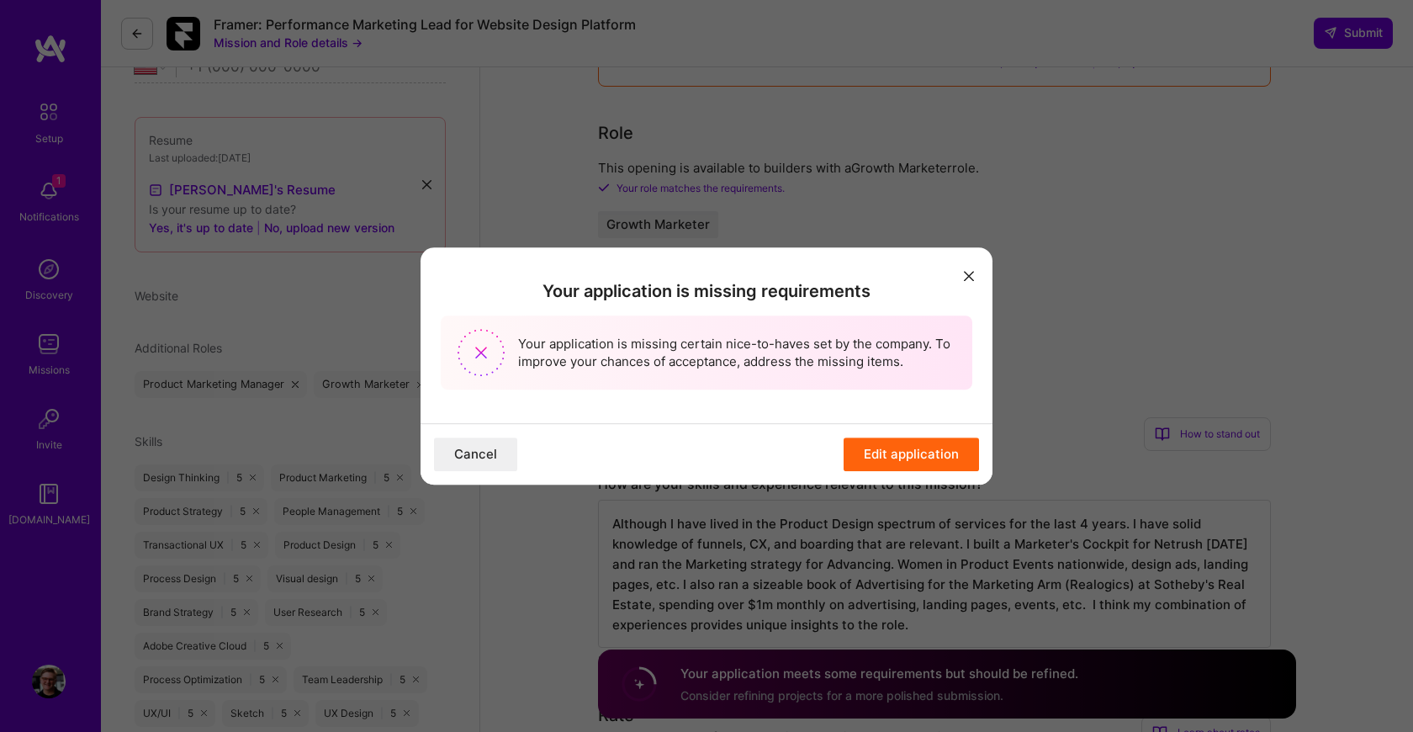
click at [905, 461] on button "Edit application" at bounding box center [911, 454] width 135 height 34
click at [477, 349] on img "modal" at bounding box center [481, 352] width 47 height 47
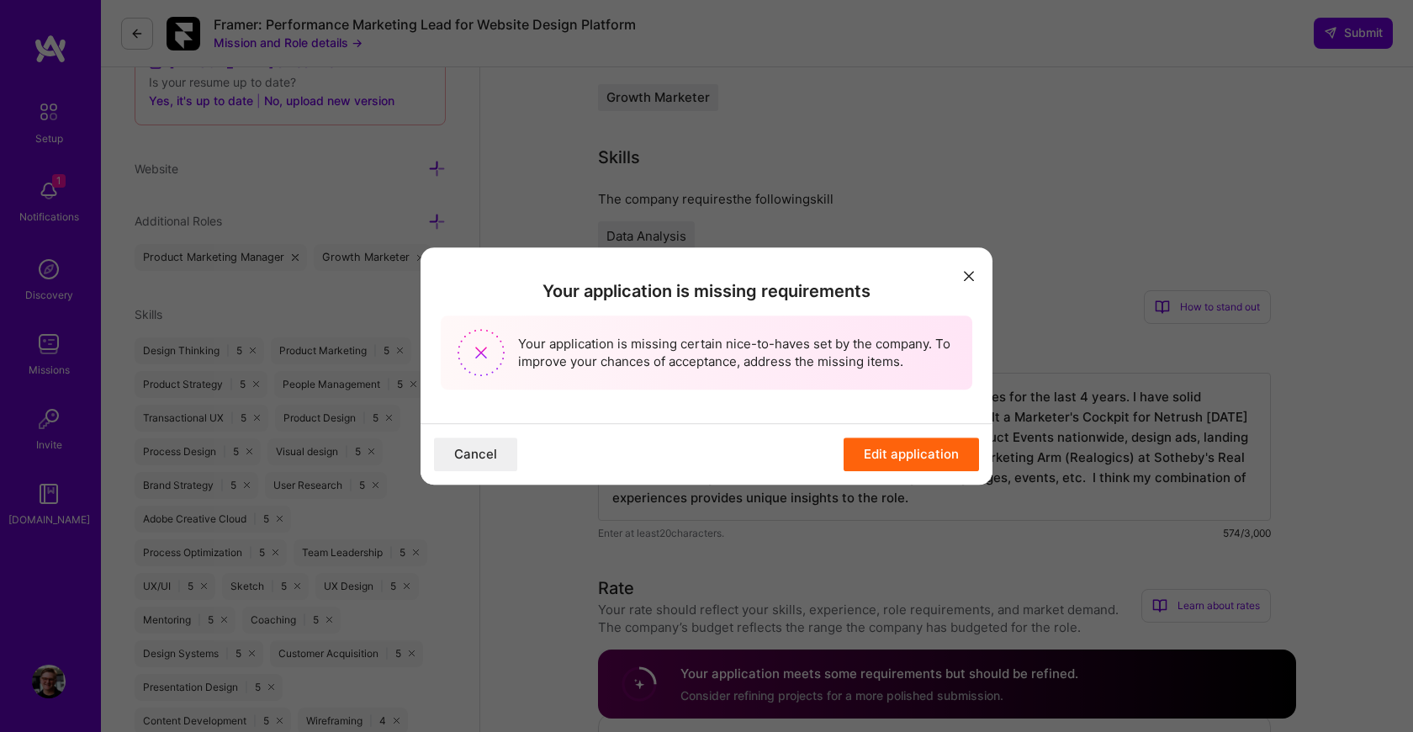
scroll to position [547, 0]
click at [913, 438] on button "Edit application" at bounding box center [911, 454] width 135 height 34
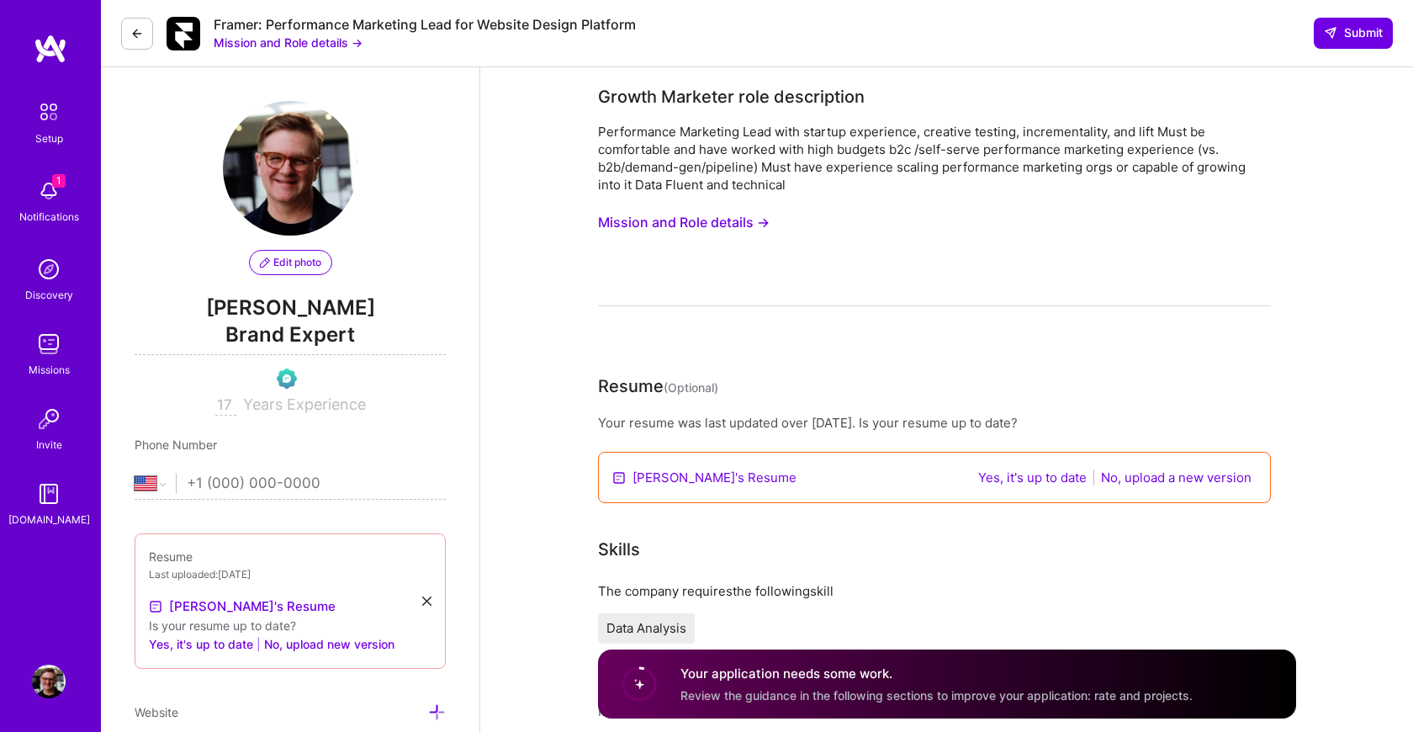
select select "US"
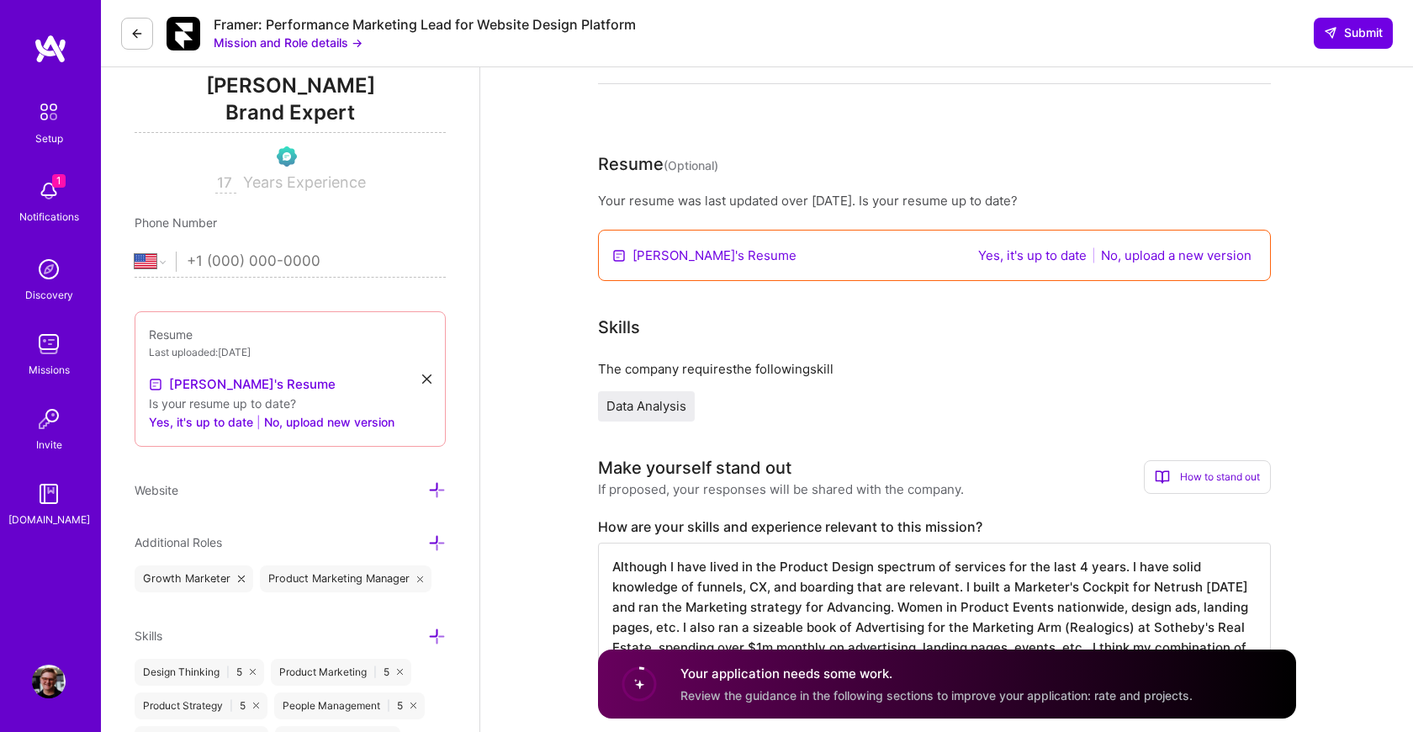
scroll to position [167, 0]
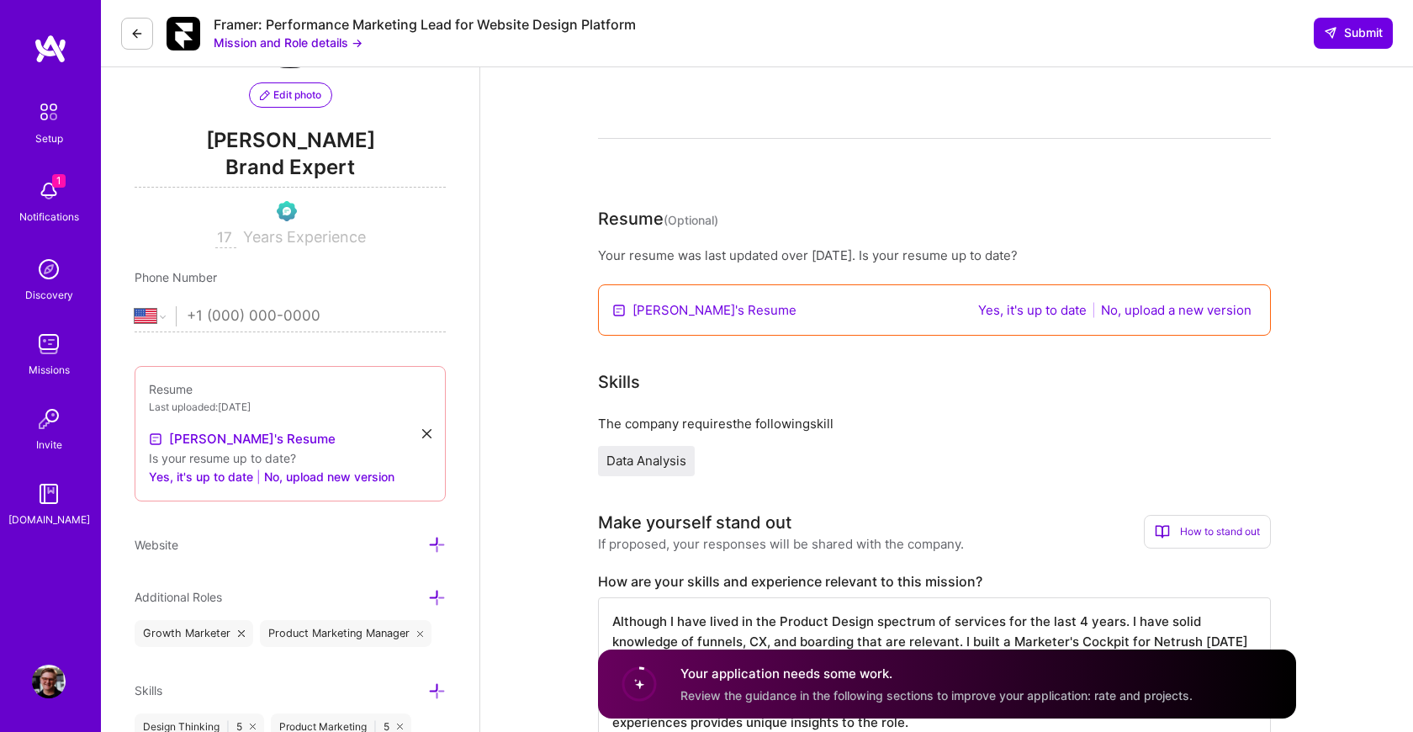
click at [1043, 312] on button "Yes, it's up to date" at bounding box center [1032, 309] width 119 height 19
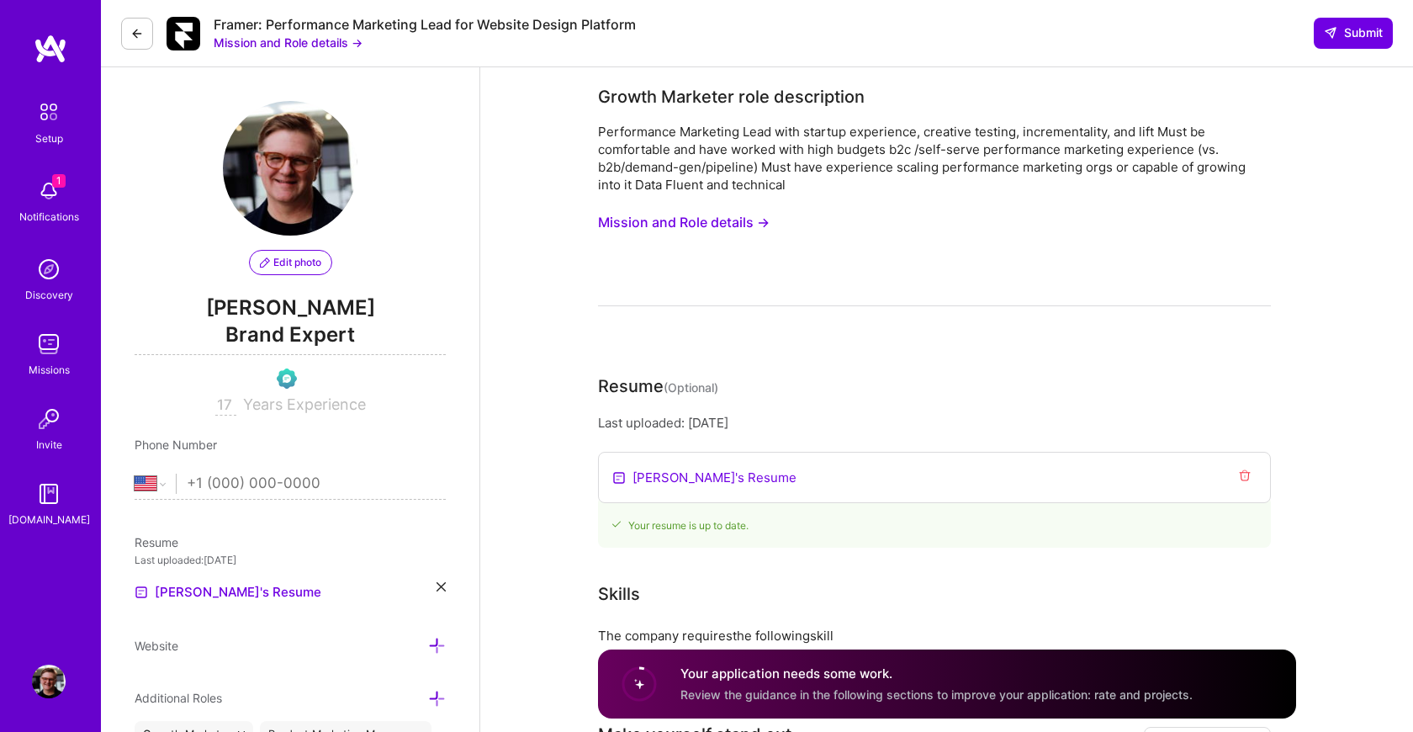
scroll to position [0, 0]
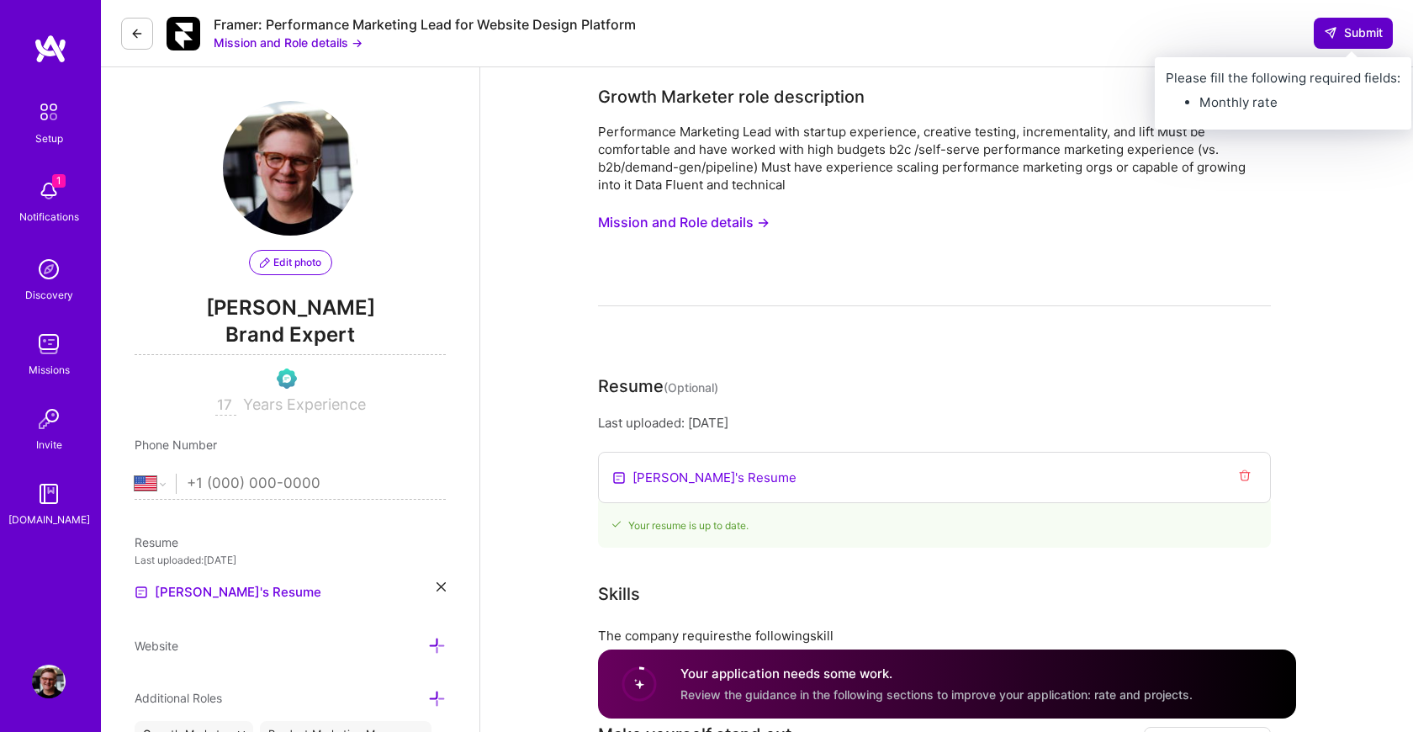
click at [1355, 32] on span "Submit" at bounding box center [1353, 32] width 59 height 17
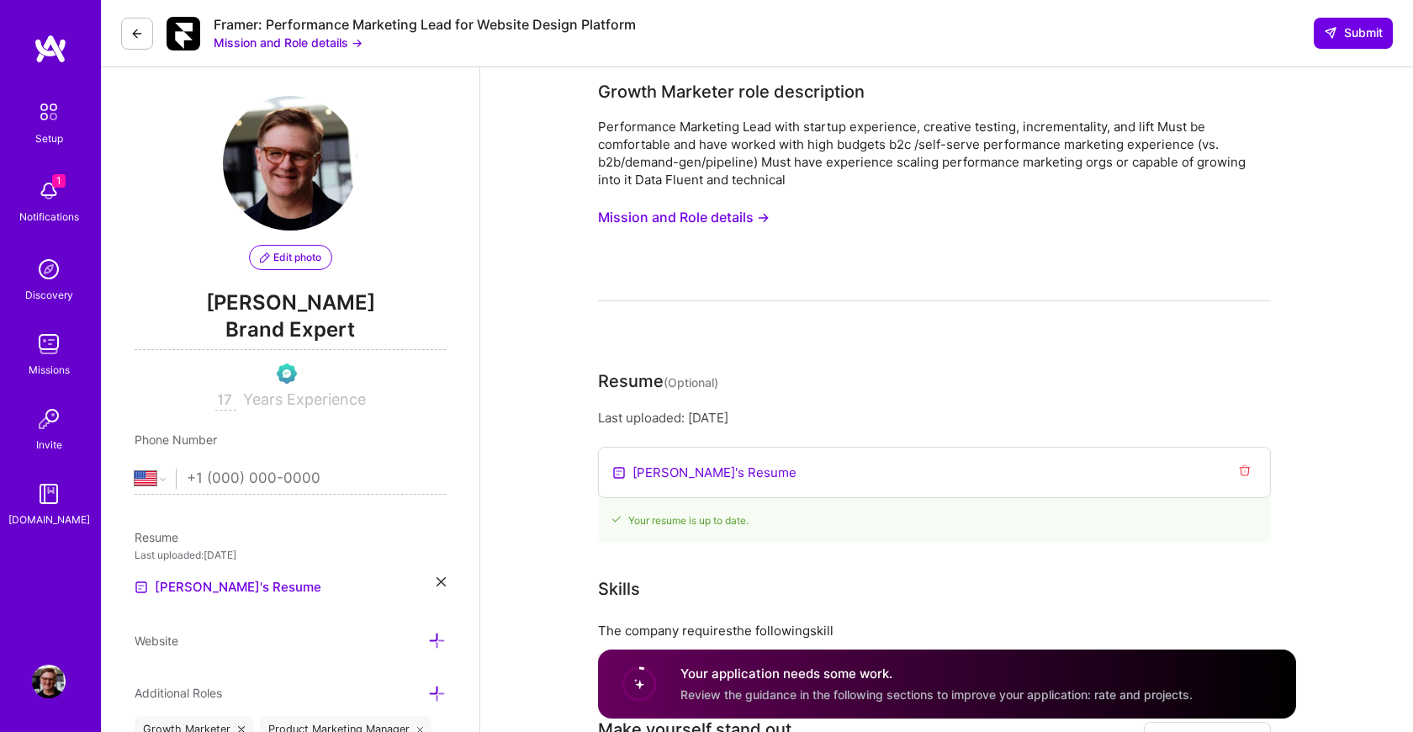
scroll to position [6, 0]
click at [740, 220] on button "Mission and Role details →" at bounding box center [684, 216] width 172 height 31
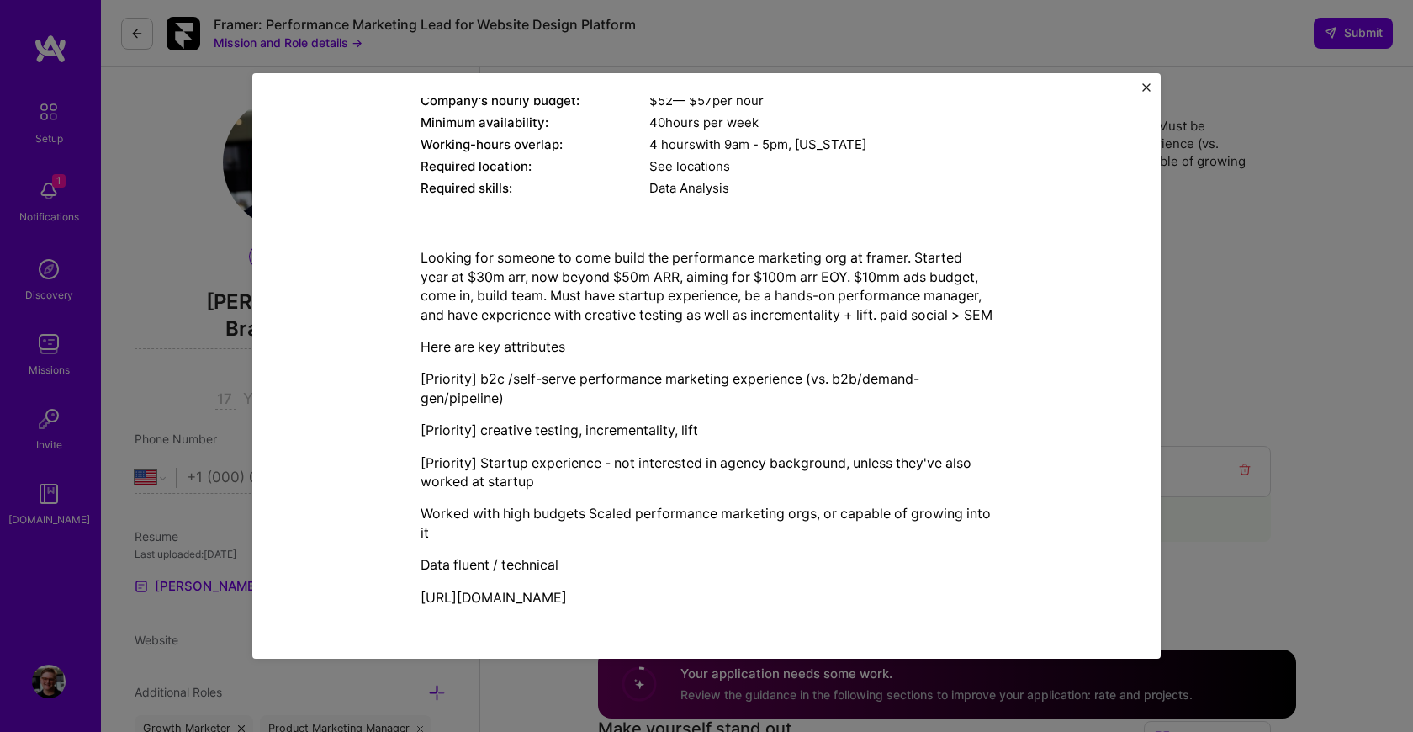
scroll to position [251, 0]
click at [1146, 83] on img "Close" at bounding box center [1146, 87] width 8 height 8
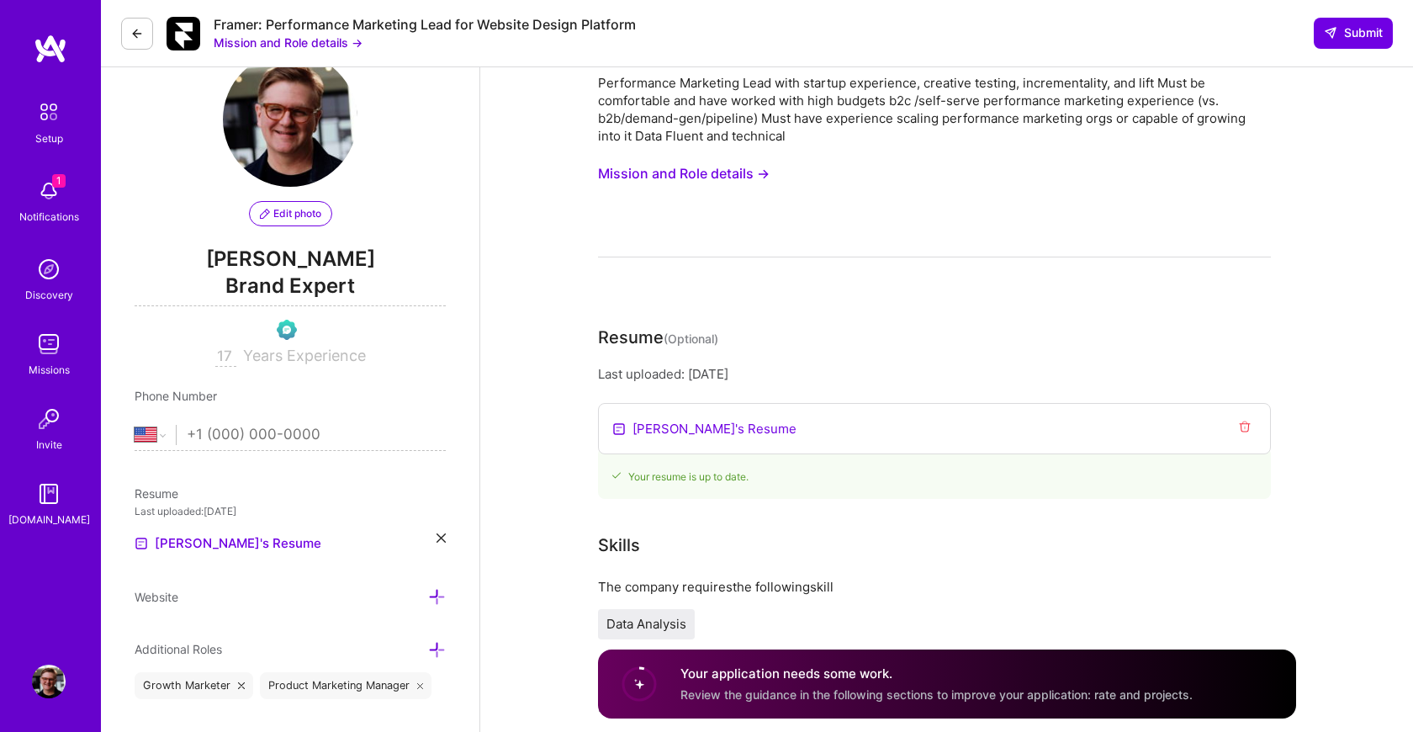
scroll to position [0, 0]
select select "US"
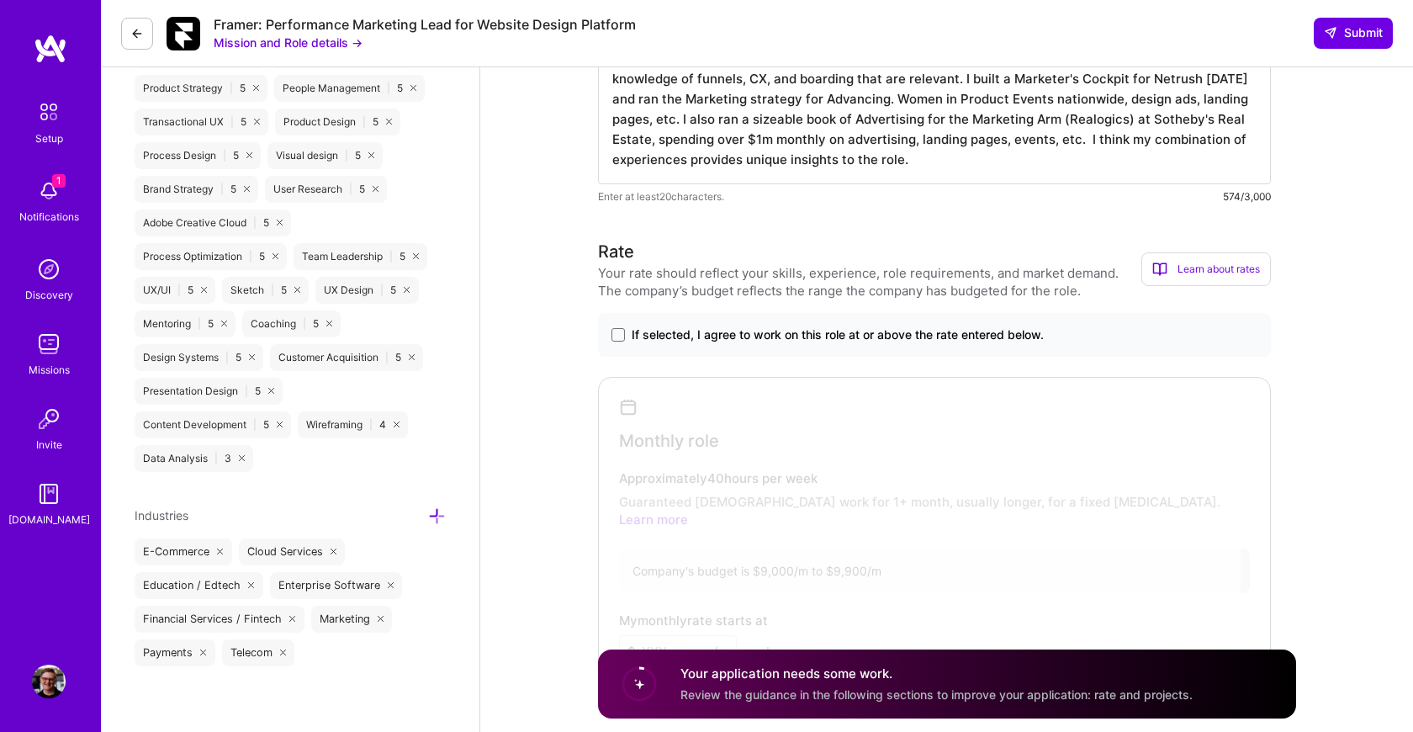
scroll to position [785, 0]
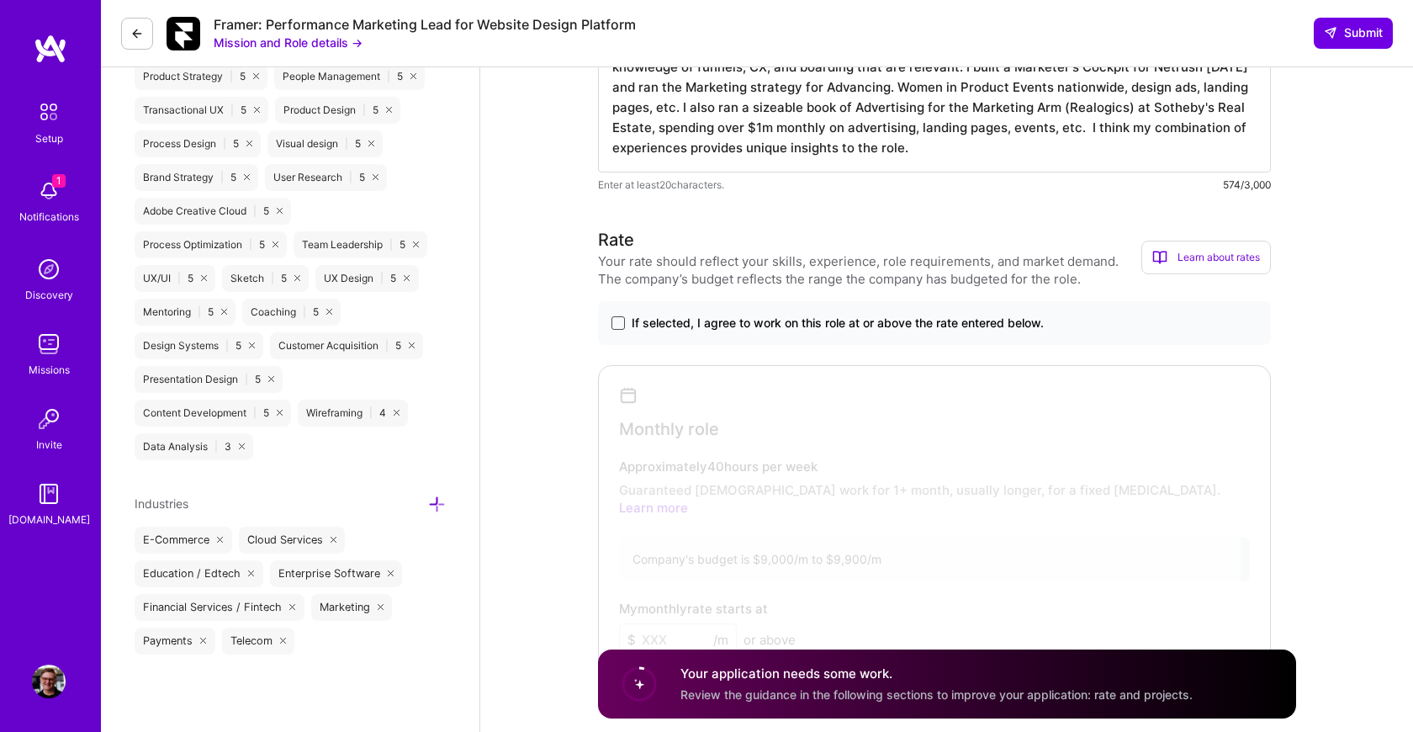
click at [616, 329] on span at bounding box center [617, 322] width 13 height 13
click at [0, 0] on input "If selected, I agree to work on this role at or above the rate entered below." at bounding box center [0, 0] width 0 height 0
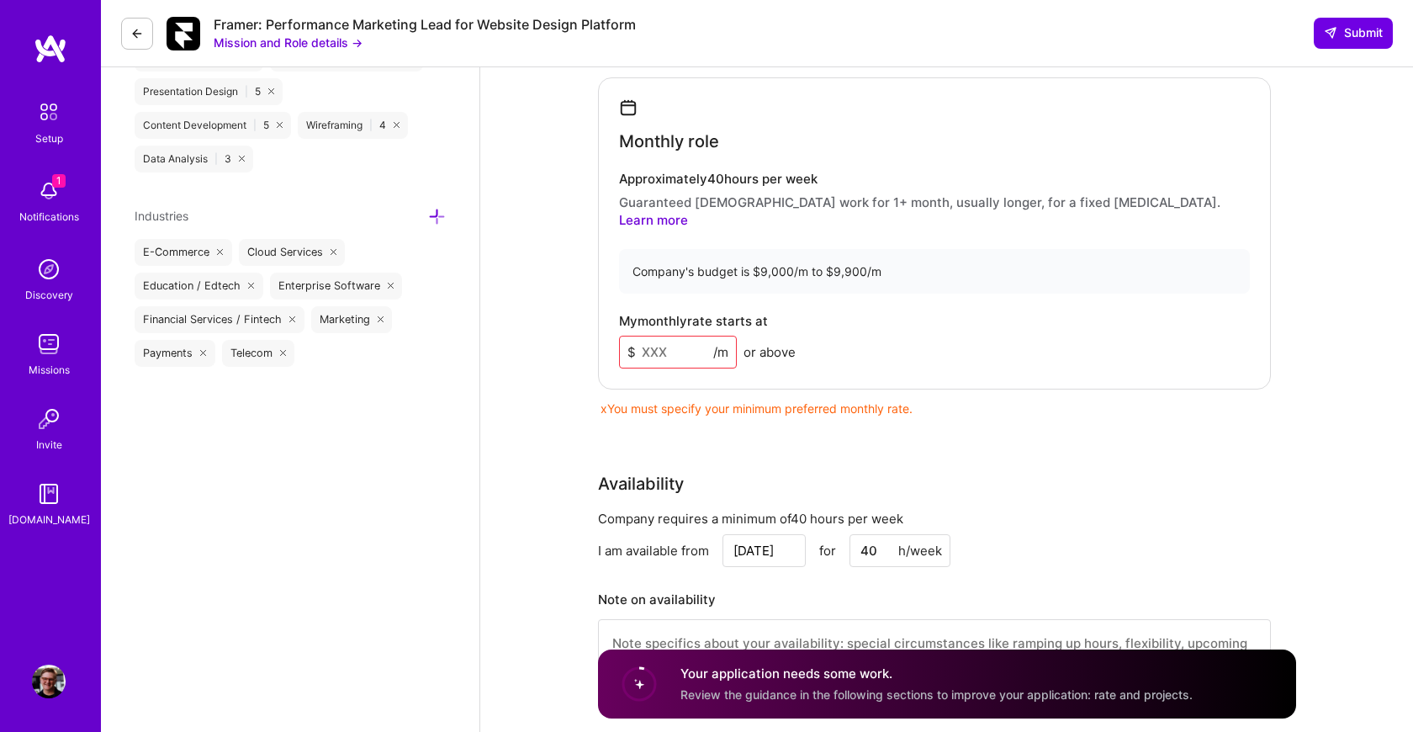
scroll to position [1046, 0]
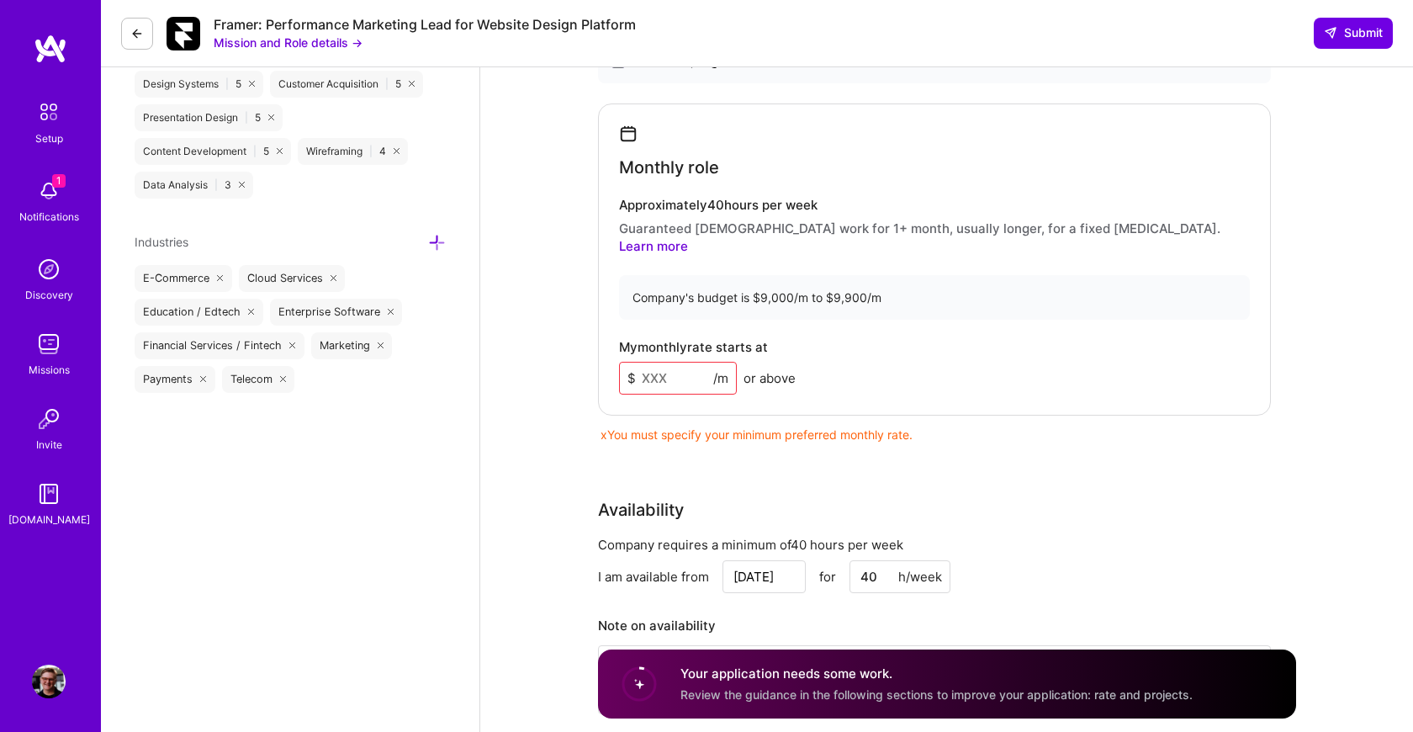
click at [675, 362] on input at bounding box center [678, 378] width 118 height 33
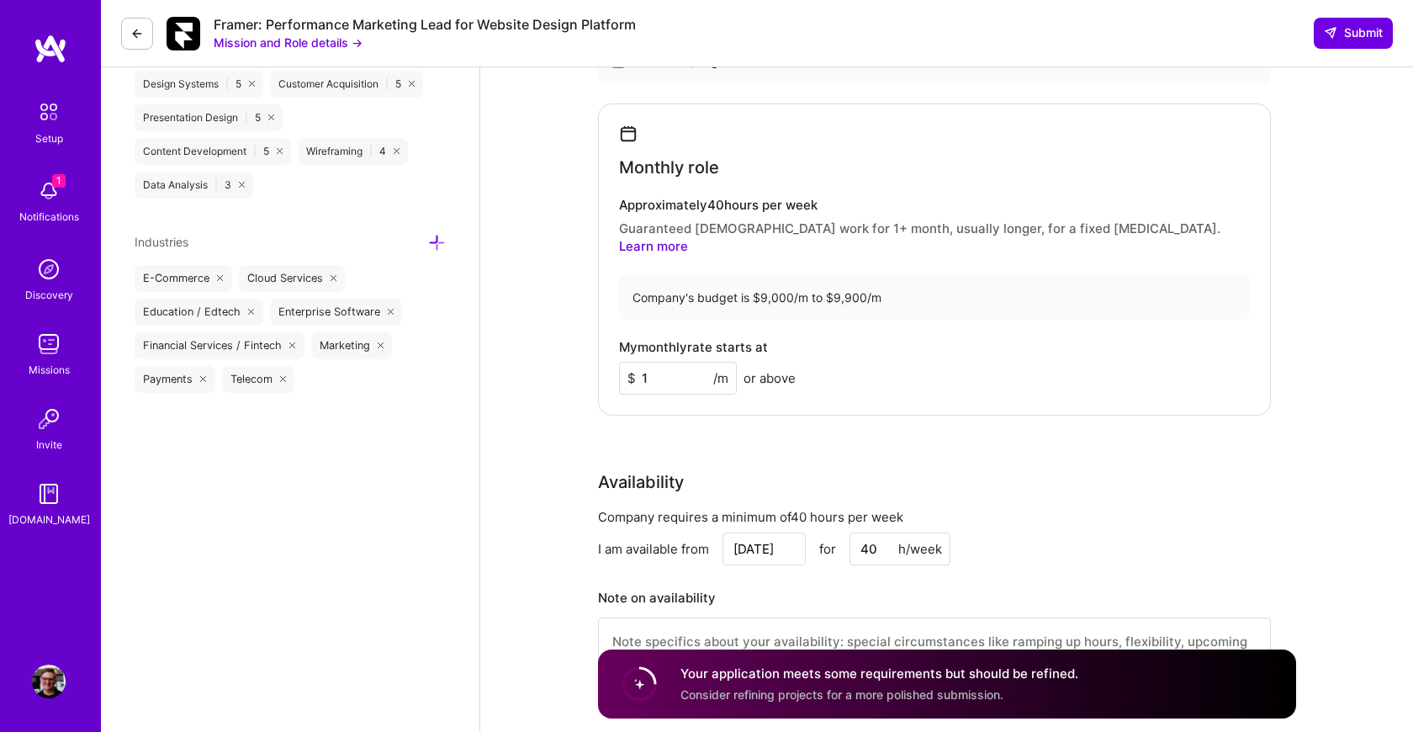
type input "13"
type input "6"
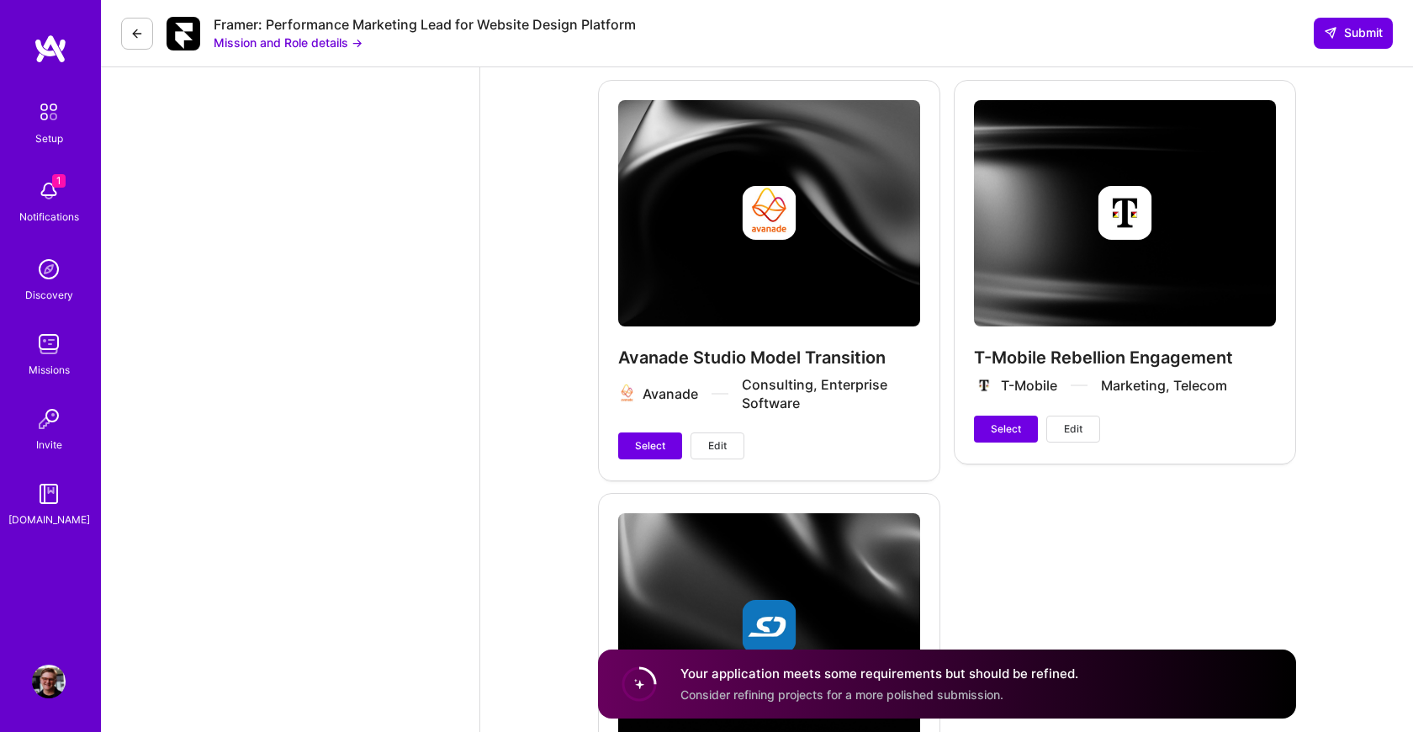
scroll to position [2520, 0]
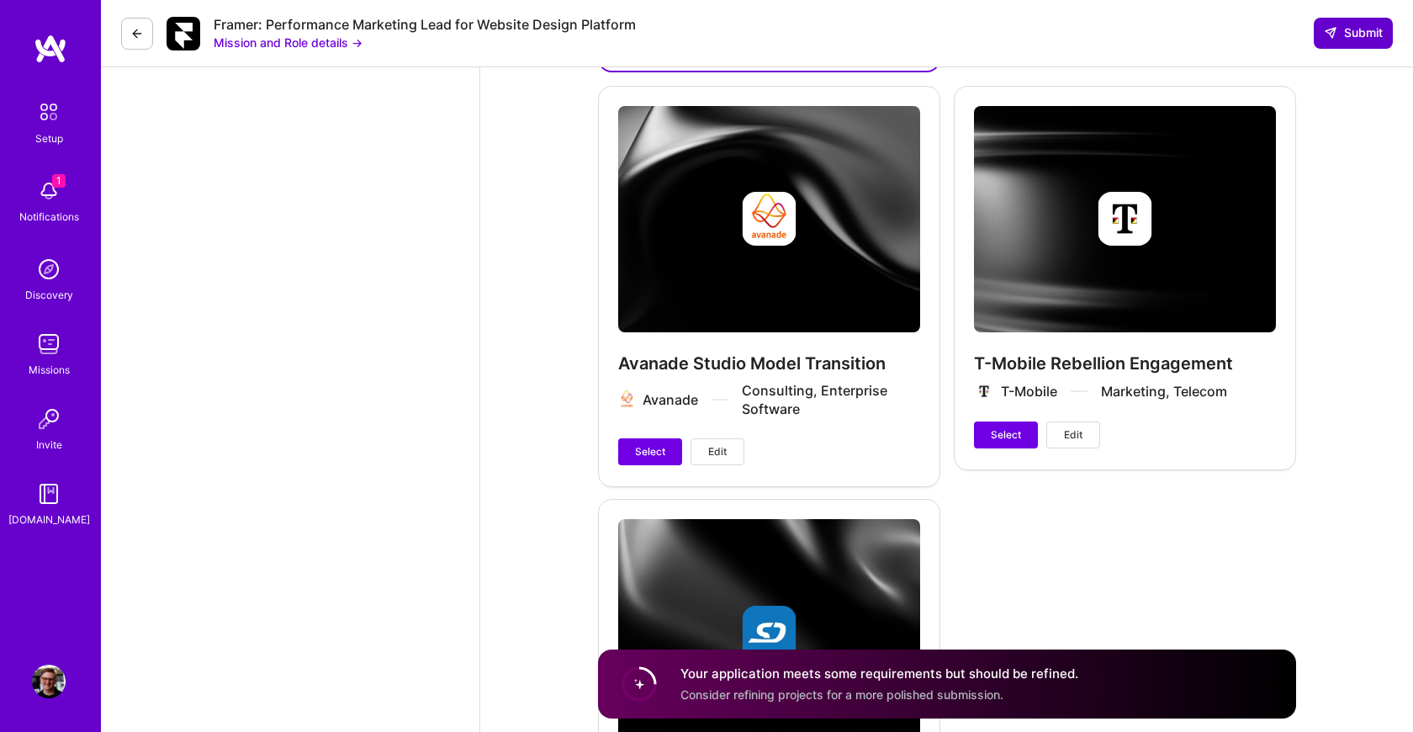
type input "13600"
click at [1359, 24] on span "Submit" at bounding box center [1353, 32] width 59 height 17
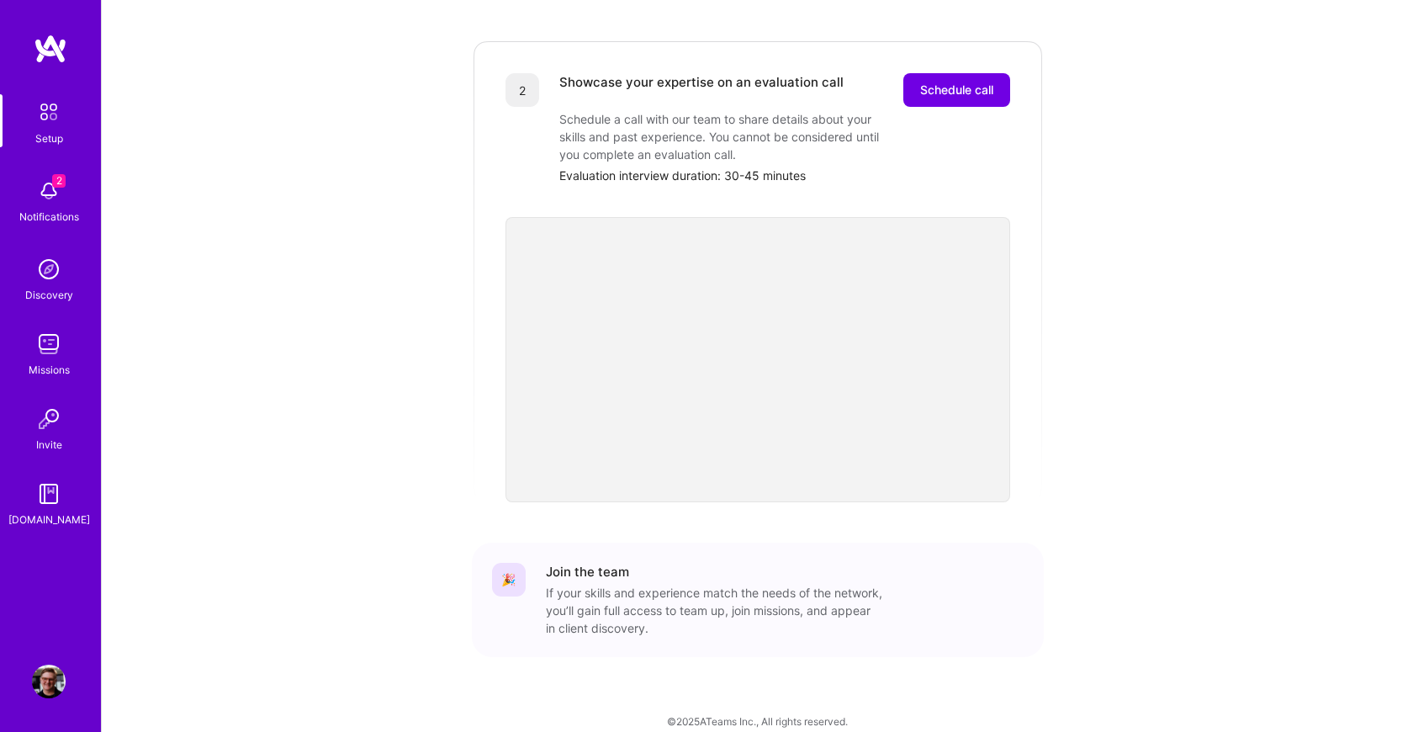
scroll to position [451, 0]
